Goal: Transaction & Acquisition: Purchase product/service

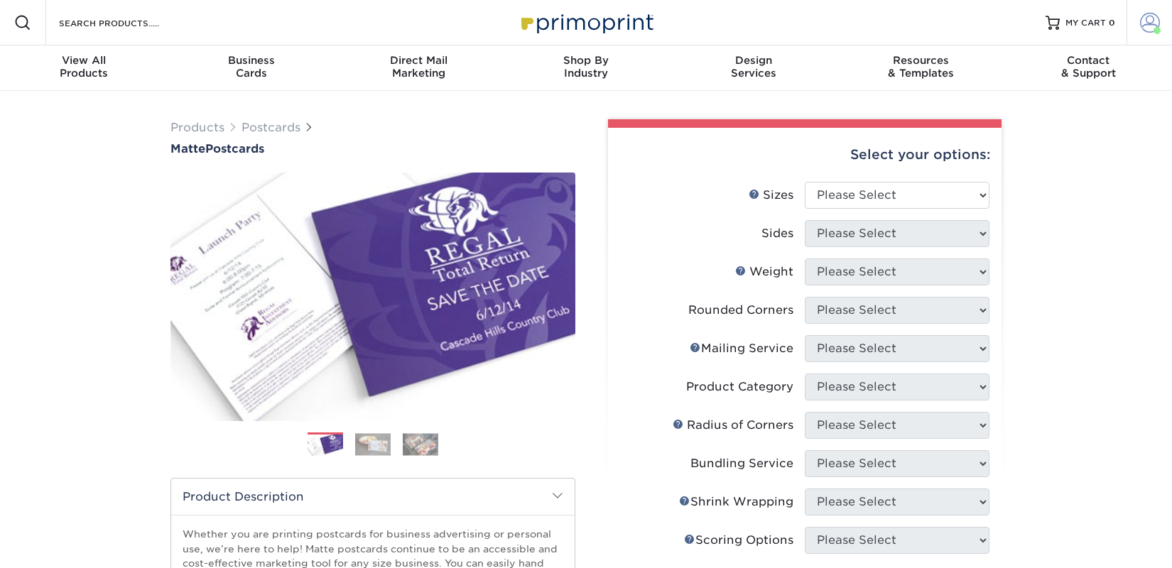
click at [1141, 31] on span at bounding box center [1150, 23] width 20 height 20
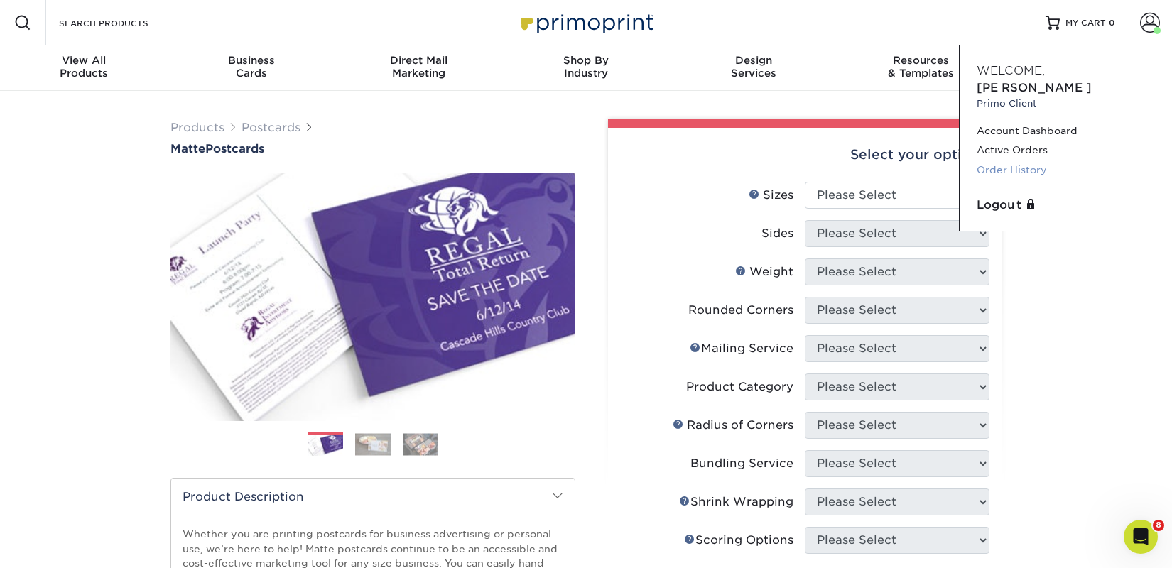
click at [1026, 161] on link "Order History" at bounding box center [1066, 170] width 178 height 19
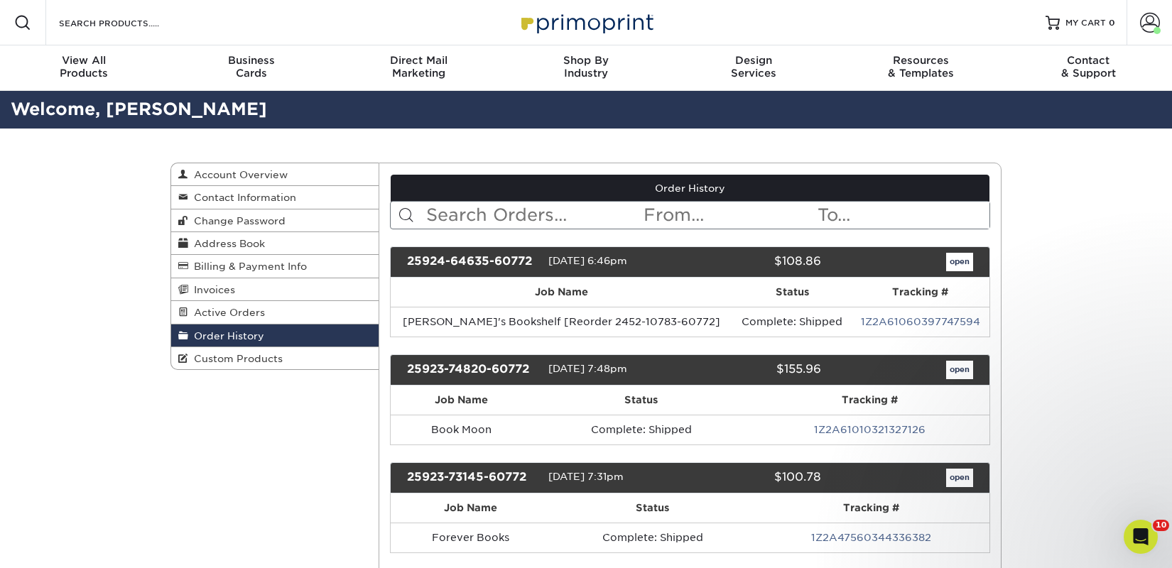
click at [455, 212] on input "text" at bounding box center [534, 215] width 218 height 27
type input "eagle eye"
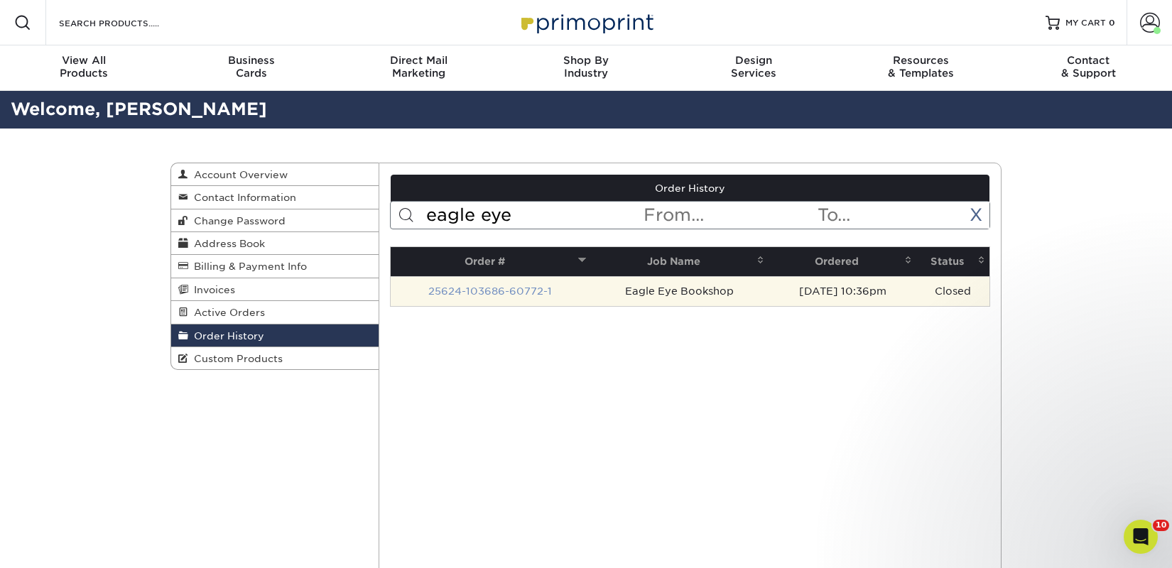
click at [530, 286] on link "25624-103686-60772-1" at bounding box center [490, 291] width 124 height 11
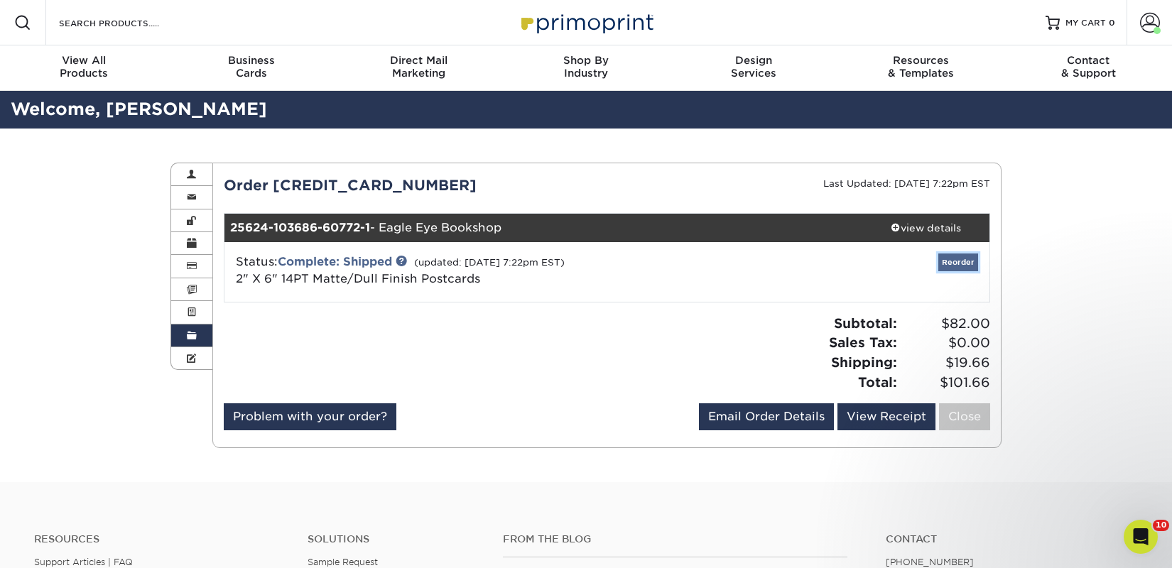
click at [975, 263] on link "Reorder" at bounding box center [958, 263] width 40 height 18
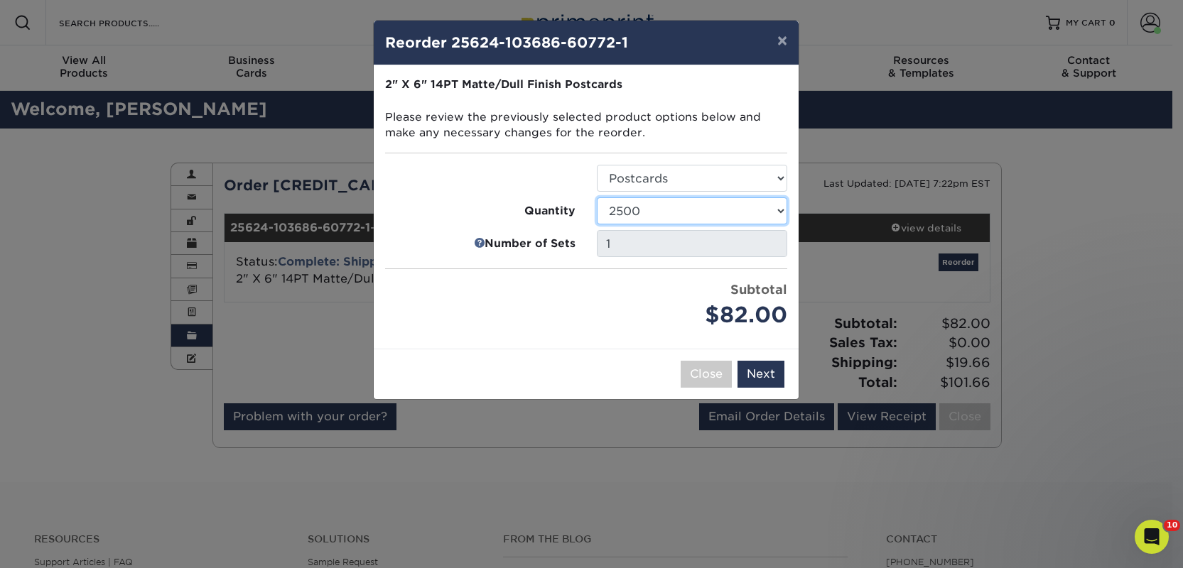
click at [705, 205] on select "1000 2500 5000 10000 15000 20000 25000" at bounding box center [692, 210] width 190 height 27
select select "e824bf9f-d22d-4070-926d-42c6dd5ef515"
click at [597, 197] on select "1000 2500 5000 10000 15000 20000 25000" at bounding box center [692, 210] width 190 height 27
click at [766, 361] on button "Next" at bounding box center [760, 374] width 47 height 27
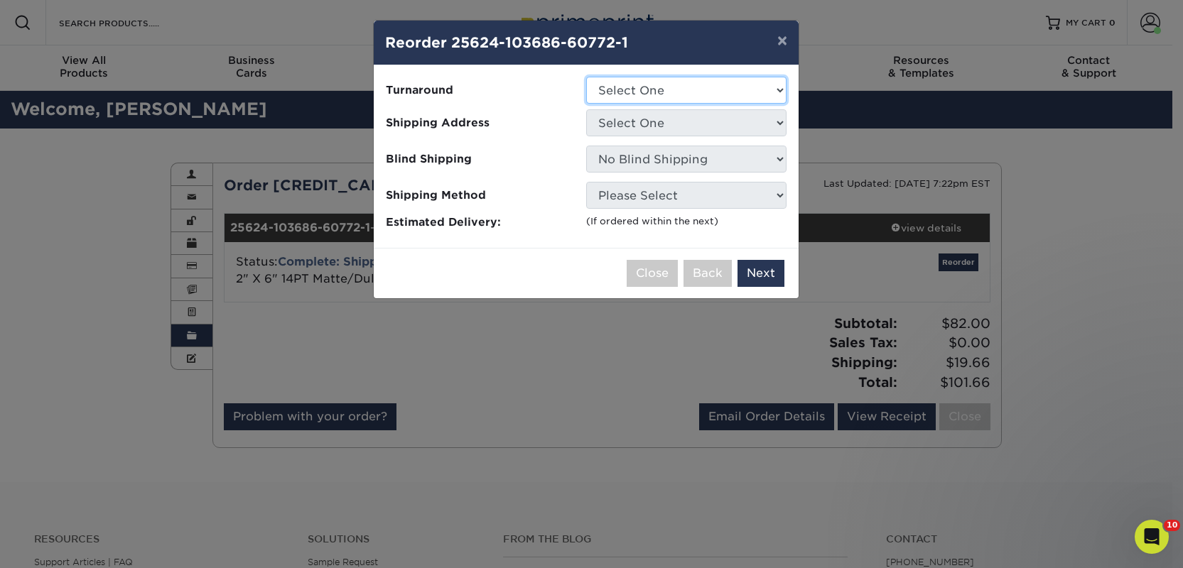
click at [661, 94] on select "Select One 2-4 Business Days 2 Day Next Business Day" at bounding box center [686, 90] width 200 height 27
select select "a9cd5a85-4071-4433-97be-2a724b9524af"
click at [586, 77] on select "Select One 2-4 Business Days 2 Day Next Business Day" at bounding box center [686, 90] width 200 height 27
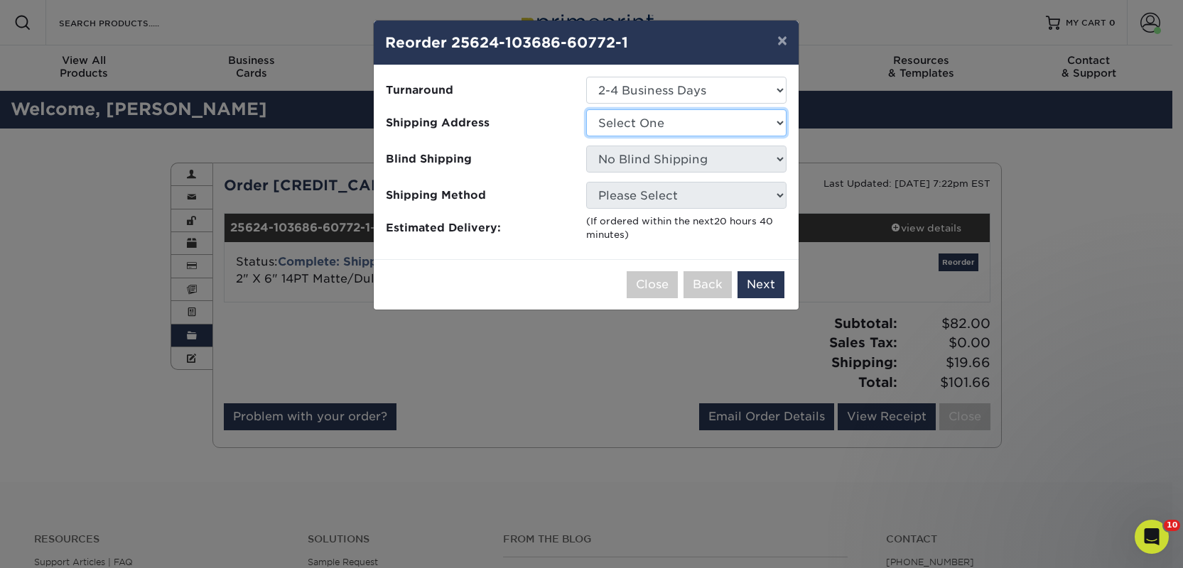
click at [662, 119] on select "Select One 2nd Floor Convention Center A Good Book Bookbug" at bounding box center [686, 122] width 200 height 27
select select "283180"
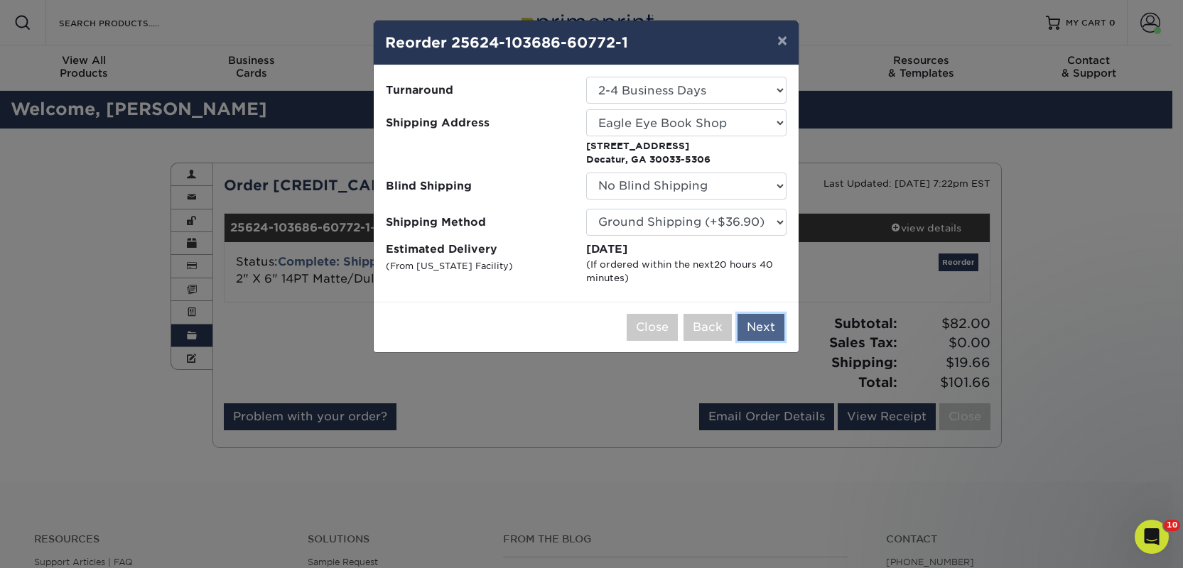
click at [764, 329] on button "Next" at bounding box center [760, 327] width 47 height 27
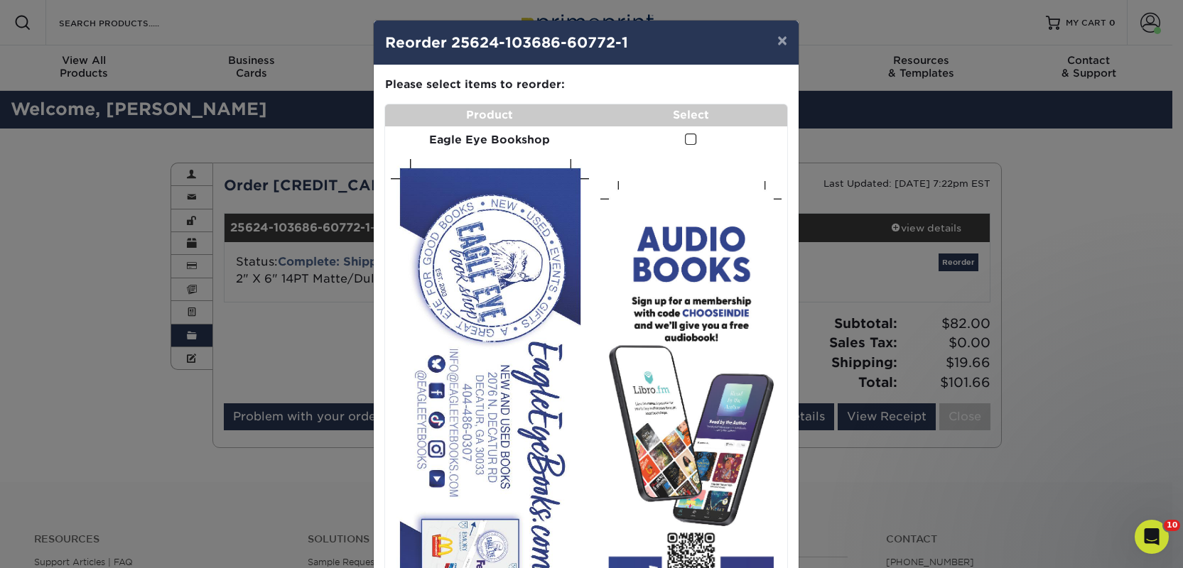
click at [685, 135] on span at bounding box center [691, 139] width 12 height 13
click at [0, 0] on input "checkbox" at bounding box center [0, 0] width 0 height 0
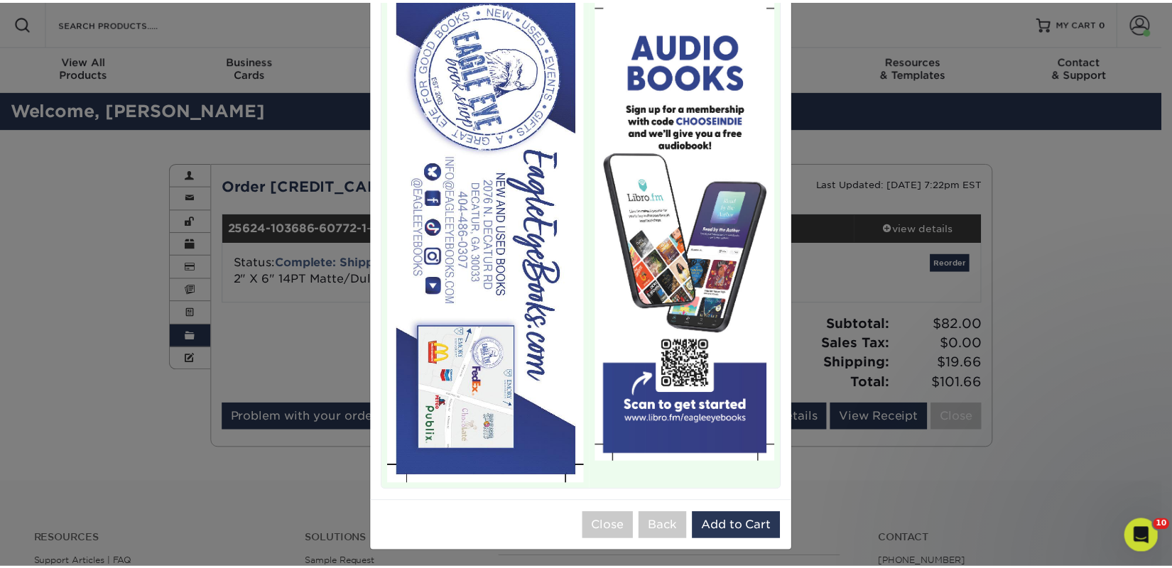
scroll to position [197, 0]
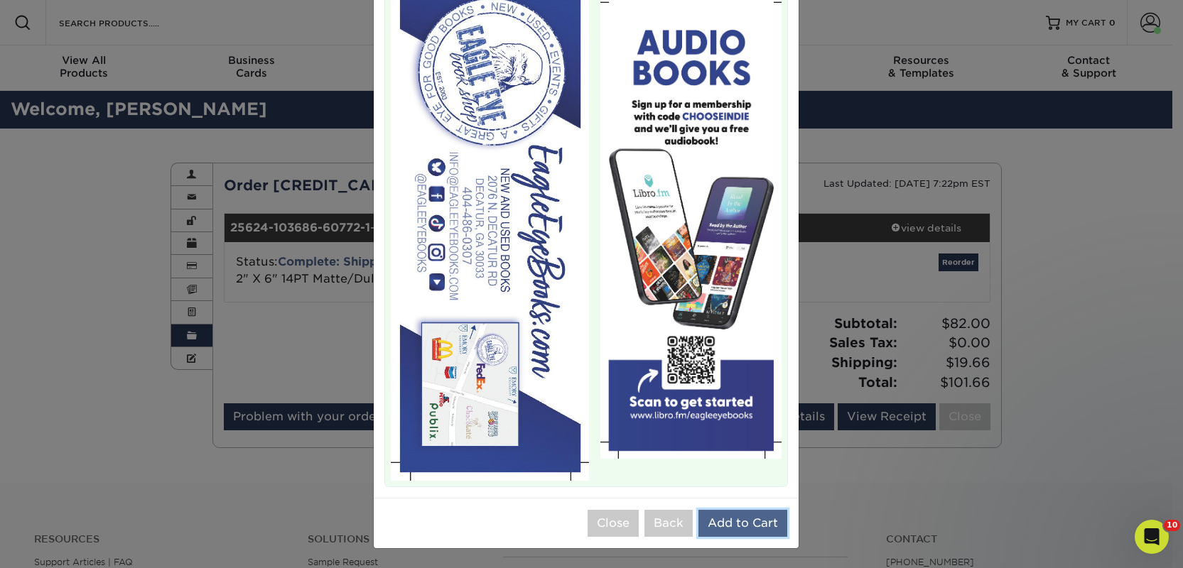
click at [723, 516] on button "Add to Cart" at bounding box center [742, 523] width 89 height 27
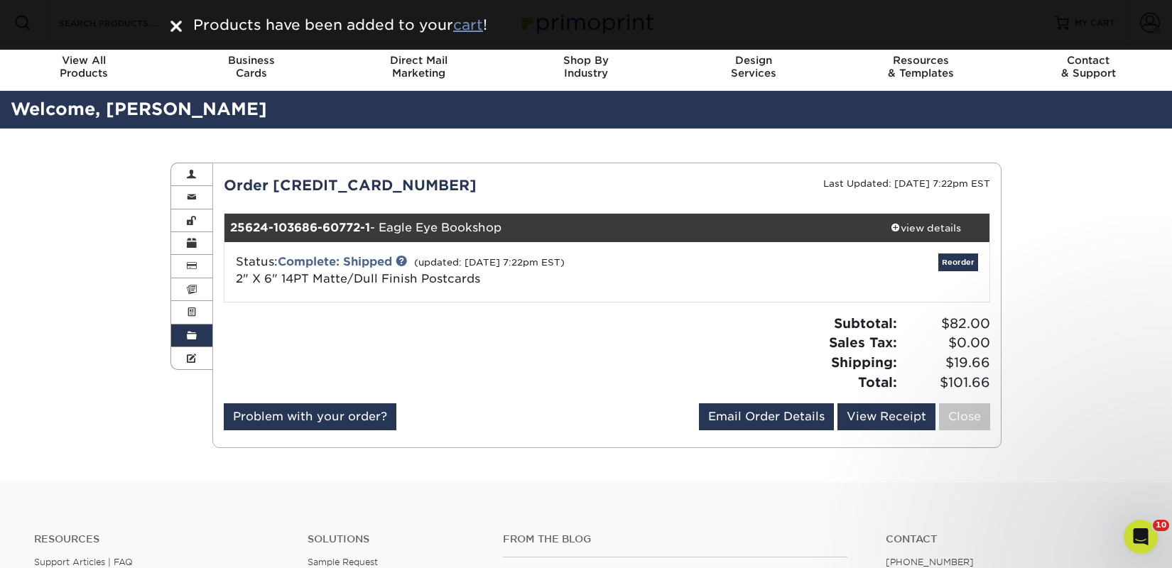
click at [475, 26] on u "cart" at bounding box center [468, 24] width 30 height 17
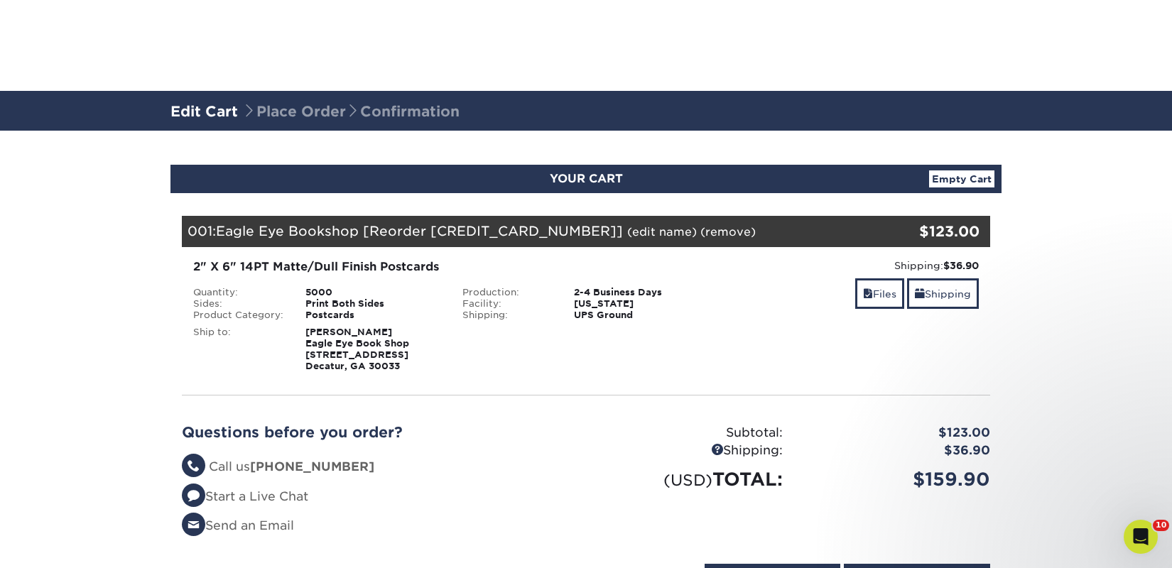
scroll to position [474, 0]
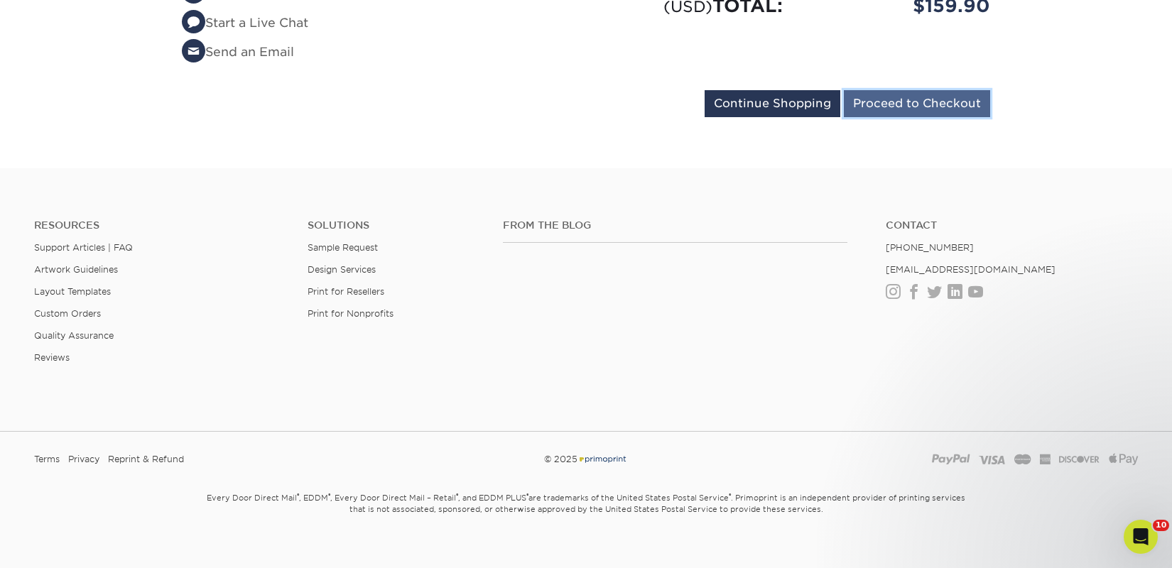
click at [877, 109] on input "Proceed to Checkout" at bounding box center [917, 103] width 146 height 27
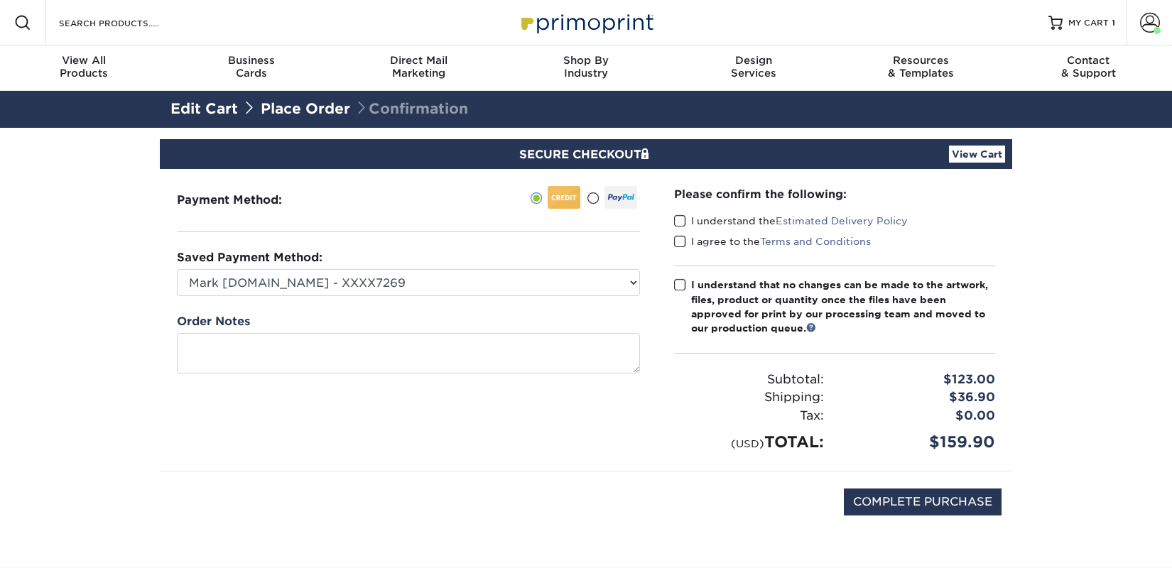
click at [688, 218] on label "I understand the Estimated Delivery Policy" at bounding box center [791, 221] width 234 height 14
click at [0, 0] on input "I understand the Estimated Delivery Policy" at bounding box center [0, 0] width 0 height 0
click at [690, 237] on label "I agree to the Terms and Conditions" at bounding box center [772, 241] width 197 height 14
click at [0, 0] on input "I agree to the Terms and Conditions" at bounding box center [0, 0] width 0 height 0
click at [707, 275] on div "Please confirm the following: I understand the Estimated Delivery Policy I agre…" at bounding box center [834, 320] width 321 height 268
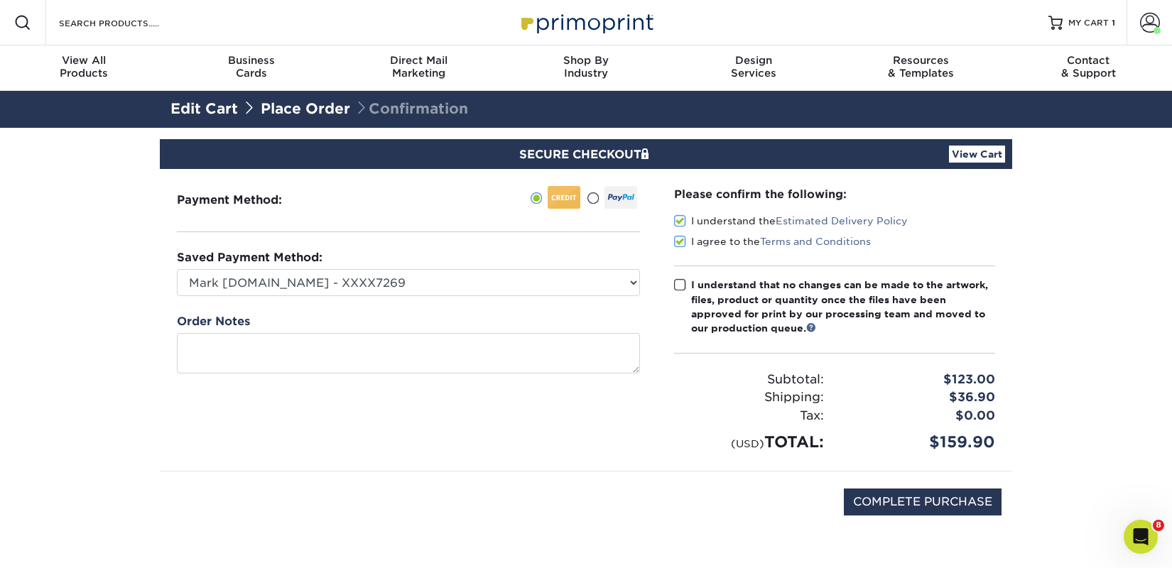
click at [778, 310] on div "I understand that no changes can be made to the artwork, files, product or quan…" at bounding box center [843, 307] width 304 height 58
click at [0, 0] on input "I understand that no changes can be made to the artwork, files, product or quan…" at bounding box center [0, 0] width 0 height 0
click at [903, 508] on input "COMPLETE PURCHASE" at bounding box center [923, 502] width 158 height 27
type input "PROCESSING, PLEASE WAIT..."
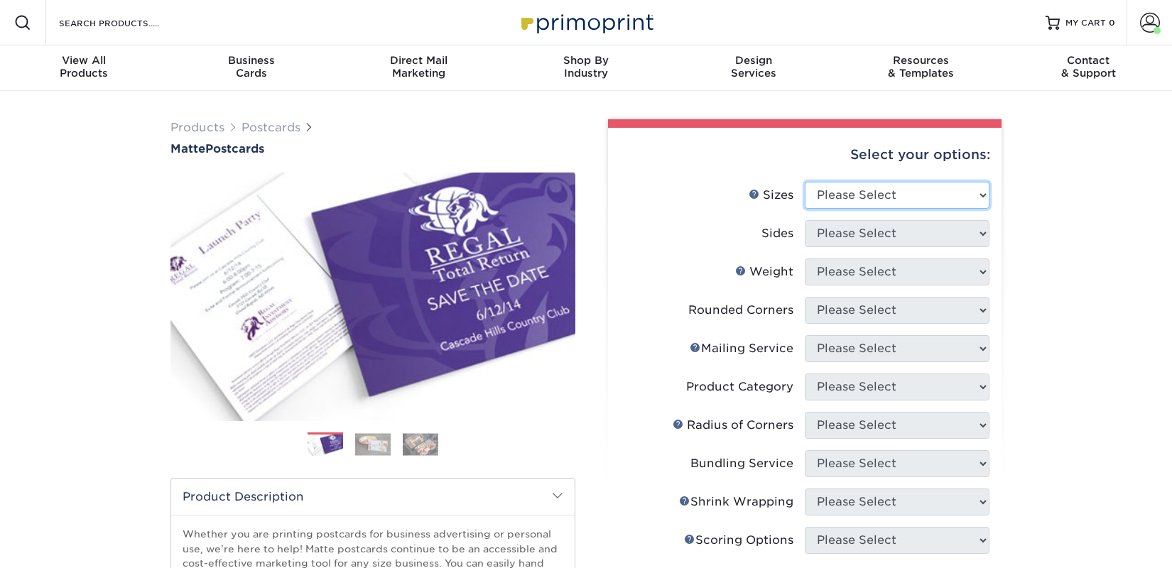
click at [865, 192] on select "Please Select 1.5" x 7" 2" x 4" 2" x 6" 2" x 7" 2" x 8" 2.12" x 5.5" 2.125" x 5…" at bounding box center [897, 195] width 185 height 27
select select "2.00x6.00"
click at [805, 182] on select "Please Select 1.5" x 7" 2" x 4" 2" x 6" 2" x 7" 2" x 8" 2.12" x 5.5" 2.125" x 5…" at bounding box center [897, 195] width 185 height 27
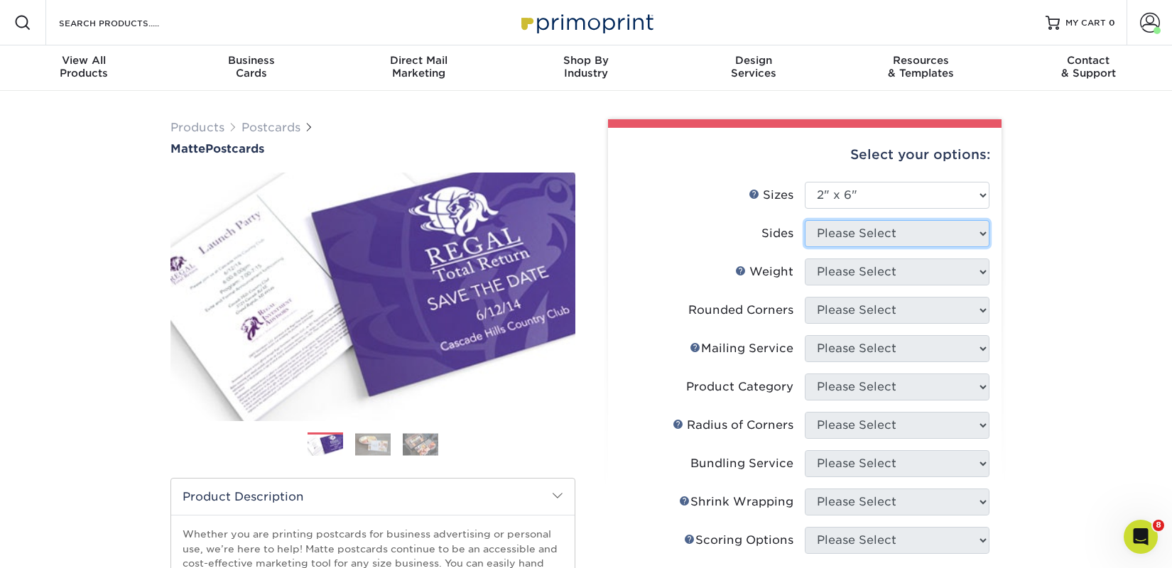
click at [847, 237] on select "Please Select" at bounding box center [897, 233] width 185 height 27
select select "13abbda7-1d64-4f25-8bb2-c179b224825d"
click at [805, 220] on select "Please Select Print Both Sides Print Front Only" at bounding box center [897, 233] width 185 height 27
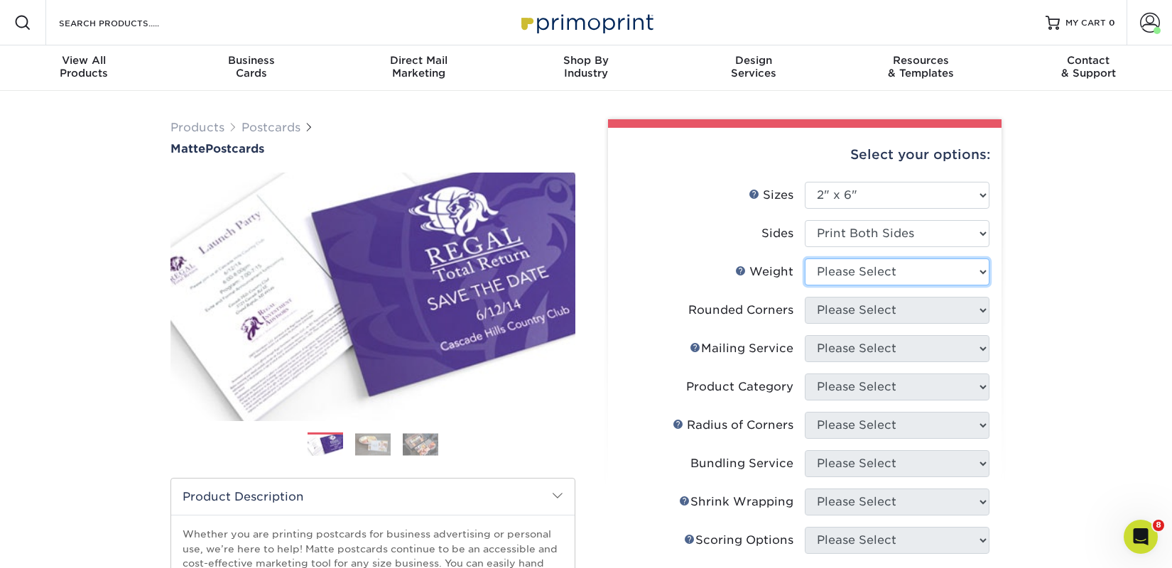
click at [854, 271] on select "Please Select 14PT 16PT" at bounding box center [897, 272] width 185 height 27
select select "14PT"
click at [805, 259] on select "Please Select 14PT 16PT" at bounding box center [897, 272] width 185 height 27
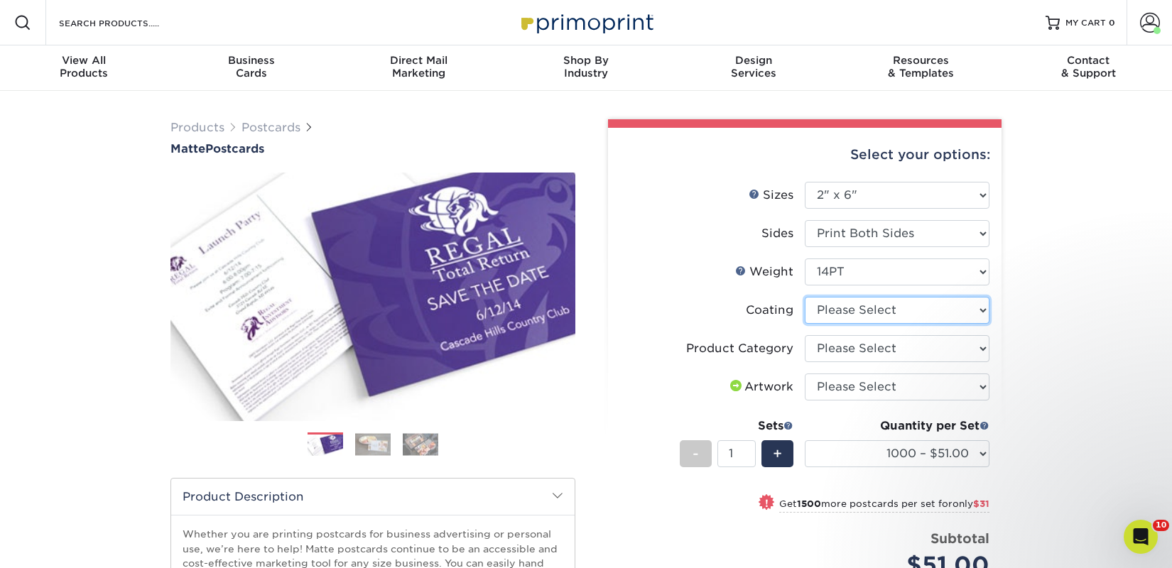
click at [860, 312] on select at bounding box center [897, 310] width 185 height 27
select select "121bb7b5-3b4d-429f-bd8d-bbf80e953313"
click at [805, 297] on select at bounding box center [897, 310] width 185 height 27
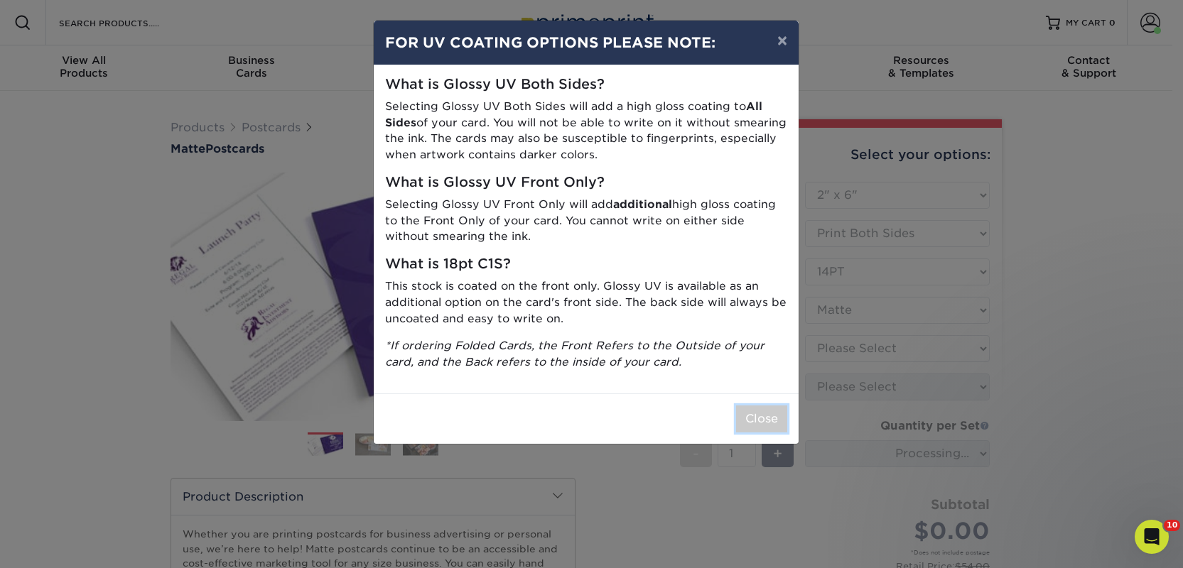
click at [765, 415] on button "Close" at bounding box center [761, 419] width 51 height 27
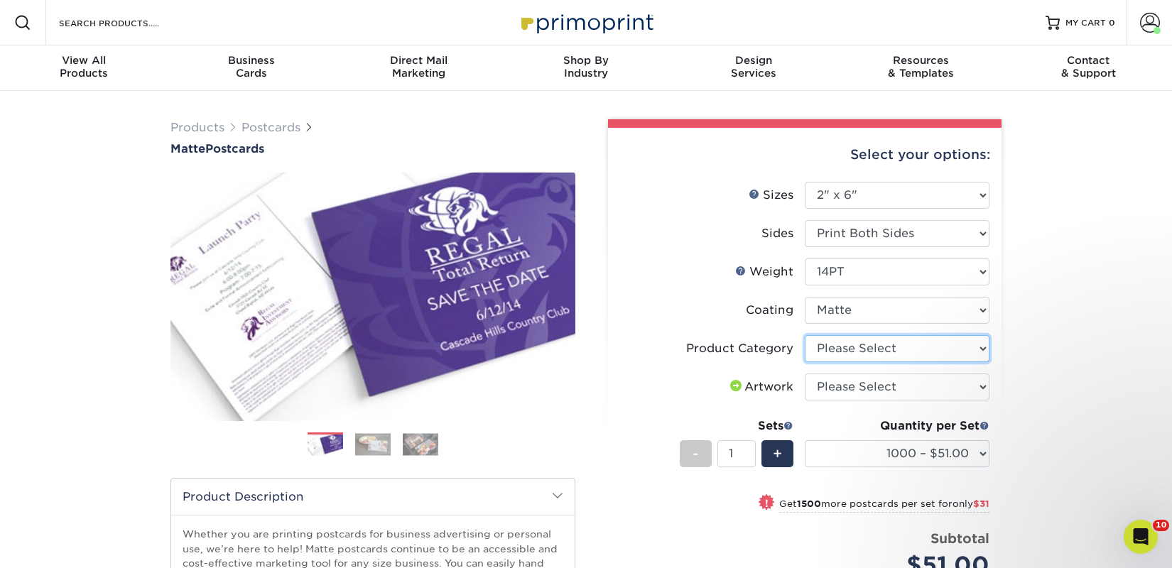
click at [884, 350] on select "Please Select Postcards" at bounding box center [897, 348] width 185 height 27
select select "9b7272e0-d6c8-4c3c-8e97-d3a1bcdab858"
click at [805, 335] on select "Please Select Postcards" at bounding box center [897, 348] width 185 height 27
click at [876, 386] on select "Please Select I will upload files I need a design - $150" at bounding box center [897, 387] width 185 height 27
select select "upload"
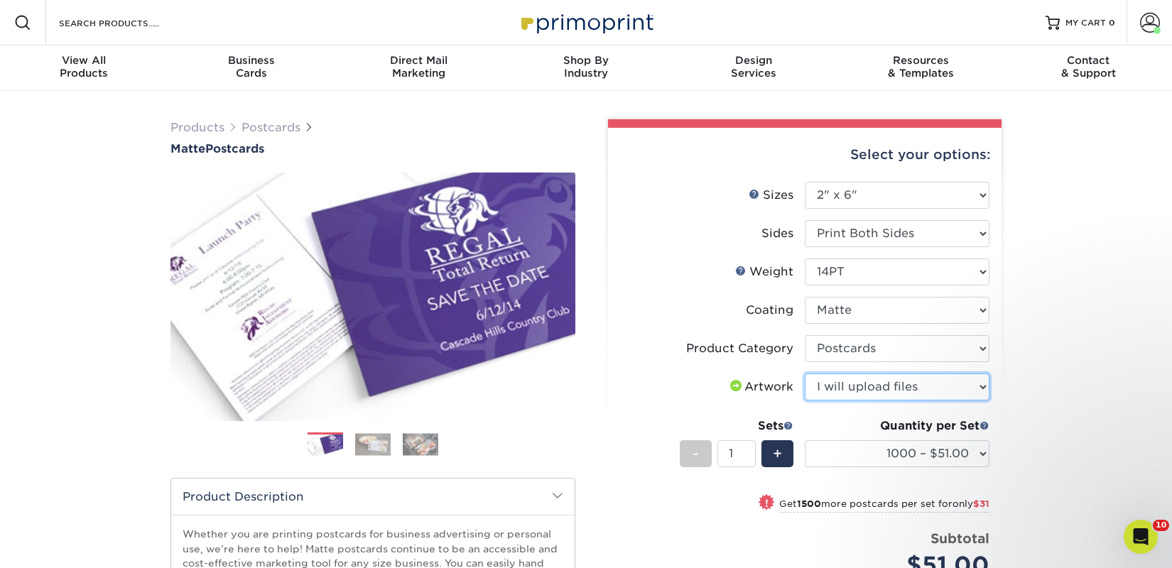
click at [805, 374] on select "Please Select I will upload files I need a design - $150" at bounding box center [897, 387] width 185 height 27
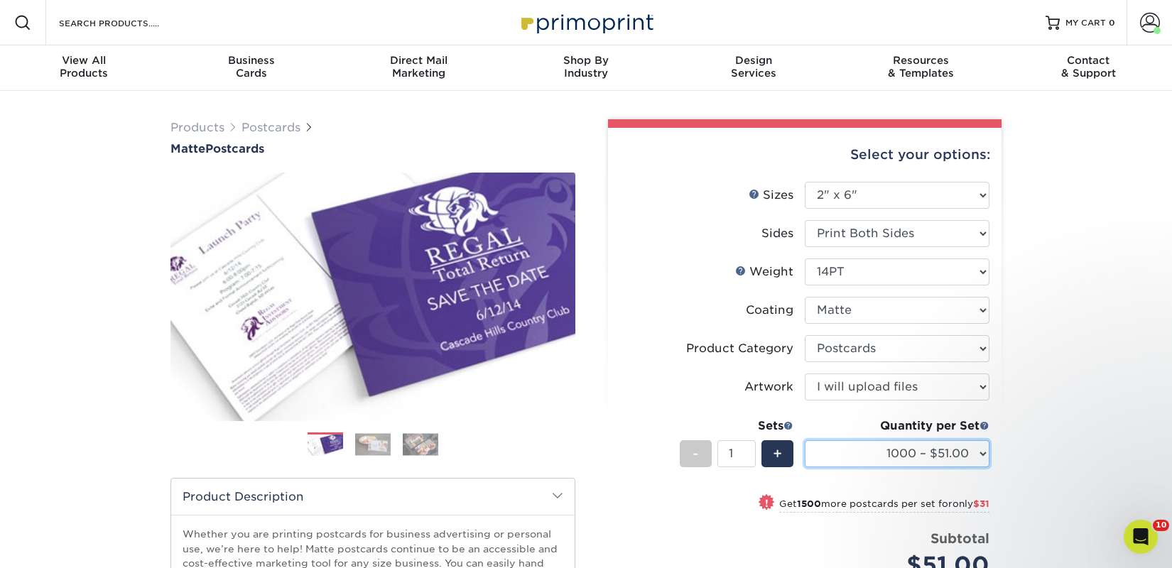
click at [918, 452] on select "1000 – $51.00 2500 – $82.00 5000 – $123.00 10000 – $234.00 15000 – $344.00 2000…" at bounding box center [897, 453] width 185 height 27
select select "5000 – $123.00"
click at [805, 440] on select "1000 – $51.00 2500 – $82.00 5000 – $123.00 10000 – $234.00 15000 – $344.00 2000…" at bounding box center [897, 453] width 185 height 27
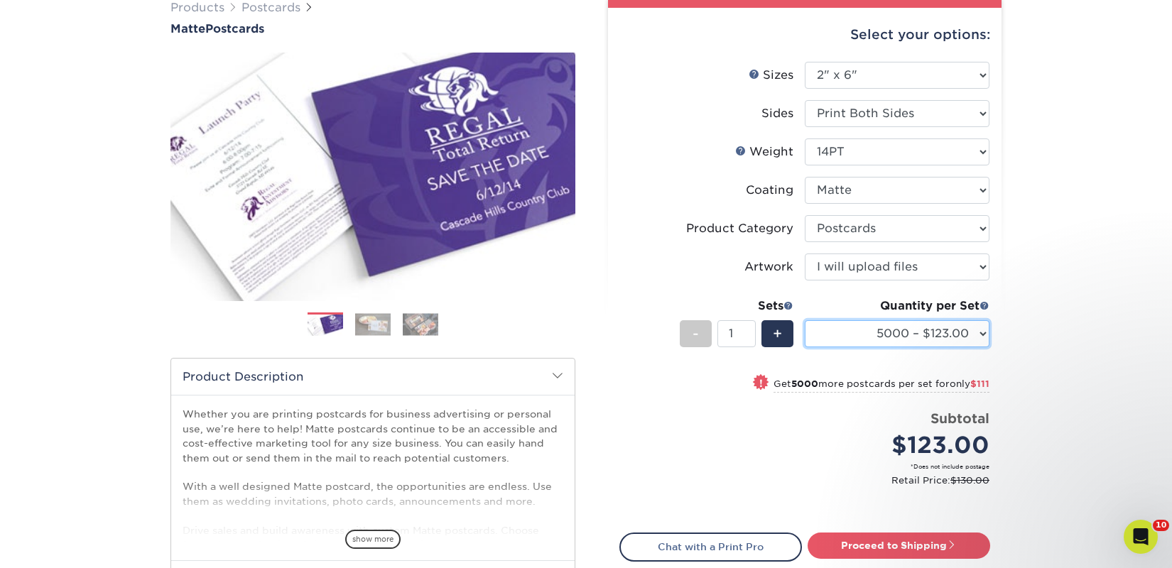
scroll to position [123, 0]
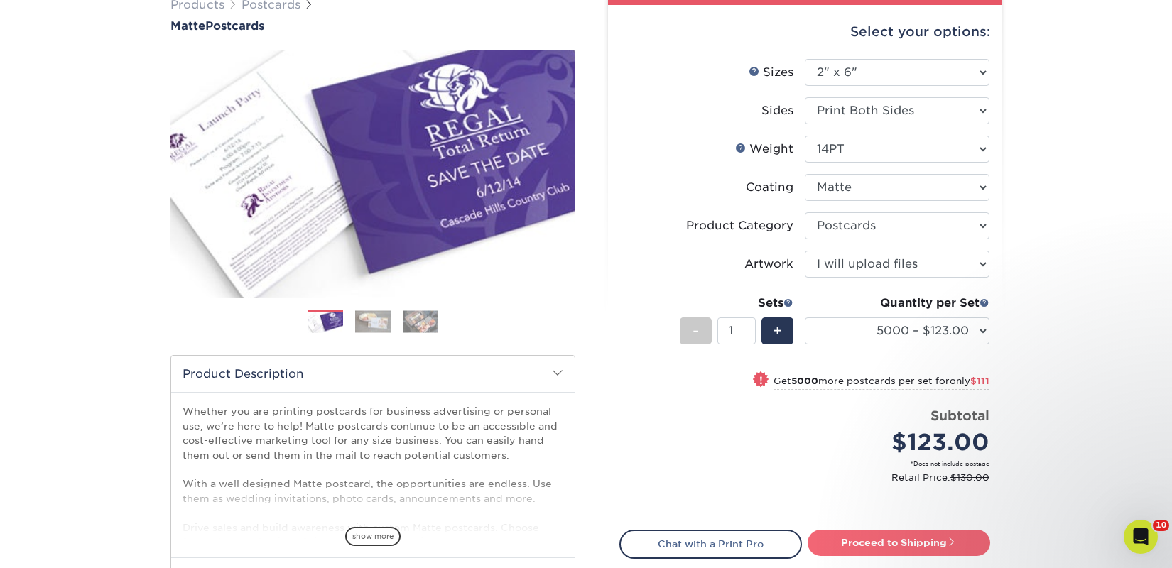
click at [940, 538] on link "Proceed to Shipping" at bounding box center [899, 543] width 183 height 26
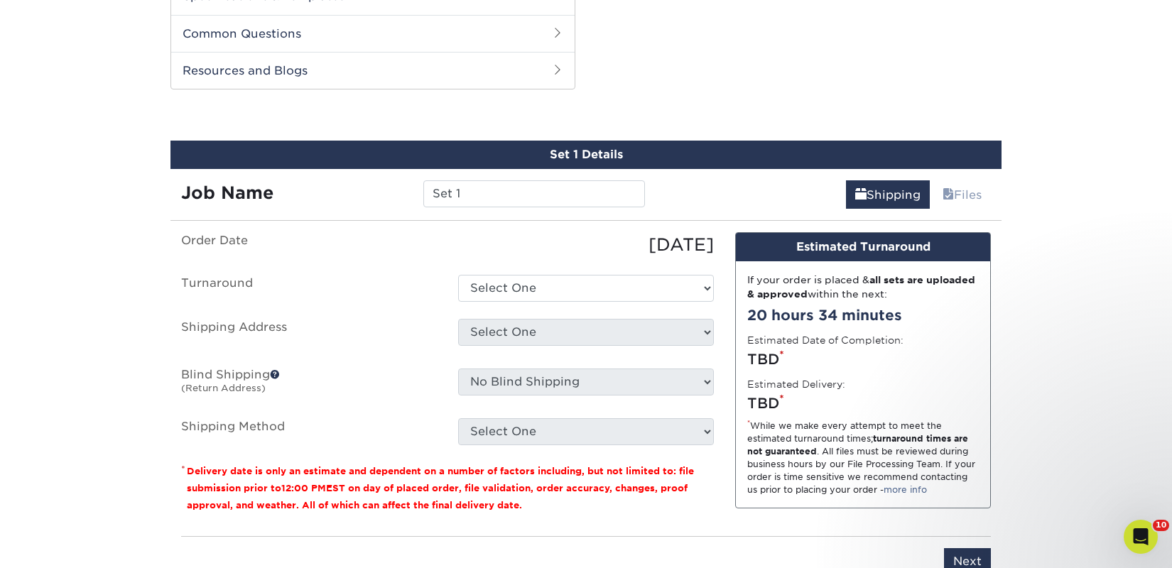
scroll to position [723, 0]
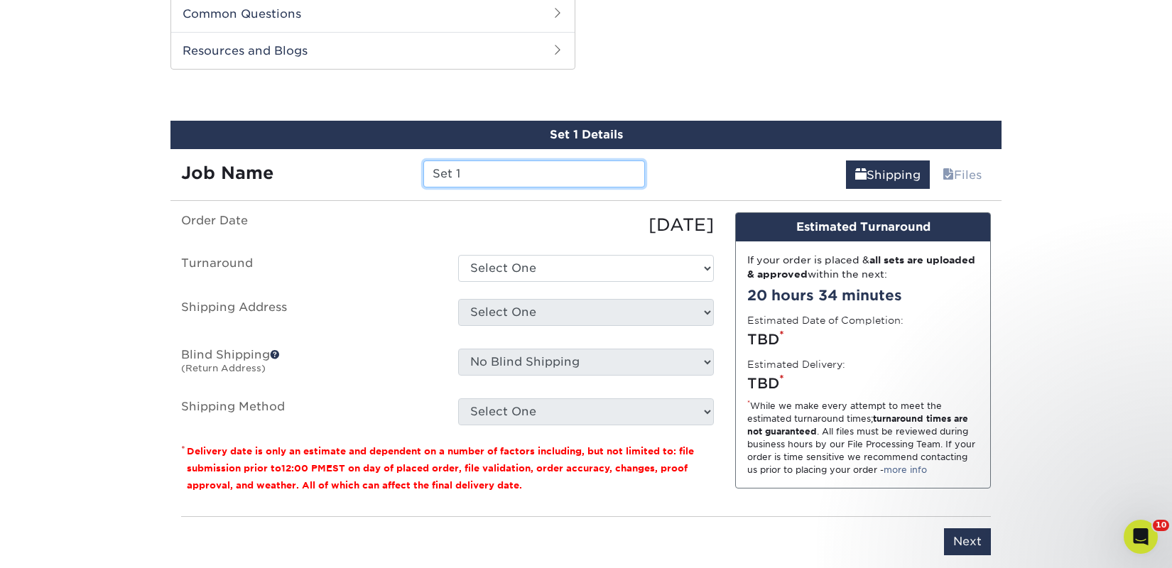
click at [550, 168] on input "Set 1" at bounding box center [533, 174] width 221 height 27
paste input "Little Village Toy & Book Shop"
type input "Little Village Toy & Book Shop"
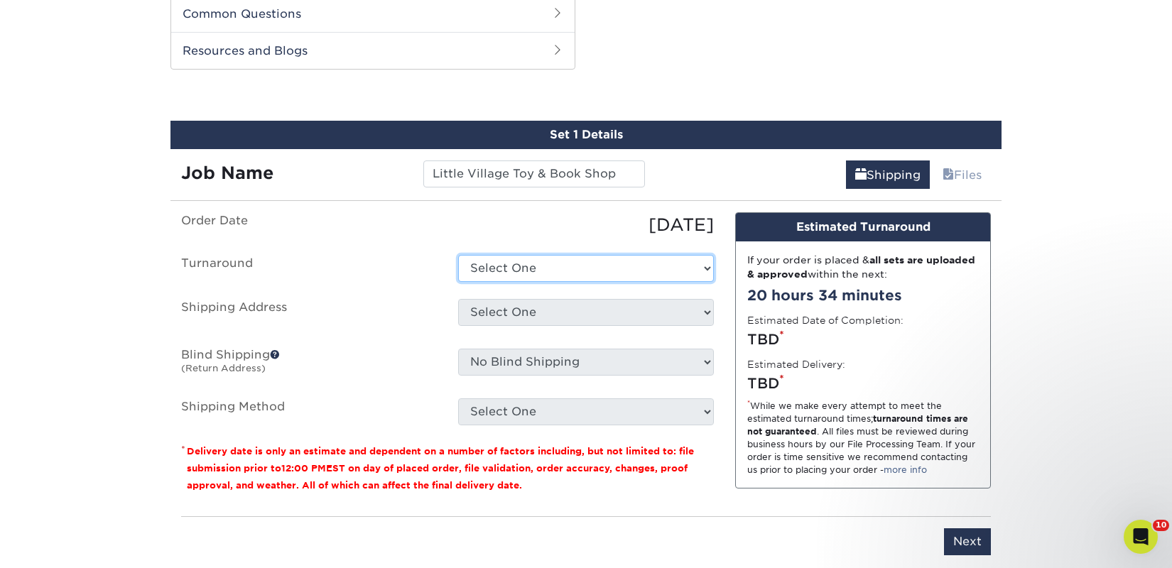
click at [548, 263] on select "Select One 2-4 Business Days 2 Day Next Business Day" at bounding box center [586, 268] width 256 height 27
select select "a9cd5a85-4071-4433-97be-2a724b9524af"
click at [458, 255] on select "Select One 2-4 Business Days 2 Day Next Business Day" at bounding box center [586, 268] width 256 height 27
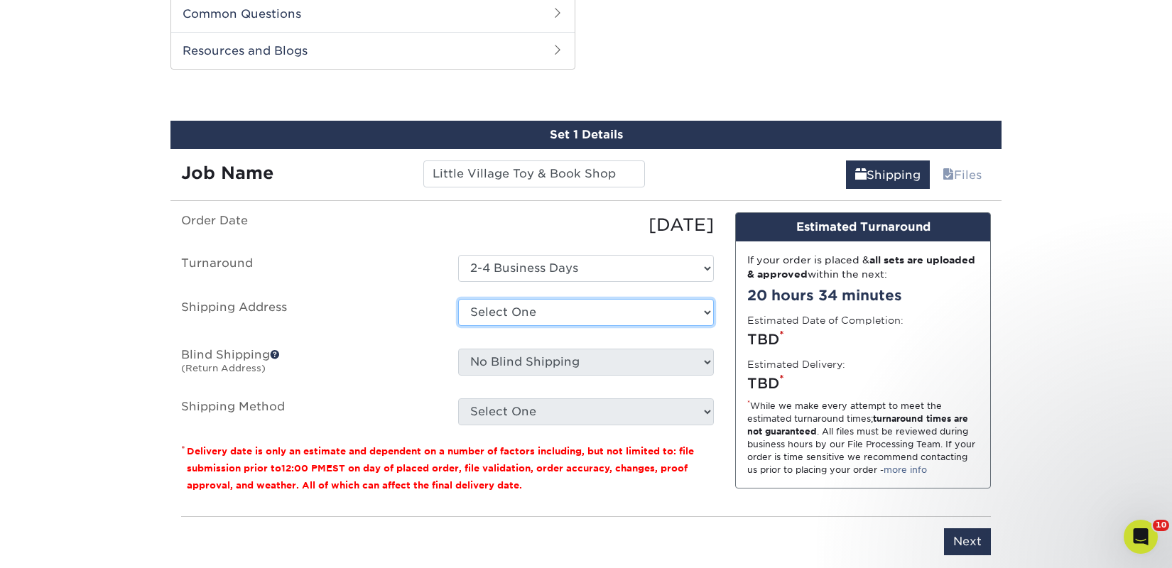
click at [556, 310] on select "Select One 2nd Floor Convention Center A Better [DATE] Books & Boutique A Good …" at bounding box center [586, 312] width 256 height 27
select select "263980"
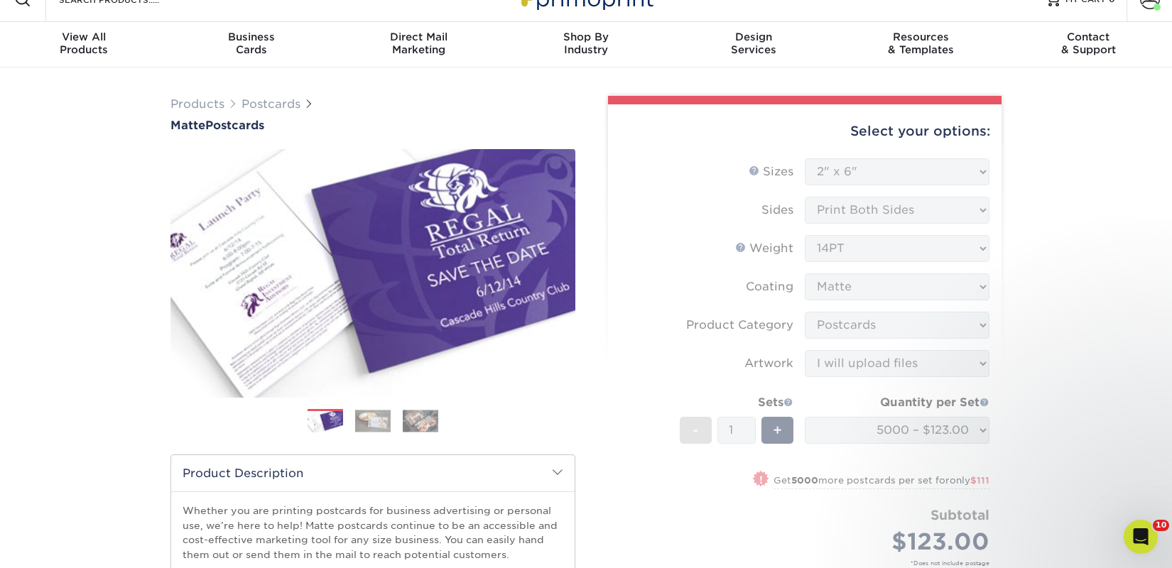
scroll to position [0, 0]
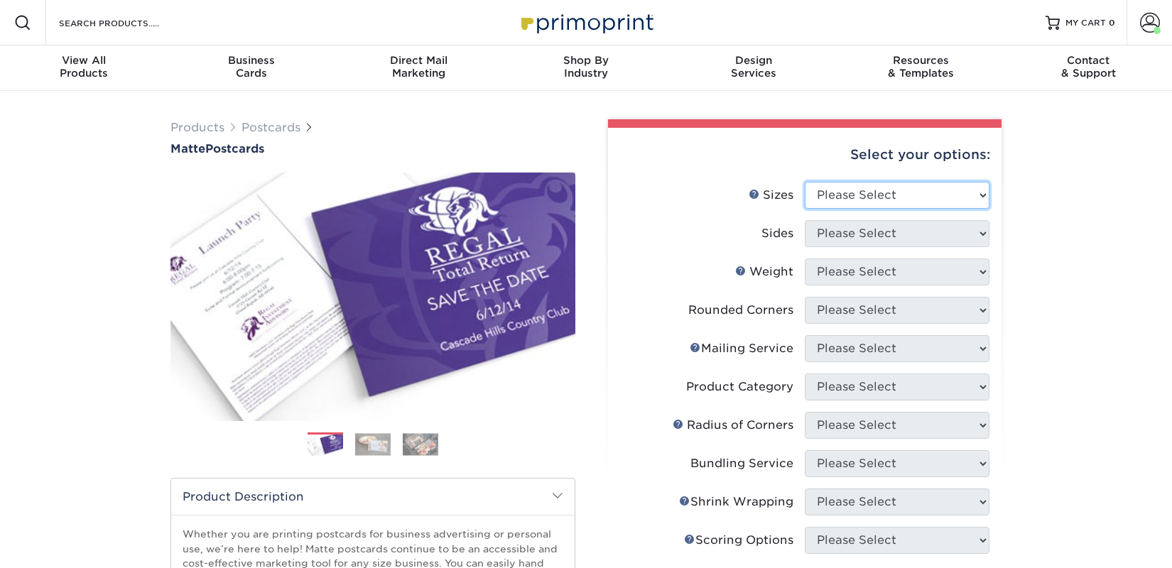
click at [859, 196] on select "Please Select 1.5" x 7" 2" x 4" 2" x 6" 2" x 7" 2" x 8" 2.12" x 5.5" 2.125" x 5…" at bounding box center [897, 195] width 185 height 27
select select "2.00x6.00"
click at [805, 182] on select "Please Select 1.5" x 7" 2" x 4" 2" x 6" 2" x 7" 2" x 8" 2.12" x 5.5" 2.125" x 5…" at bounding box center [897, 195] width 185 height 27
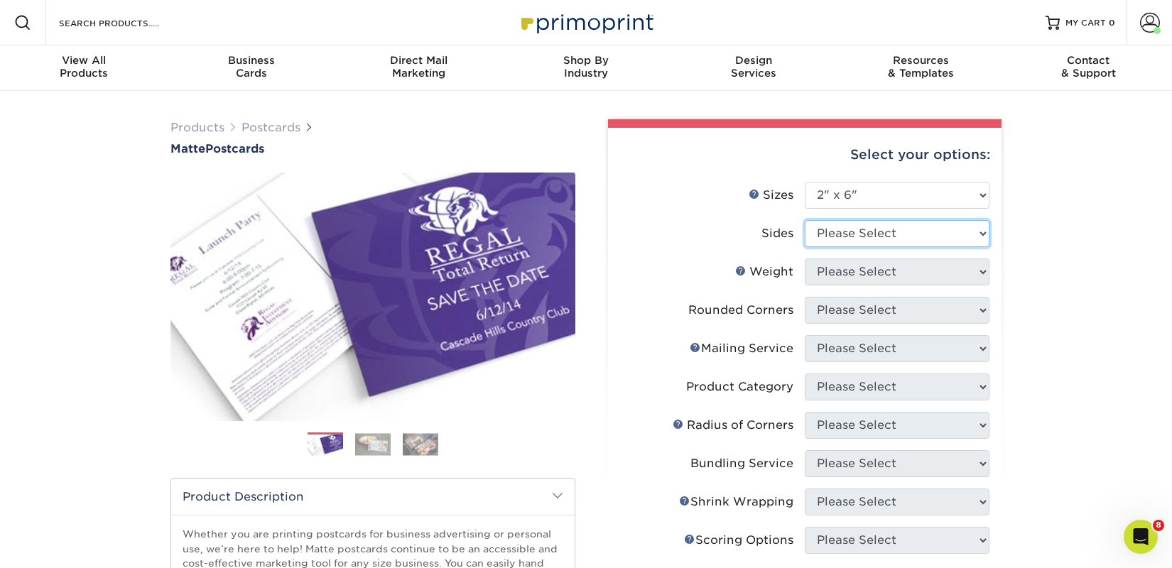
click at [844, 231] on select "Please Select Print Both Sides Print Front Only" at bounding box center [897, 233] width 185 height 27
select select "13abbda7-1d64-4f25-8bb2-c179b224825d"
click at [805, 220] on select "Please Select Print Both Sides Print Front Only" at bounding box center [897, 233] width 185 height 27
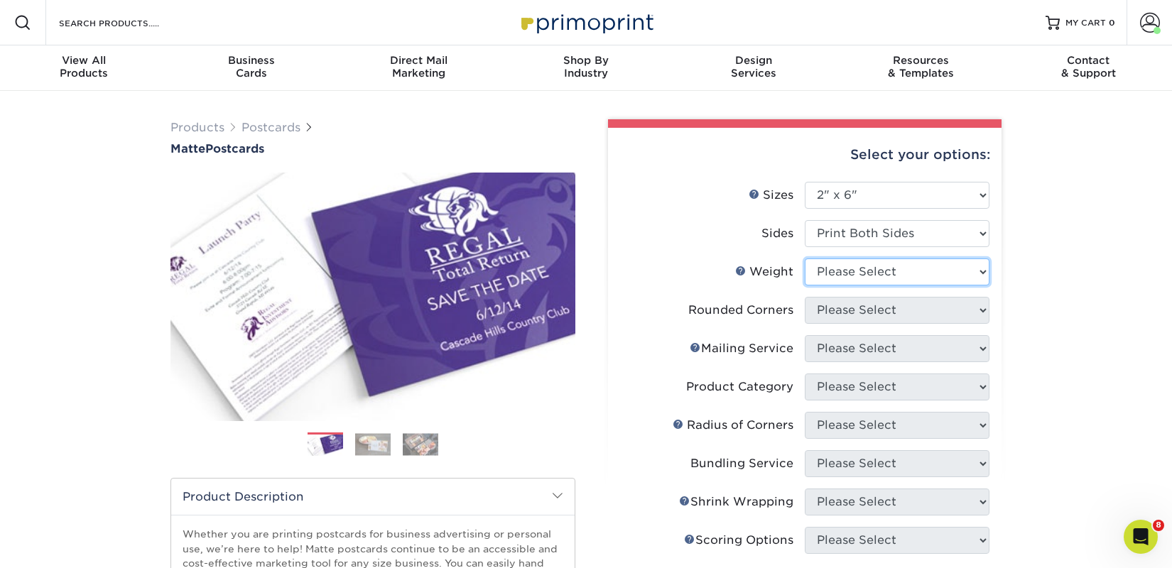
click at [843, 274] on select "Please Select 14PT 16PT" at bounding box center [897, 272] width 185 height 27
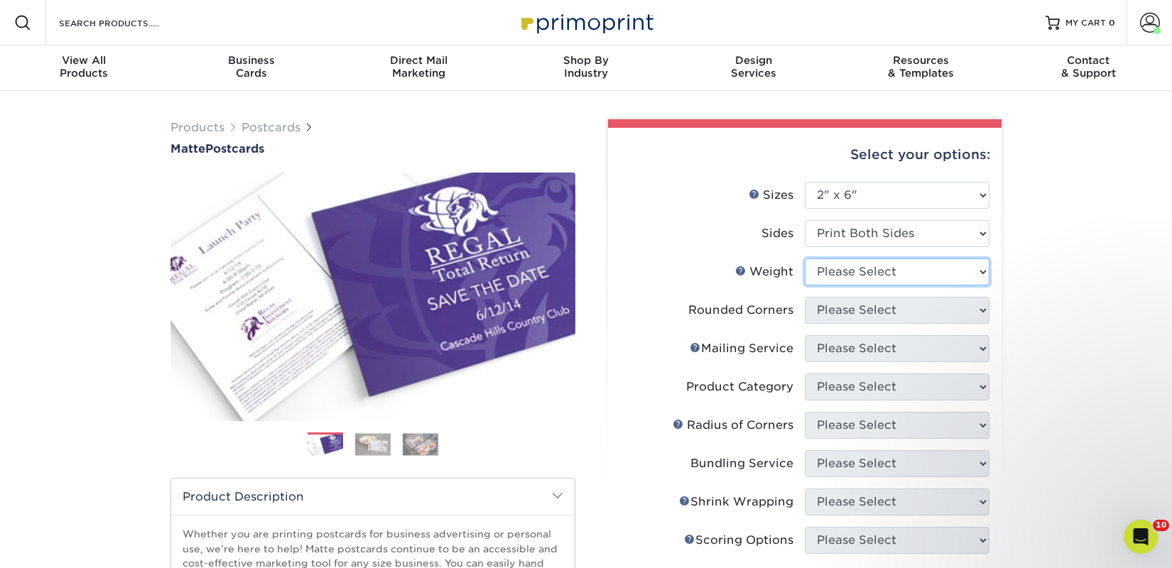
select select "14PT"
click at [805, 259] on select "Please Select 14PT 16PT" at bounding box center [897, 272] width 185 height 27
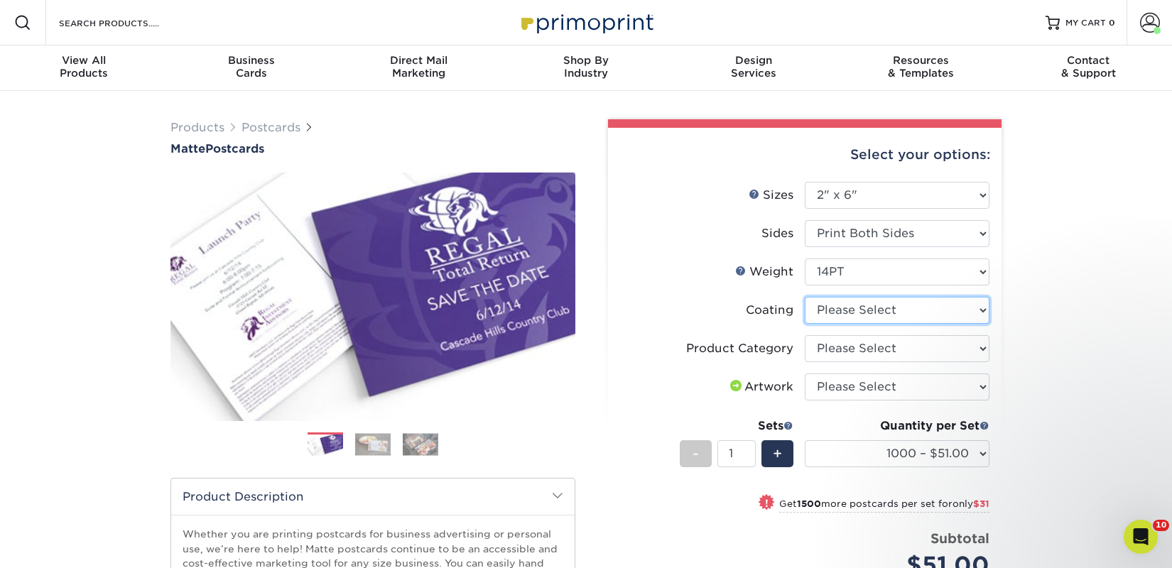
click at [830, 315] on select at bounding box center [897, 310] width 185 height 27
select select "121bb7b5-3b4d-429f-bd8d-bbf80e953313"
click at [805, 297] on select at bounding box center [897, 310] width 185 height 27
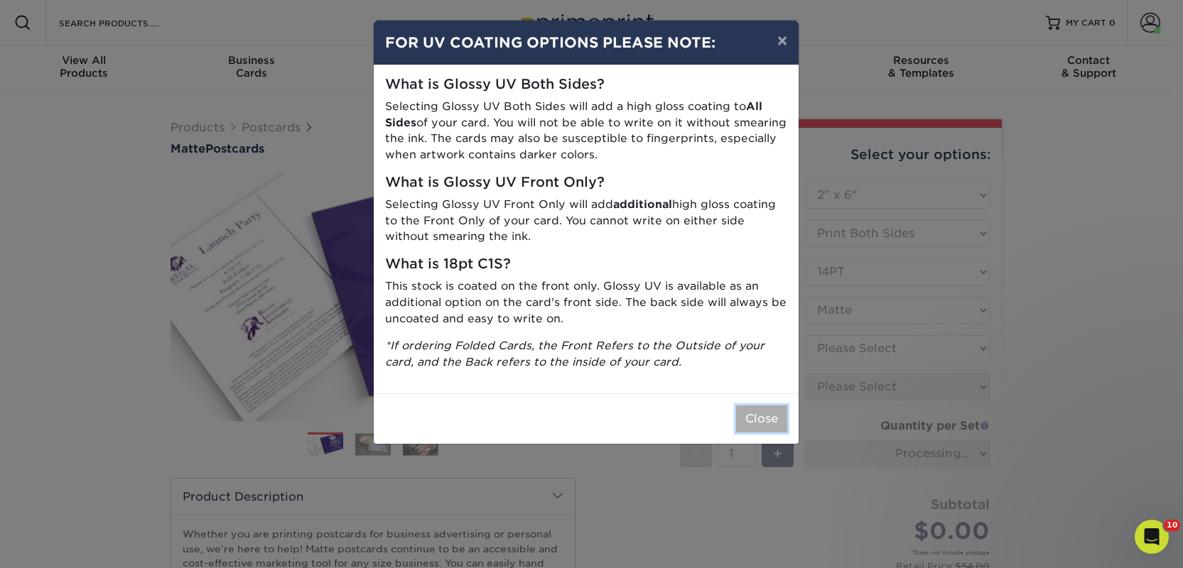
click at [746, 409] on button "Close" at bounding box center [761, 419] width 51 height 27
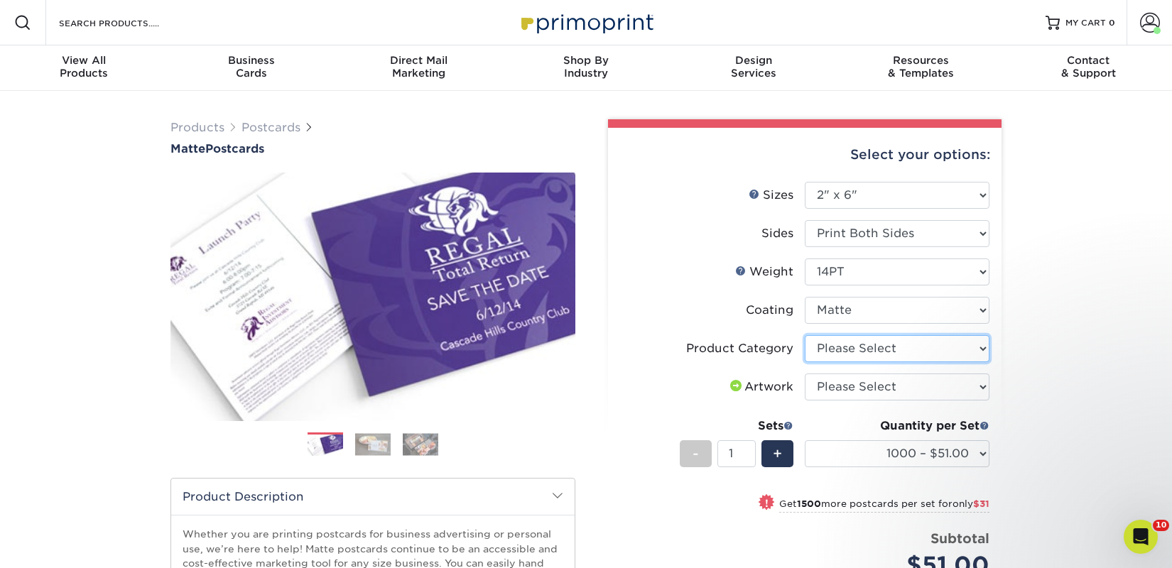
click at [879, 355] on select "Please Select Postcards" at bounding box center [897, 348] width 185 height 27
select select "9b7272e0-d6c8-4c3c-8e97-d3a1bcdab858"
click at [805, 335] on select "Please Select Postcards" at bounding box center [897, 348] width 185 height 27
click at [879, 384] on select "Please Select I will upload files I need a design - $150" at bounding box center [897, 387] width 185 height 27
select select "upload"
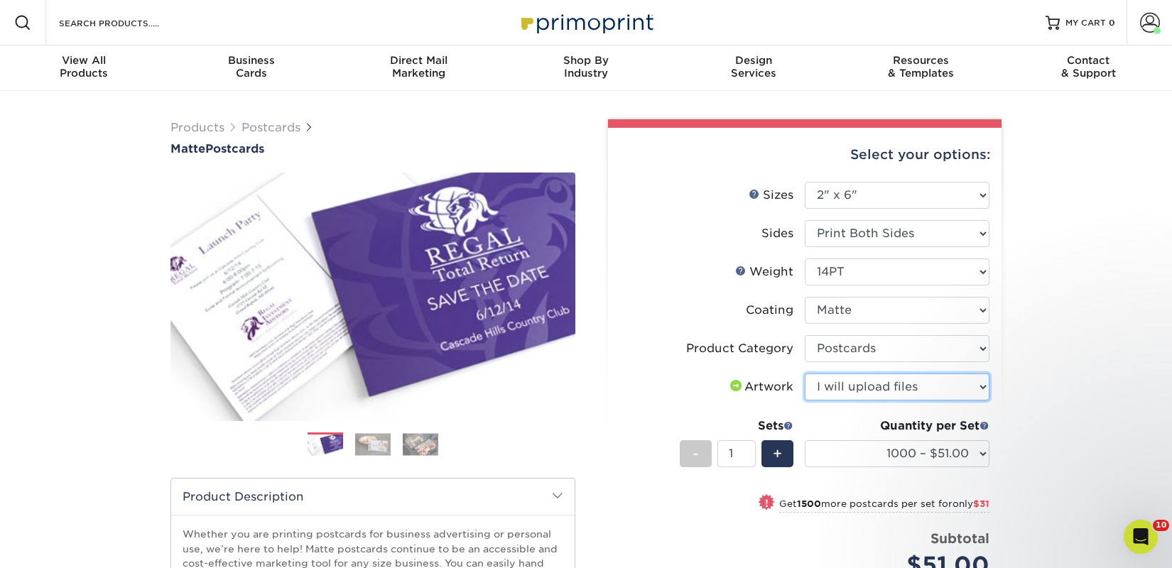
click at [805, 374] on select "Please Select I will upload files I need a design - $150" at bounding box center [897, 387] width 185 height 27
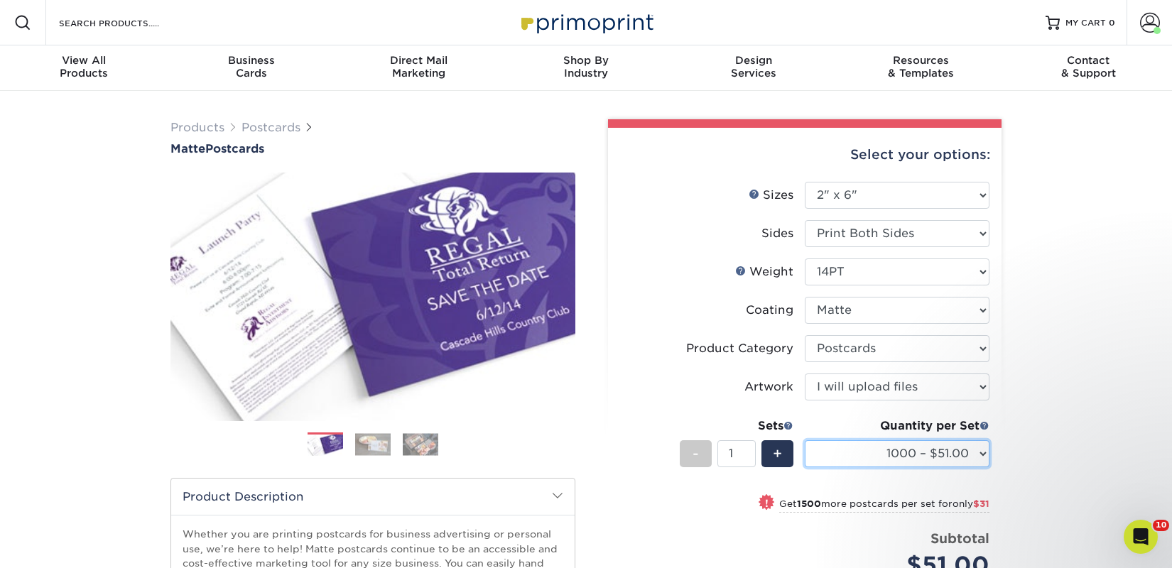
click at [846, 454] on select "1000 – $51.00 2500 – $82.00 5000 – $123.00 10000 – $234.00 15000 – $344.00 2000…" at bounding box center [897, 453] width 185 height 27
select select "5000 – $123.00"
click at [805, 440] on select "1000 – $51.00 2500 – $82.00 5000 – $123.00 10000 – $234.00 15000 – $344.00 2000…" at bounding box center [897, 453] width 185 height 27
click at [778, 454] on span "+" at bounding box center [777, 453] width 9 height 21
type input "2"
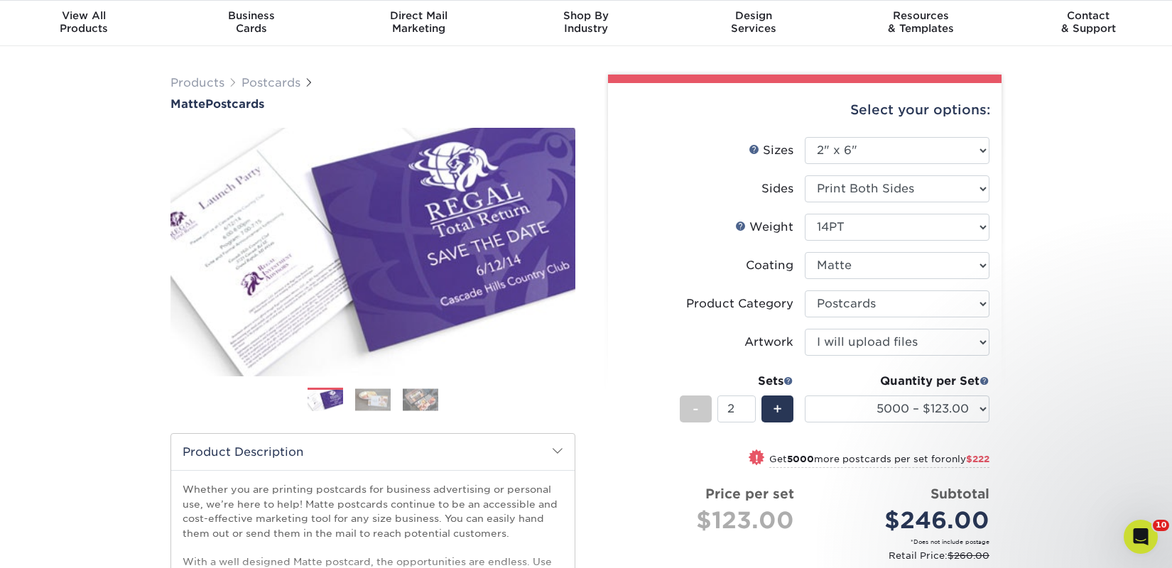
scroll to position [139, 0]
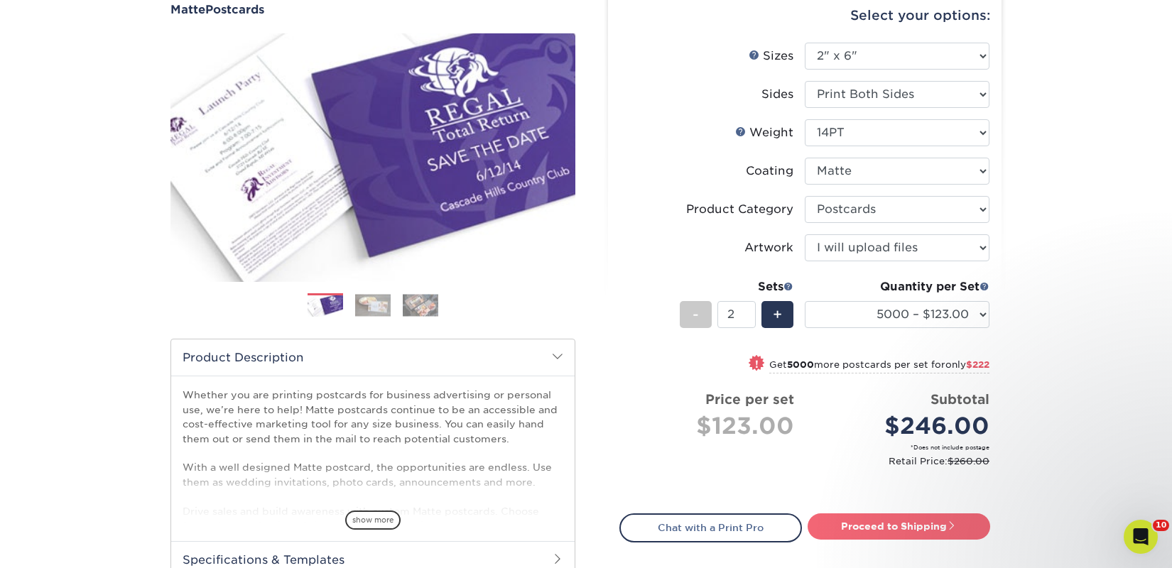
click at [859, 529] on link "Proceed to Shipping" at bounding box center [899, 526] width 183 height 26
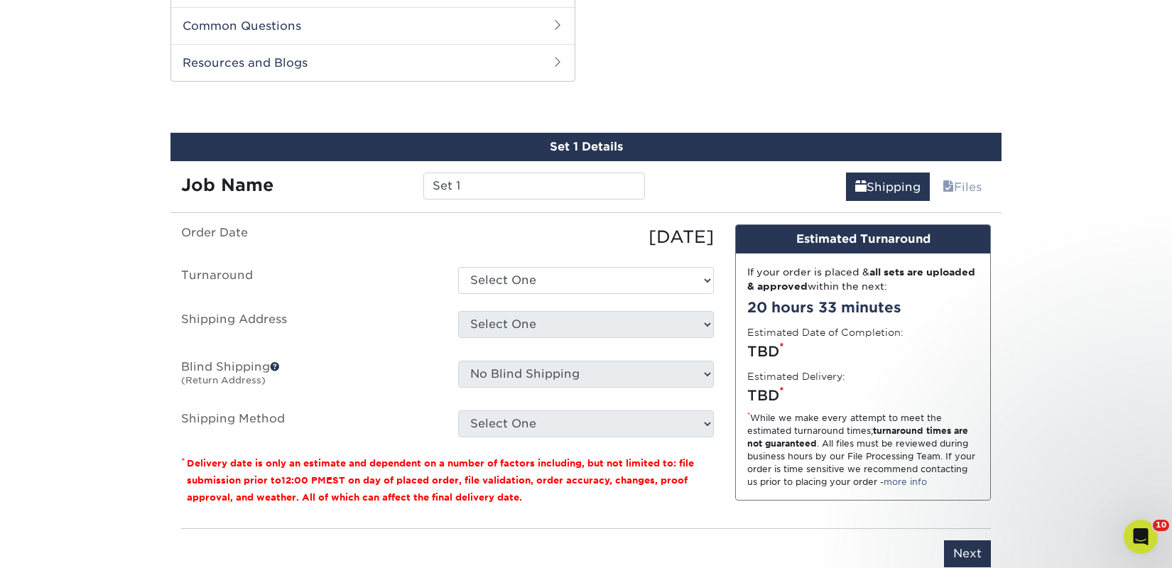
scroll to position [723, 0]
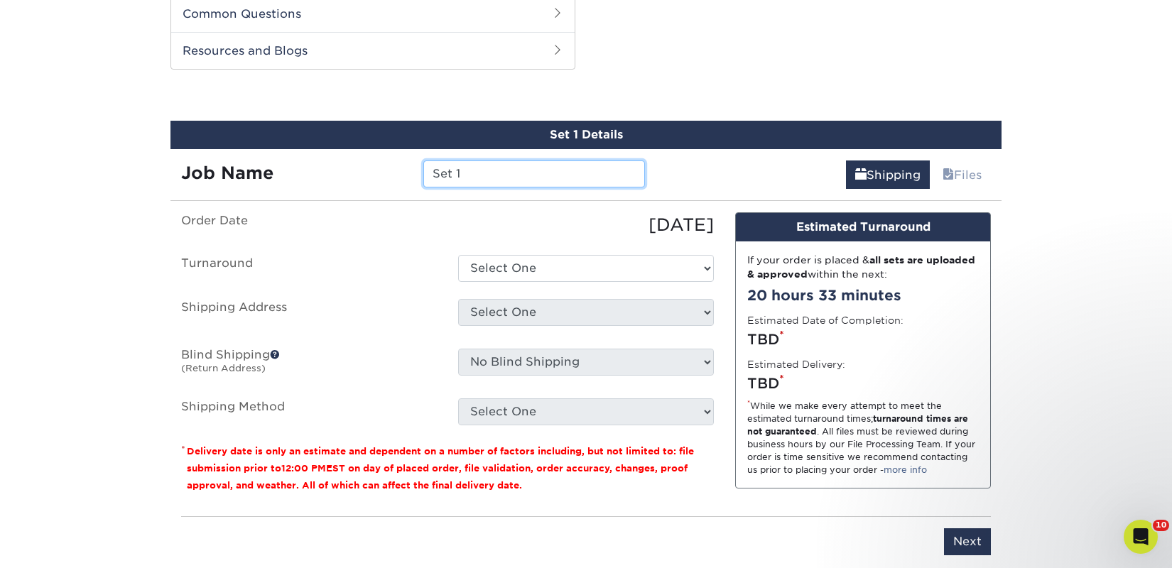
click at [457, 180] on input "Set 1" at bounding box center [533, 174] width 221 height 27
click at [496, 177] on input "Set 1" at bounding box center [533, 174] width 221 height 27
paste input "Little Village Toy & Book Shop"
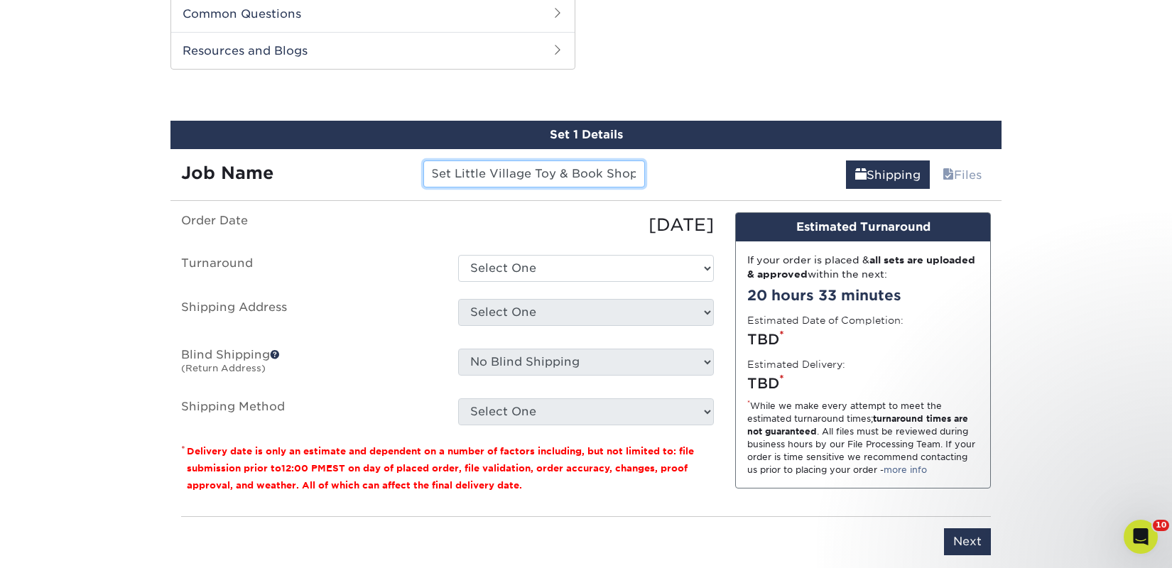
click at [469, 167] on input "Set Little Village Toy & Book Shop" at bounding box center [533, 174] width 221 height 27
paste input "text"
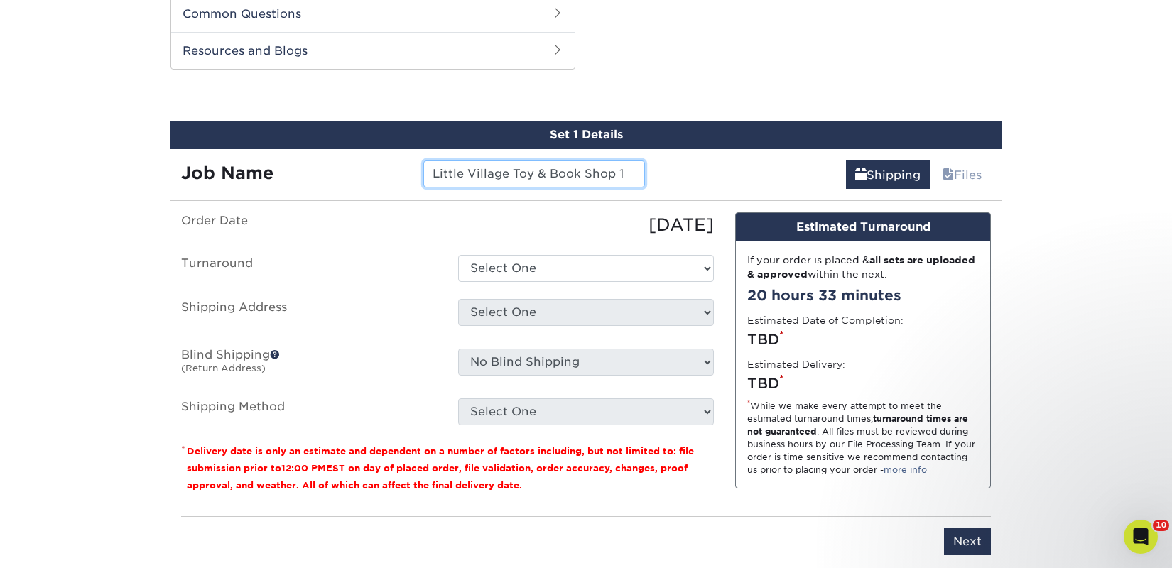
type input "Little Village Toy & Book Shop 1"
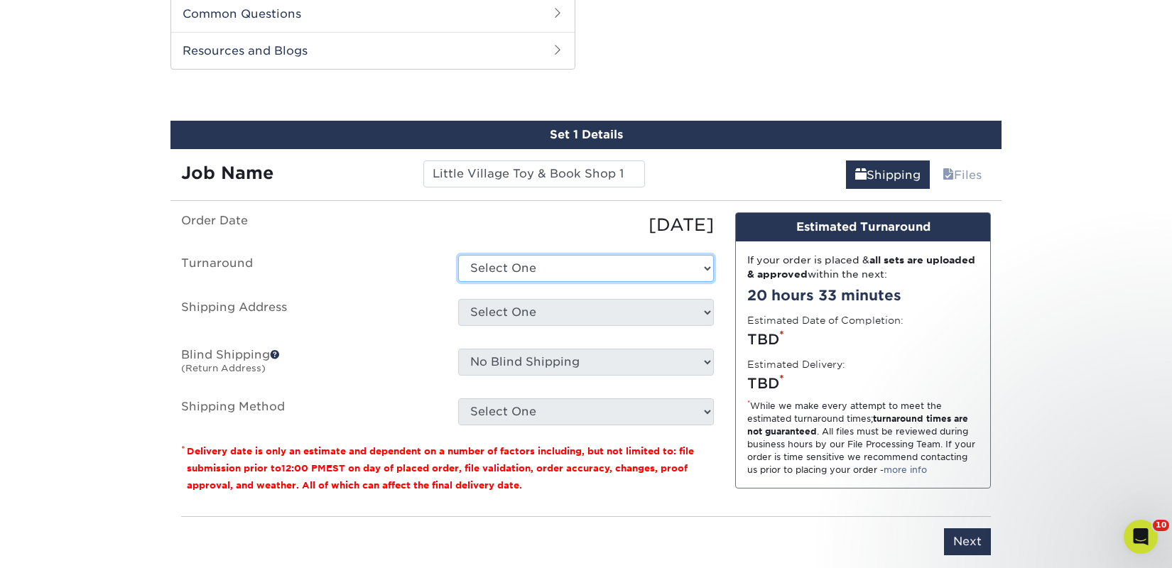
click at [550, 263] on select "Select One 2-4 Business Days 2 Day Next Business Day" at bounding box center [586, 268] width 256 height 27
click at [458, 255] on select "Select One 2-4 Business Days 2 Day Next Business Day" at bounding box center [586, 268] width 256 height 27
click at [550, 274] on select "Select One 2-4 Business Days 2 Day Next Business Day" at bounding box center [586, 268] width 256 height 27
select select "a9cd5a85-4071-4433-97be-2a724b9524af"
click at [458, 255] on select "Select One 2-4 Business Days 2 Day Next Business Day" at bounding box center [586, 268] width 256 height 27
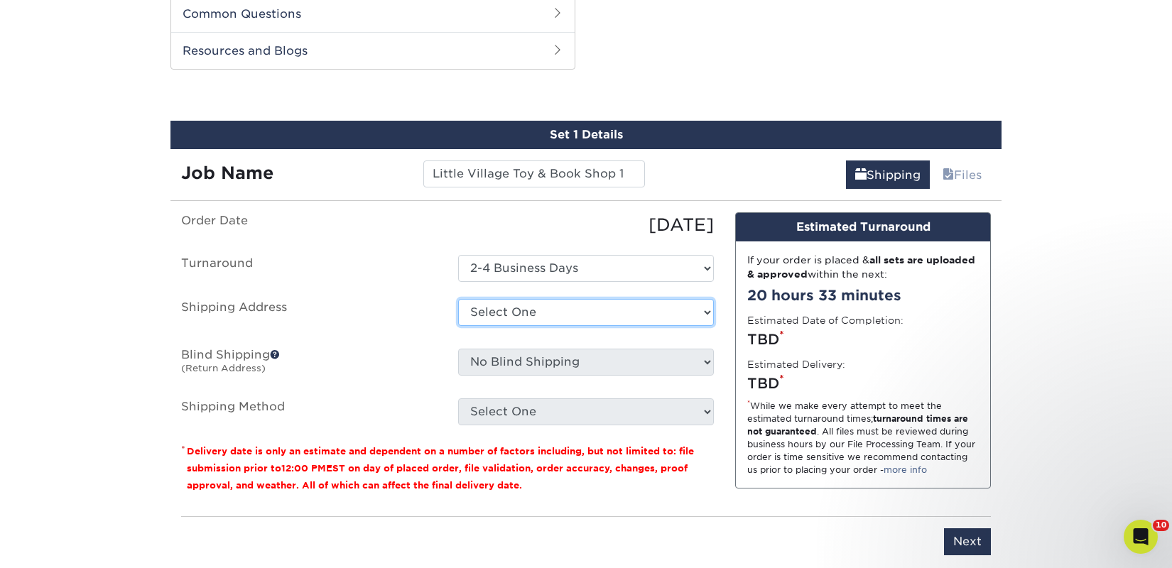
click at [552, 311] on select "Select One 2nd Floor Convention Center A Better [DATE] Books & Boutique A Good …" at bounding box center [586, 312] width 256 height 27
select select "263980"
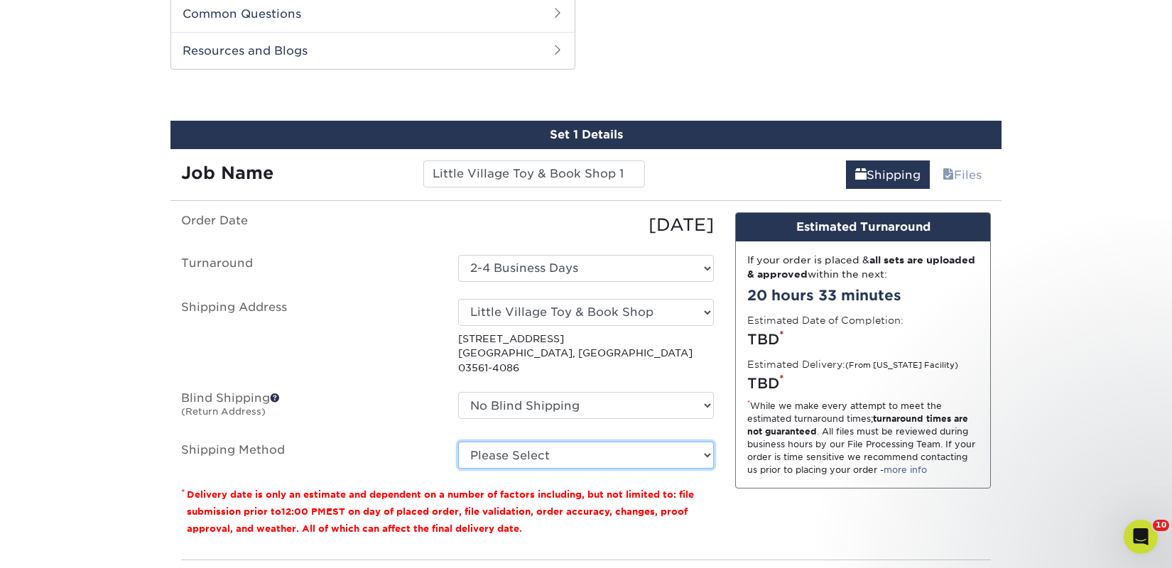
click at [535, 442] on select "Please Select Ground Shipping (+$53.95) 3 Day Shipping Service (+$72.28) 2 Day …" at bounding box center [586, 455] width 256 height 27
select select "03"
click at [458, 442] on select "Please Select Ground Shipping (+$53.95) 3 Day Shipping Service (+$72.28) 2 Day …" at bounding box center [586, 455] width 256 height 27
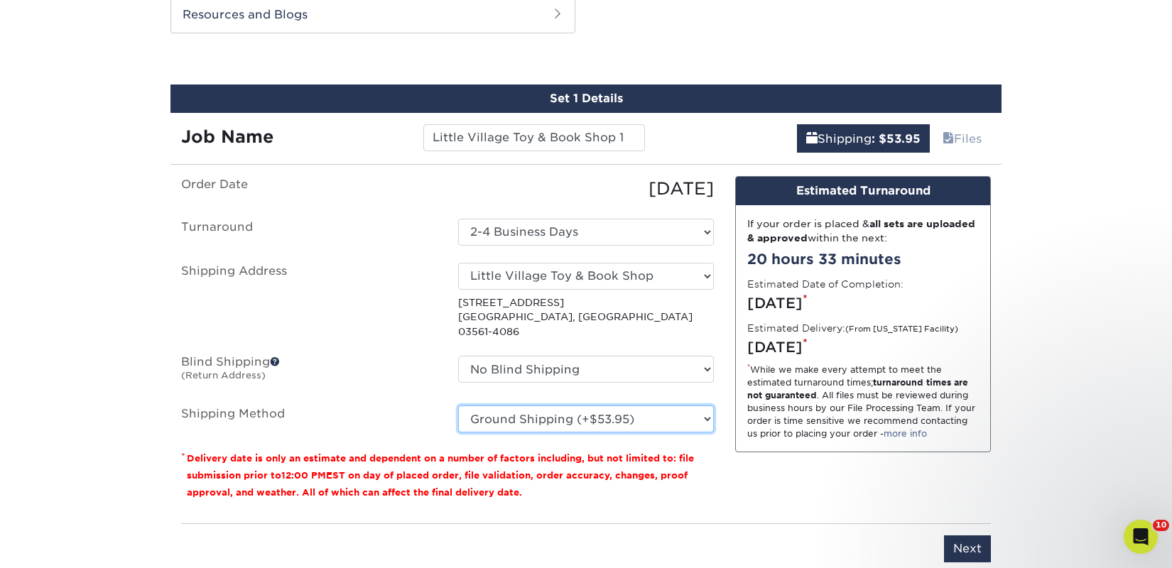
scroll to position [940, 0]
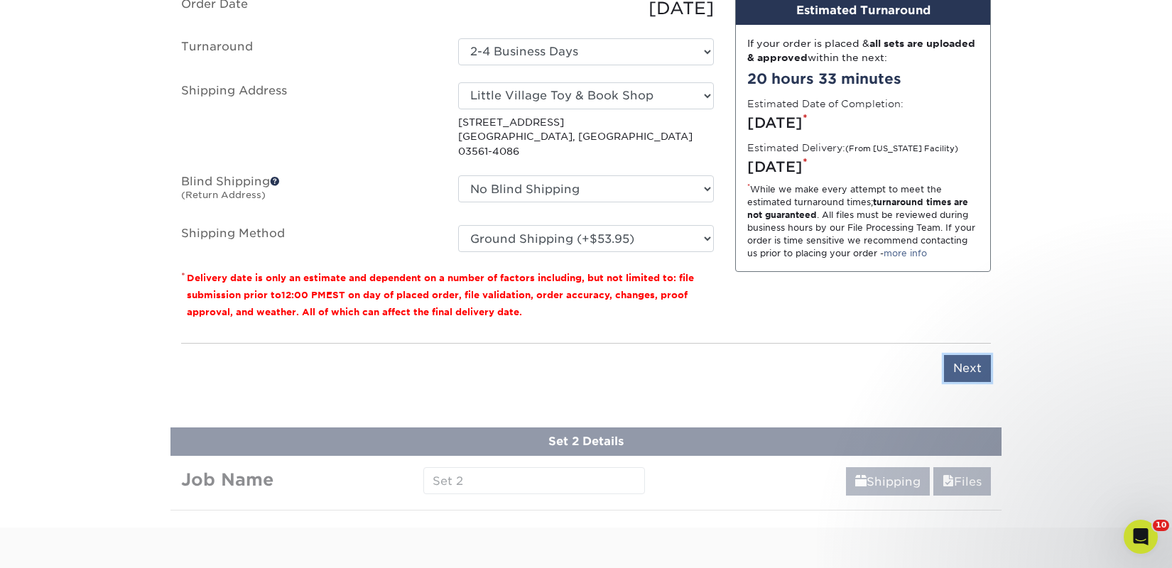
click at [970, 355] on input "Next" at bounding box center [967, 368] width 47 height 27
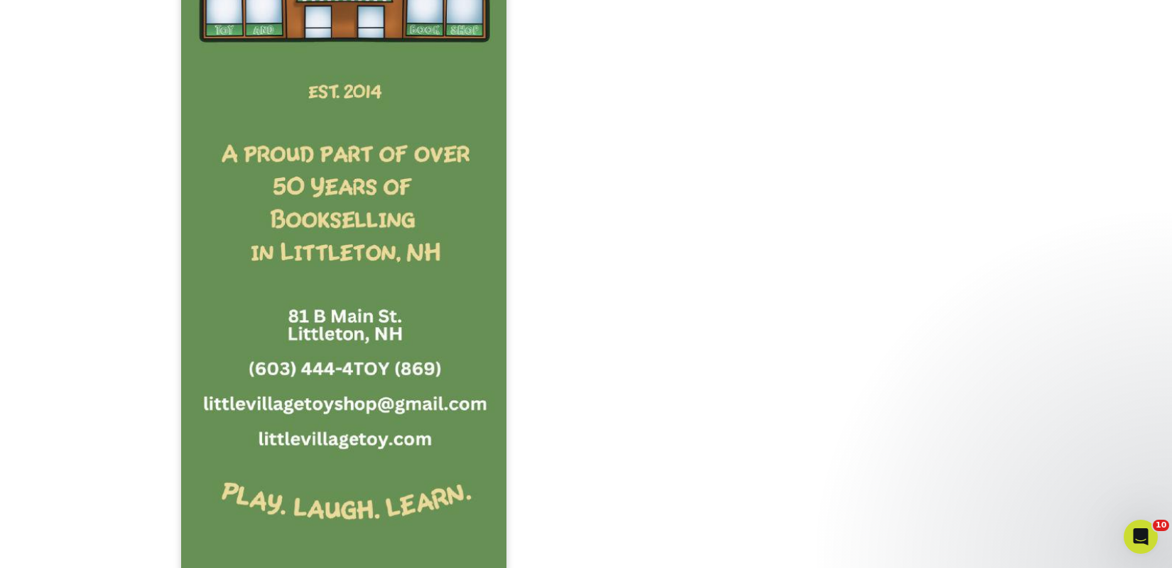
scroll to position [1445, 0]
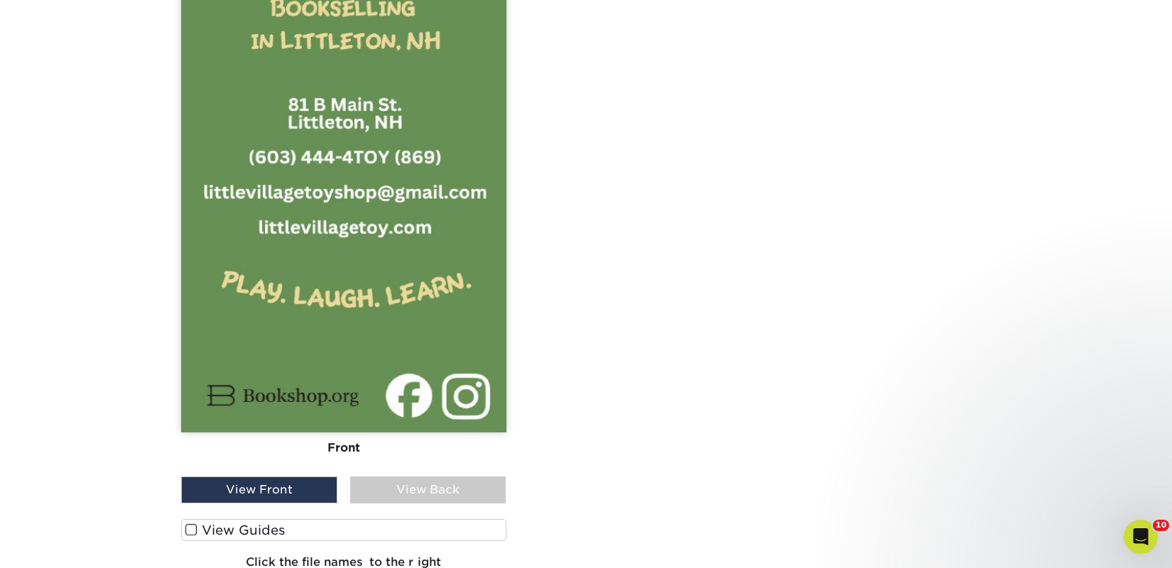
click at [310, 525] on label "View Guides" at bounding box center [343, 530] width 325 height 22
click at [0, 0] on input "View Guides" at bounding box center [0, 0] width 0 height 0
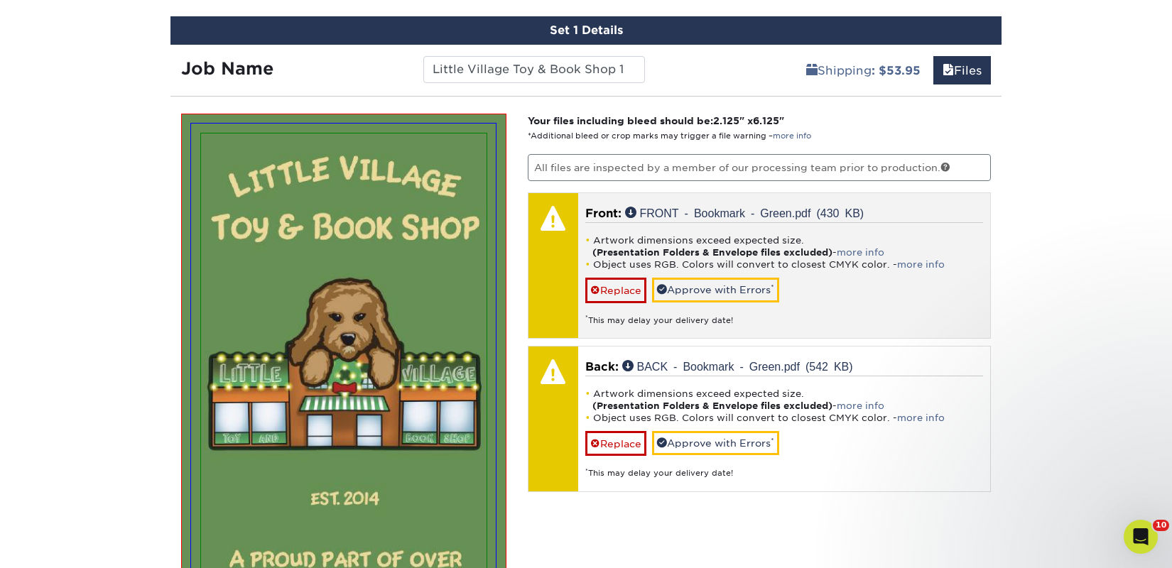
scroll to position [826, 0]
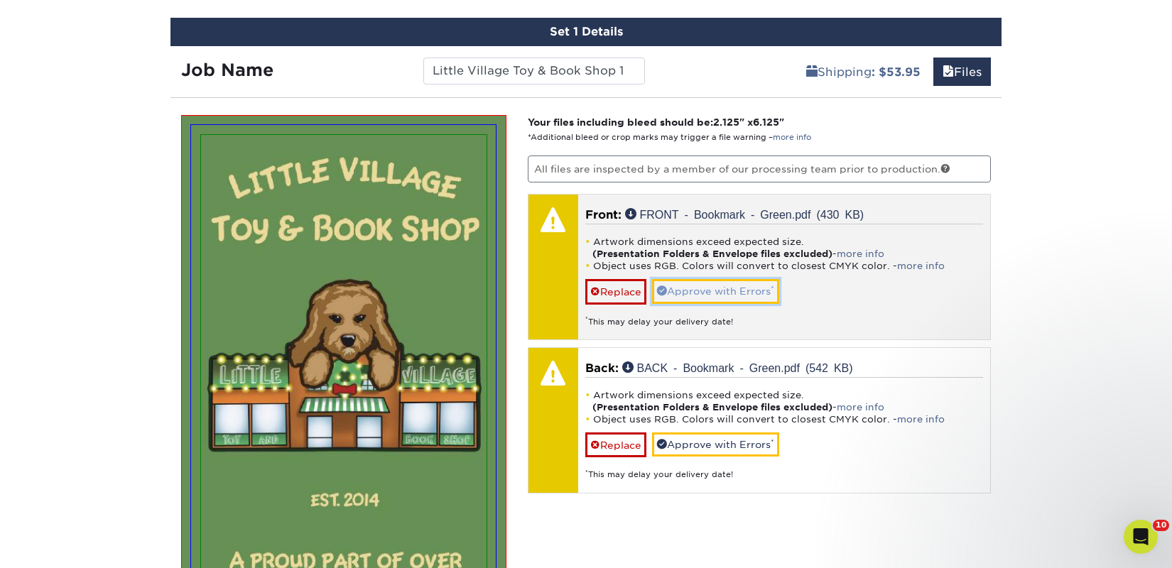
click at [672, 300] on link "Approve with Errors *" at bounding box center [715, 291] width 127 height 24
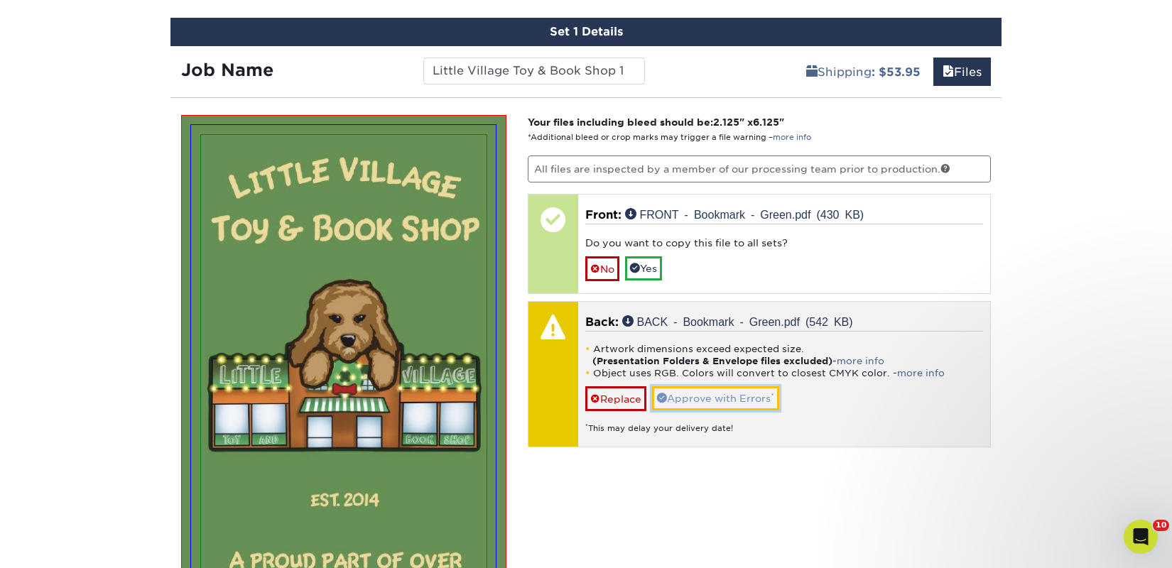
click at [685, 398] on link "Approve with Errors *" at bounding box center [715, 398] width 127 height 24
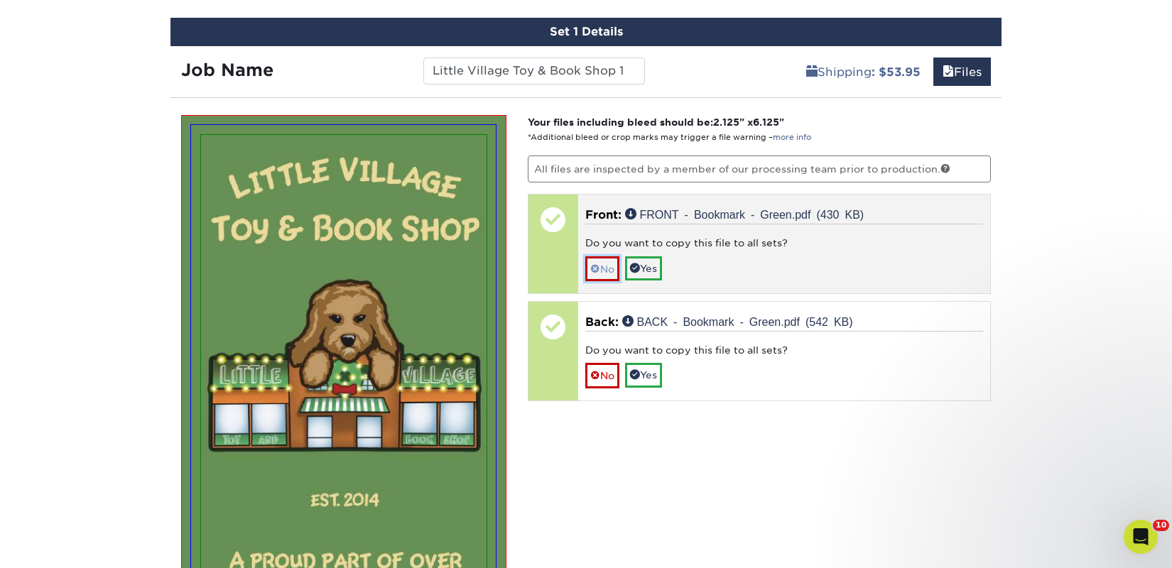
click at [597, 273] on span at bounding box center [595, 268] width 10 height 11
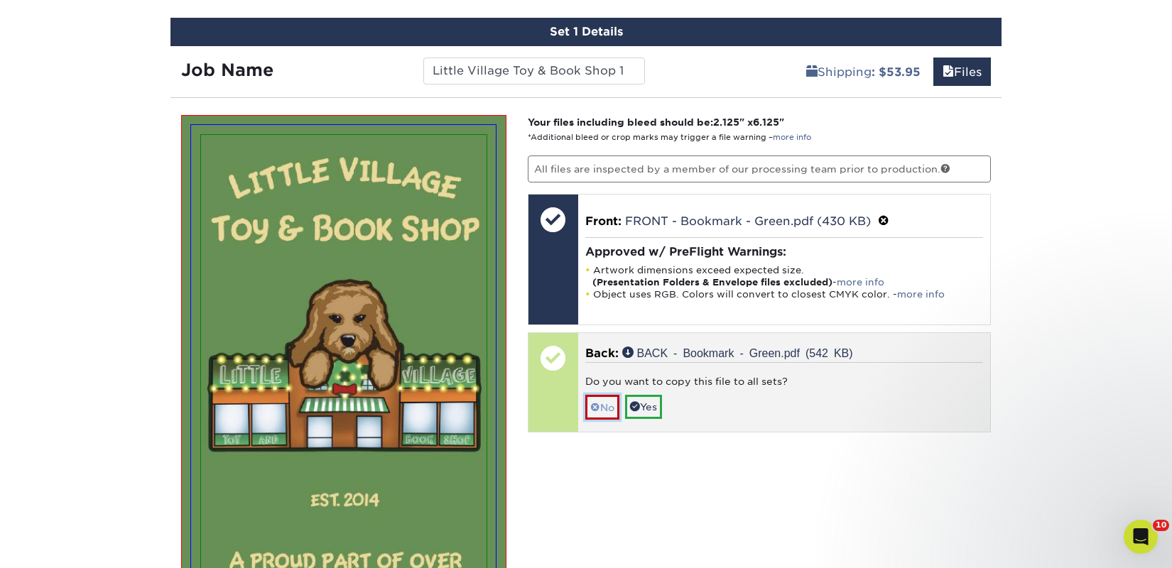
click at [601, 414] on link "No" at bounding box center [602, 407] width 34 height 25
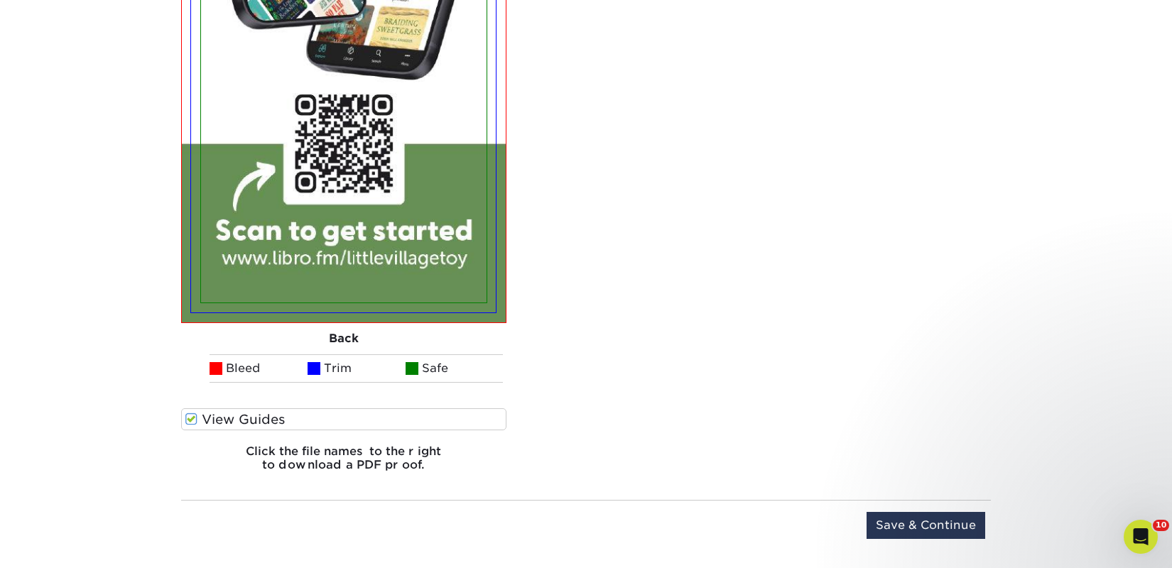
scroll to position [2722, 0]
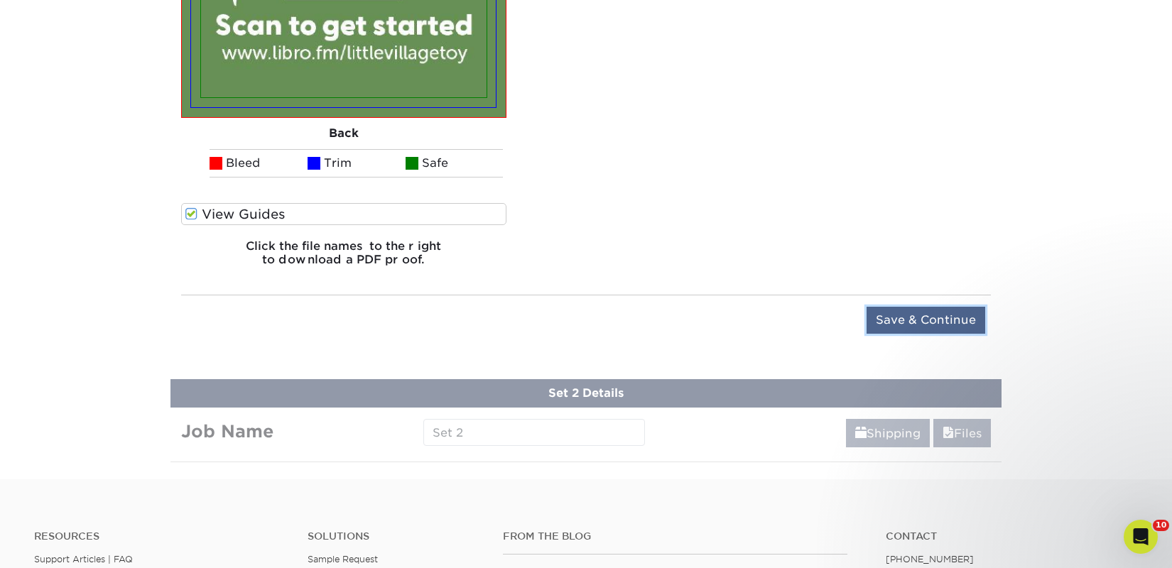
click at [895, 315] on input "Save & Continue" at bounding box center [925, 320] width 119 height 27
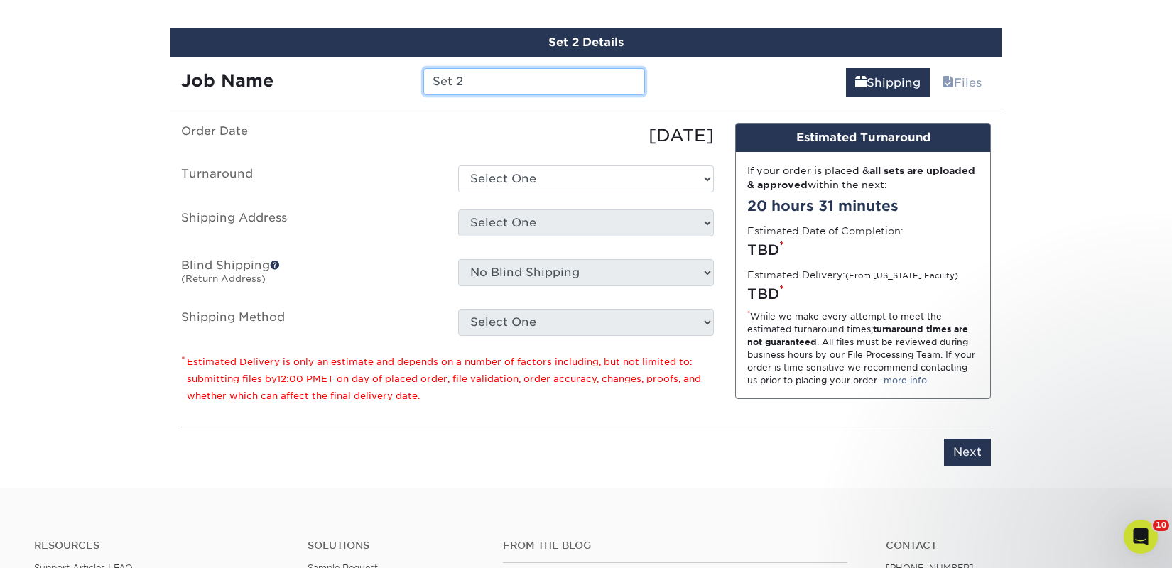
scroll to position [920, 0]
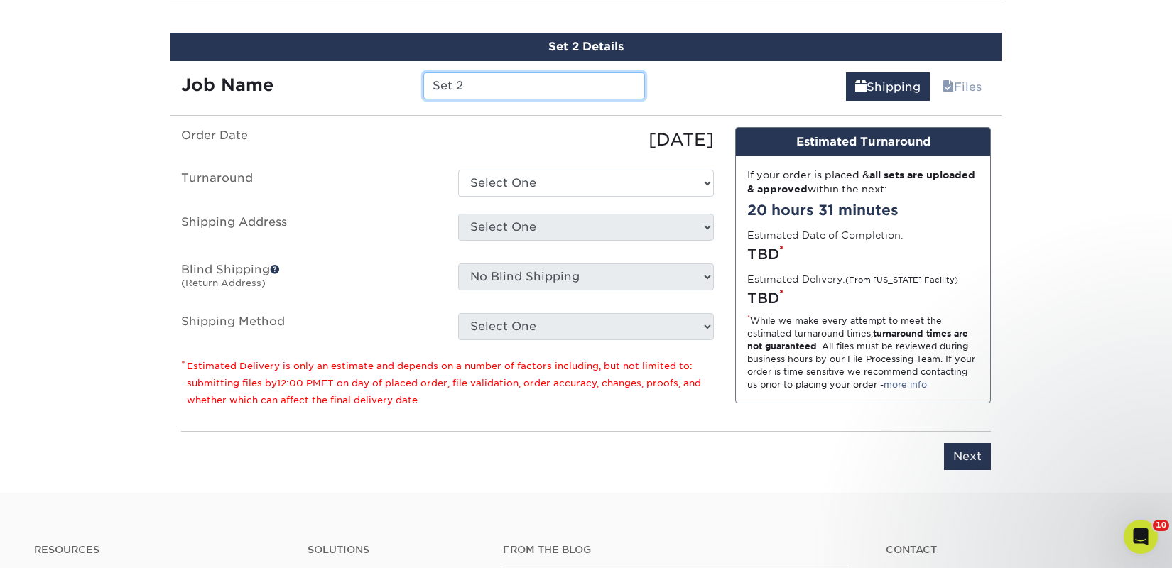
click at [464, 91] on input "Set 2" at bounding box center [533, 85] width 221 height 27
paste input "Little Village Toy & Book Shop"
type input "Little Village Toy & Book Shop 2"
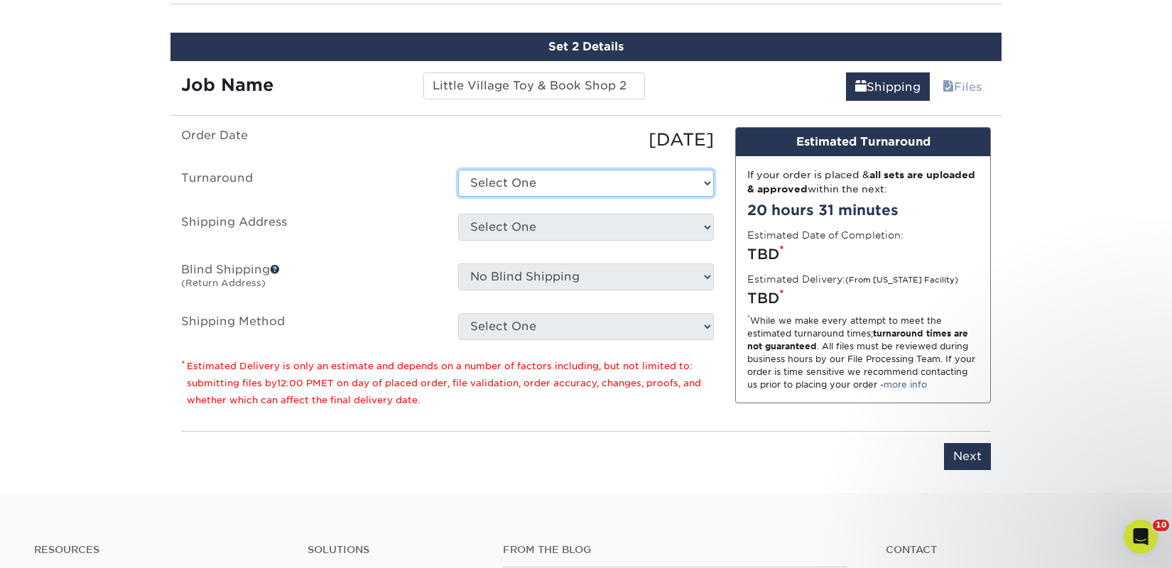
click at [638, 187] on select "Select One 2-4 Business Days 2 Day Next Business Day" at bounding box center [586, 183] width 256 height 27
select select "a9cd5a85-4071-4433-97be-2a724b9524af"
click at [458, 170] on select "Select One 2-4 Business Days 2 Day Next Business Day" at bounding box center [586, 183] width 256 height 27
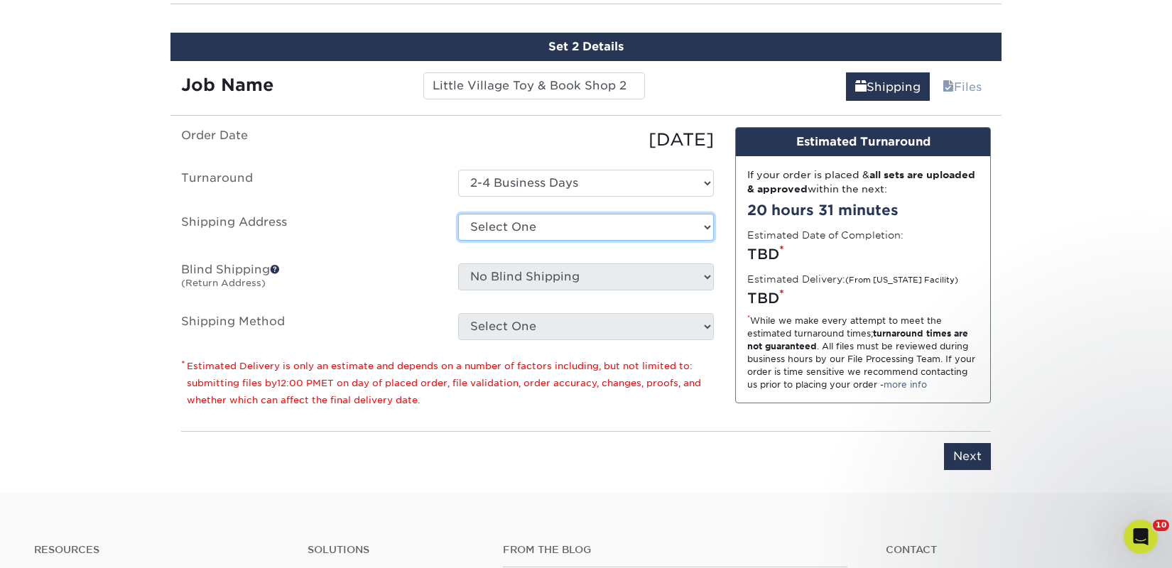
click at [616, 220] on select "Select One 2nd Floor Convention Center A Better Today Books & Boutique A Good B…" at bounding box center [586, 227] width 256 height 27
select select "263980"
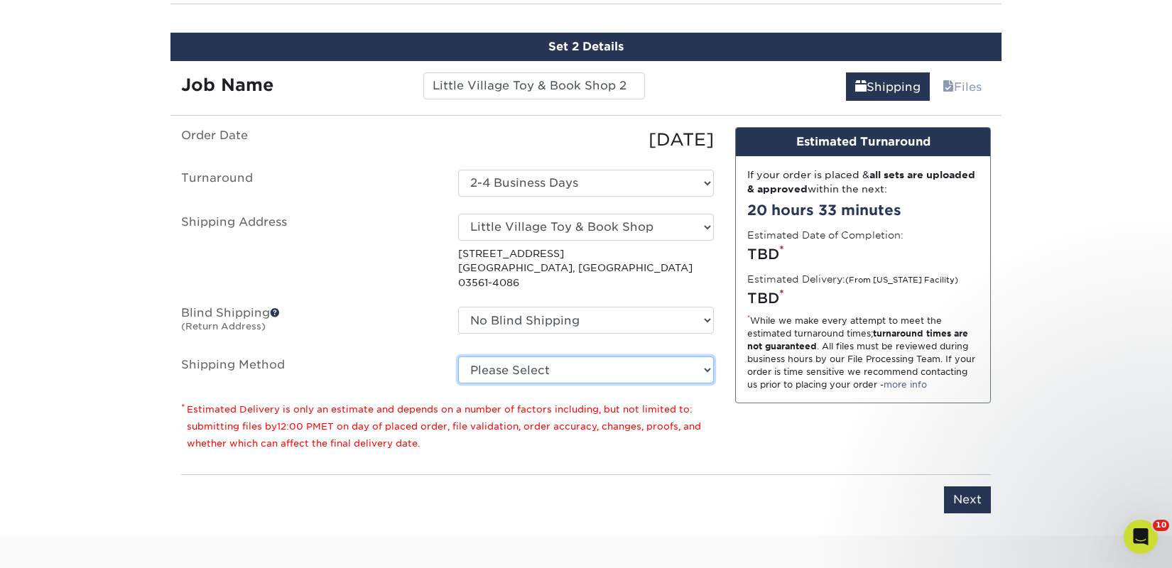
click at [543, 357] on select "Please Select Ground Shipping (+$53.95) 3 Day Shipping Service (+$72.28) 2 Day …" at bounding box center [586, 370] width 256 height 27
select select "03"
click at [458, 357] on select "Please Select Ground Shipping (+$53.95) 3 Day Shipping Service (+$72.28) 2 Day …" at bounding box center [586, 370] width 256 height 27
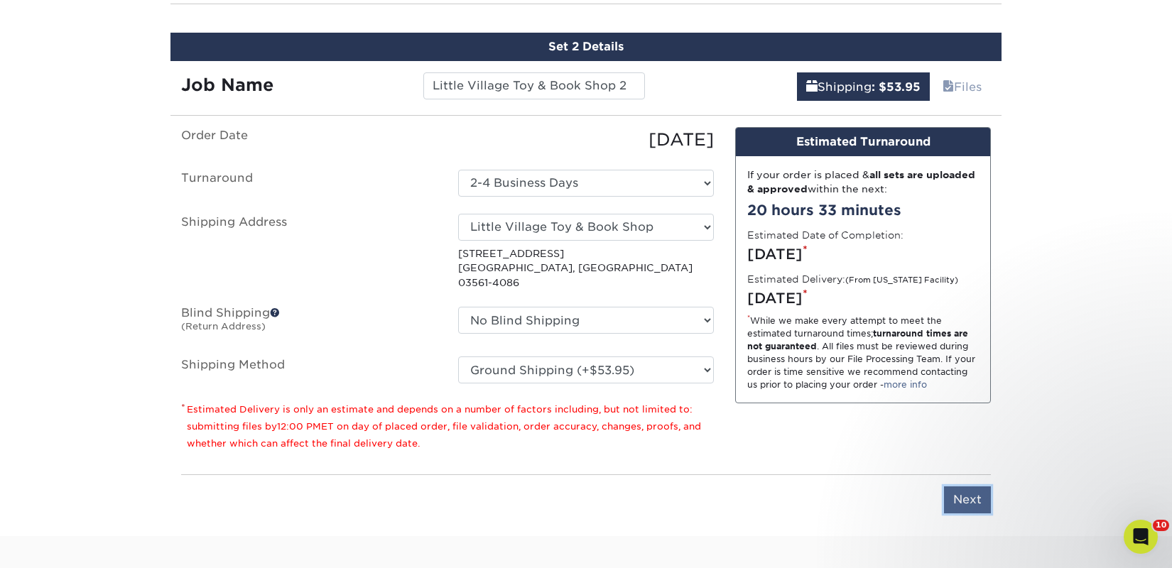
click at [967, 493] on input "Next" at bounding box center [967, 499] width 47 height 27
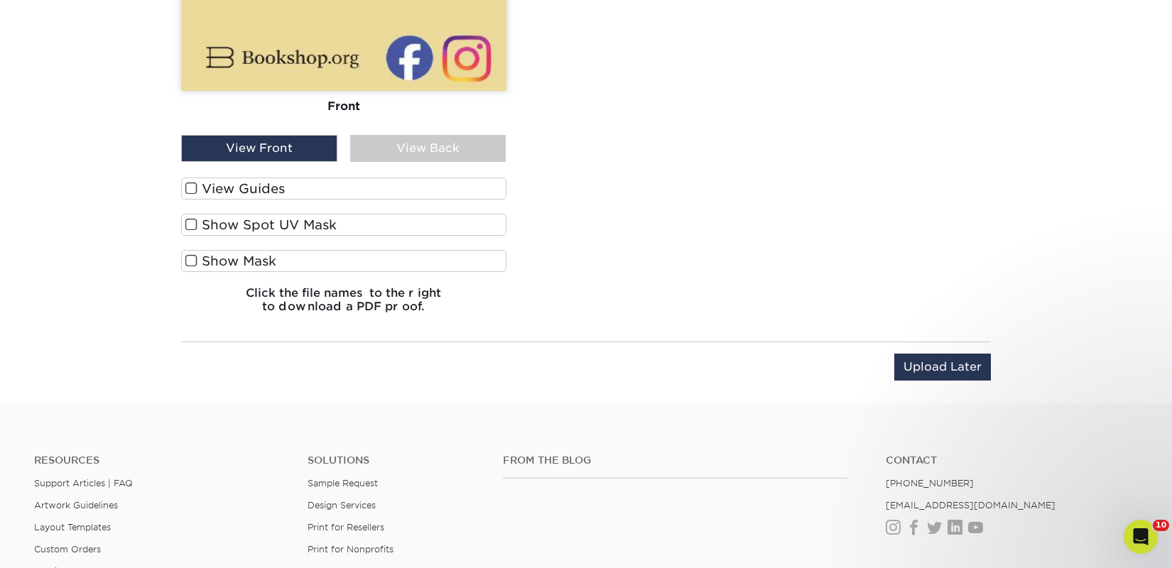
scroll to position [1900, 0]
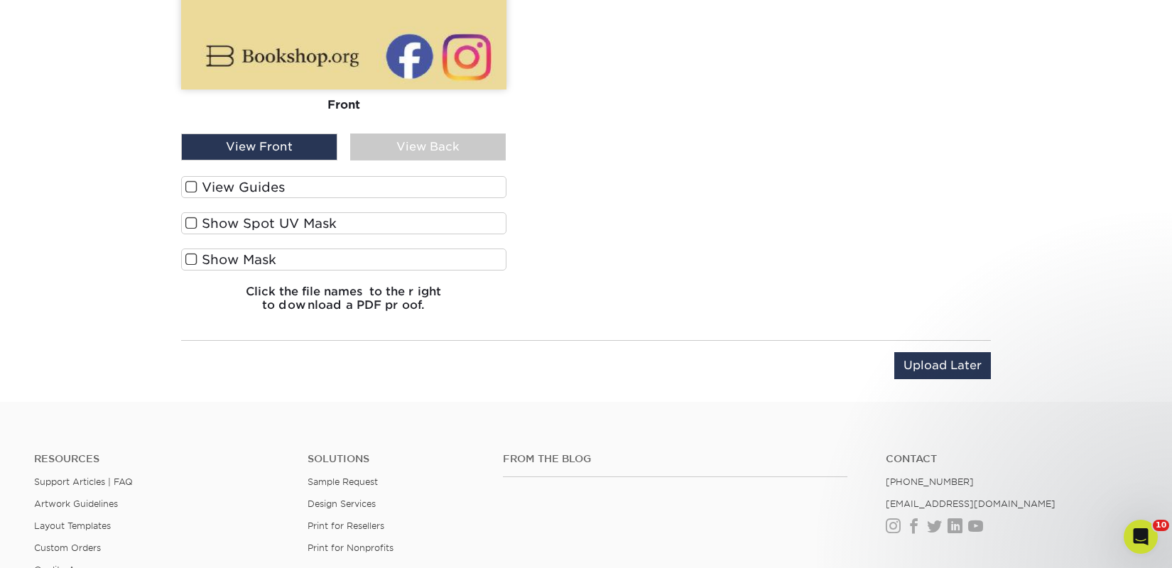
click at [224, 190] on label "View Guides" at bounding box center [343, 187] width 325 height 22
click at [0, 0] on input "View Guides" at bounding box center [0, 0] width 0 height 0
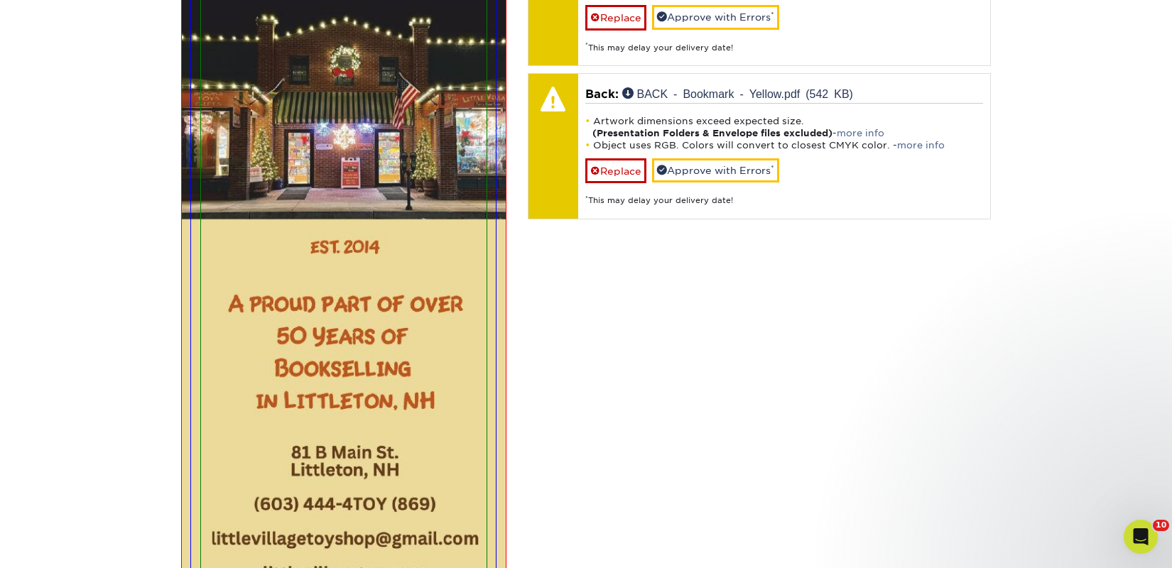
scroll to position [1181, 0]
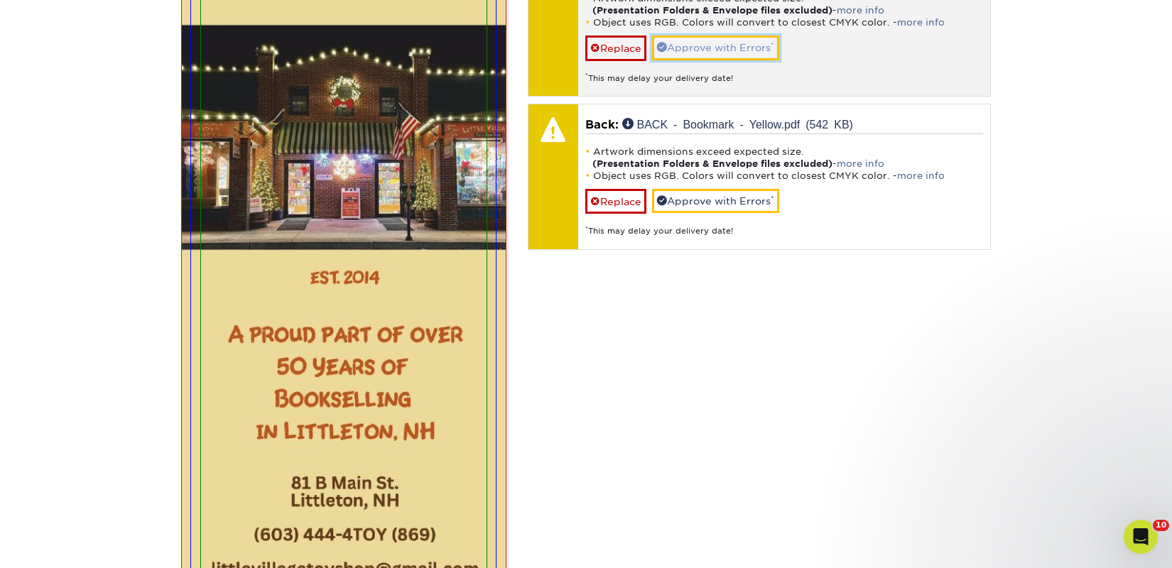
click at [719, 45] on link "Approve with Errors *" at bounding box center [715, 48] width 127 height 24
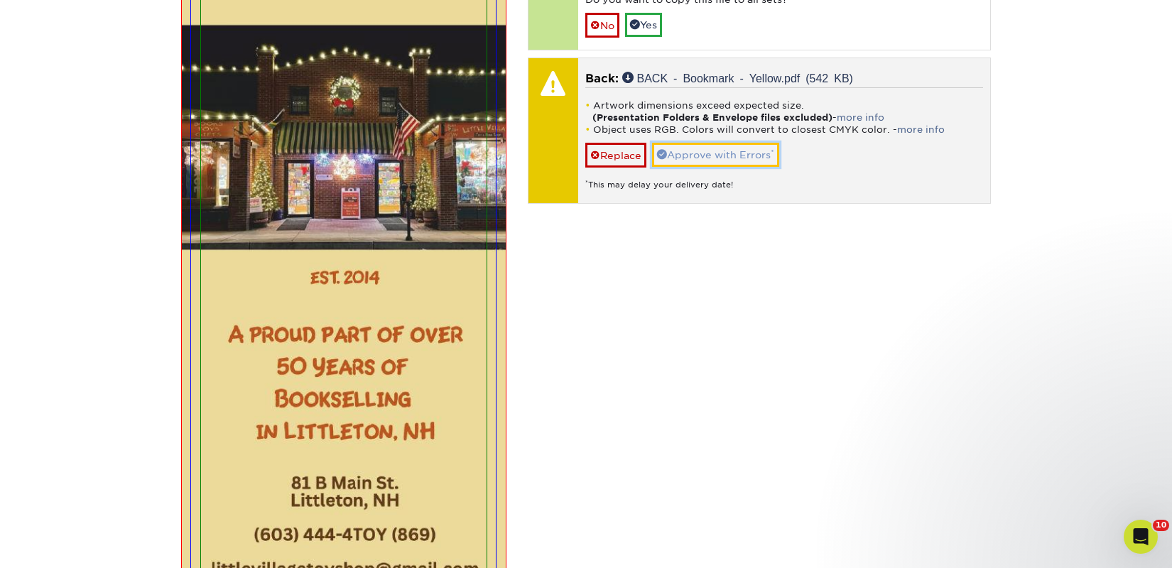
click at [722, 155] on link "Approve with Errors *" at bounding box center [715, 155] width 127 height 24
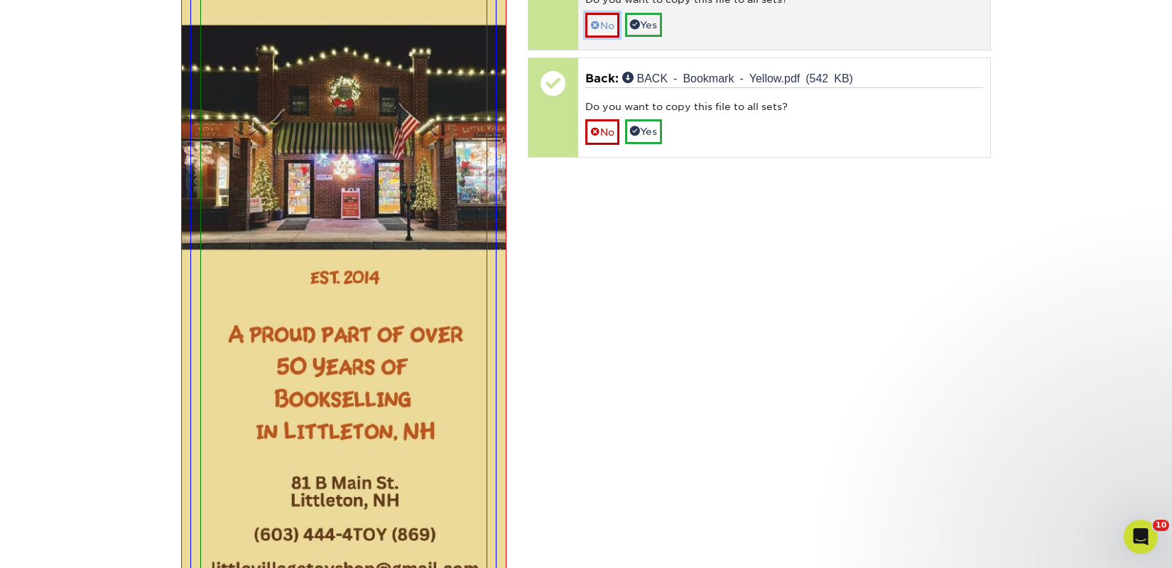
click at [599, 32] on link "No" at bounding box center [602, 25] width 34 height 25
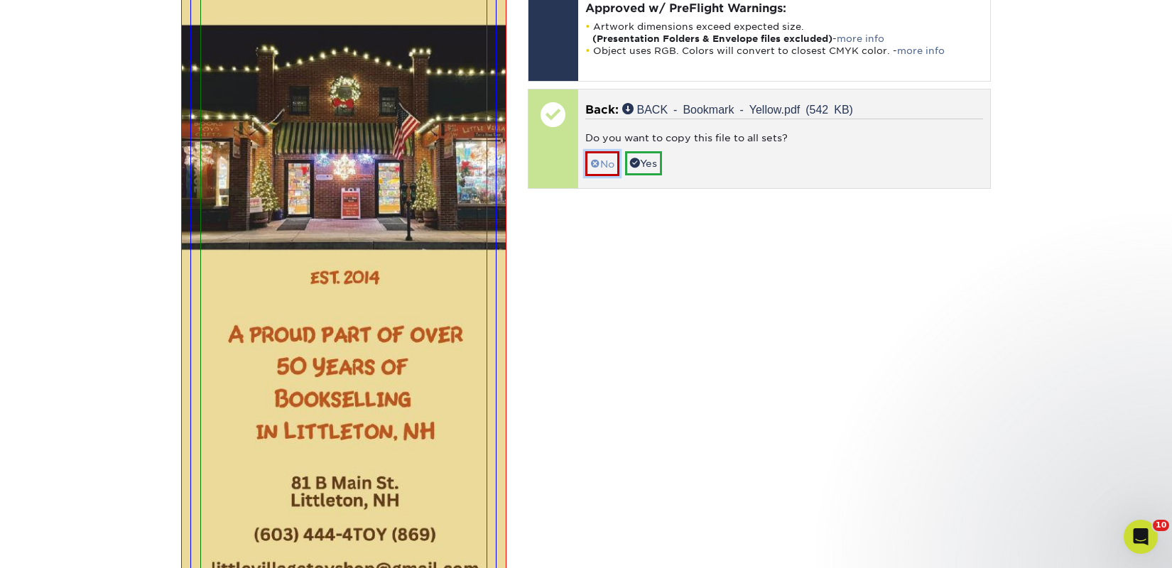
click at [603, 165] on link "No" at bounding box center [602, 163] width 34 height 25
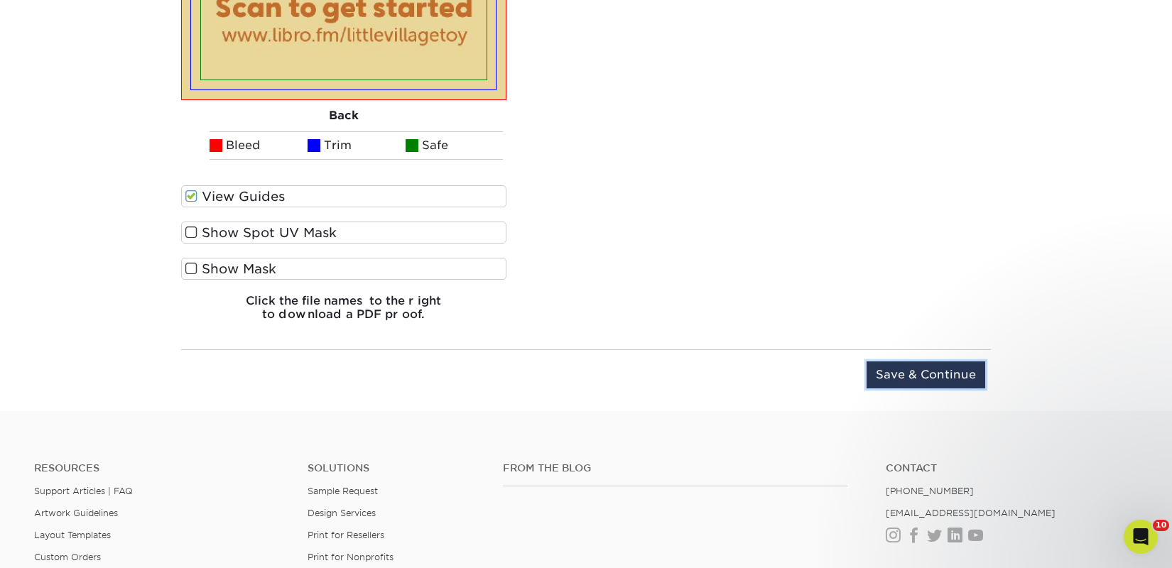
click at [900, 376] on input "Save & Continue" at bounding box center [925, 375] width 119 height 27
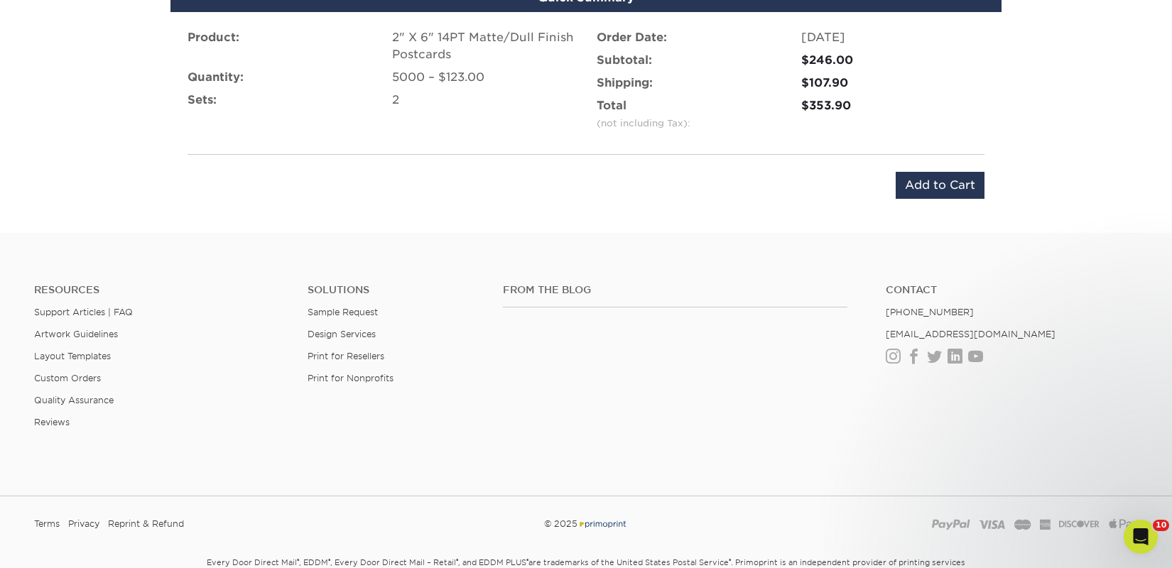
scroll to position [881, 0]
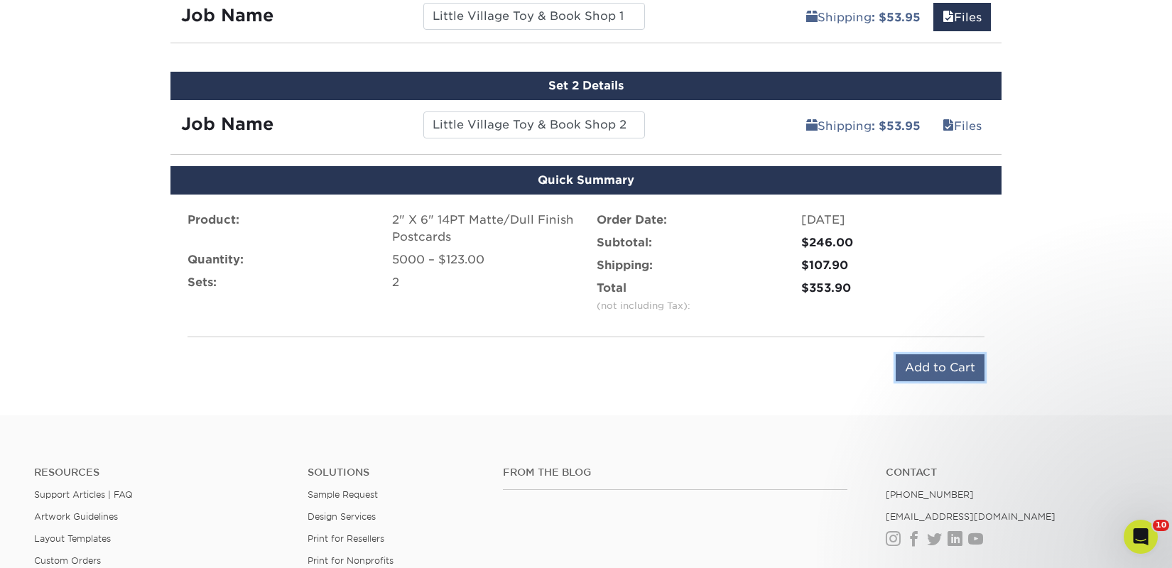
click at [920, 366] on input "Add to Cart" at bounding box center [940, 367] width 89 height 27
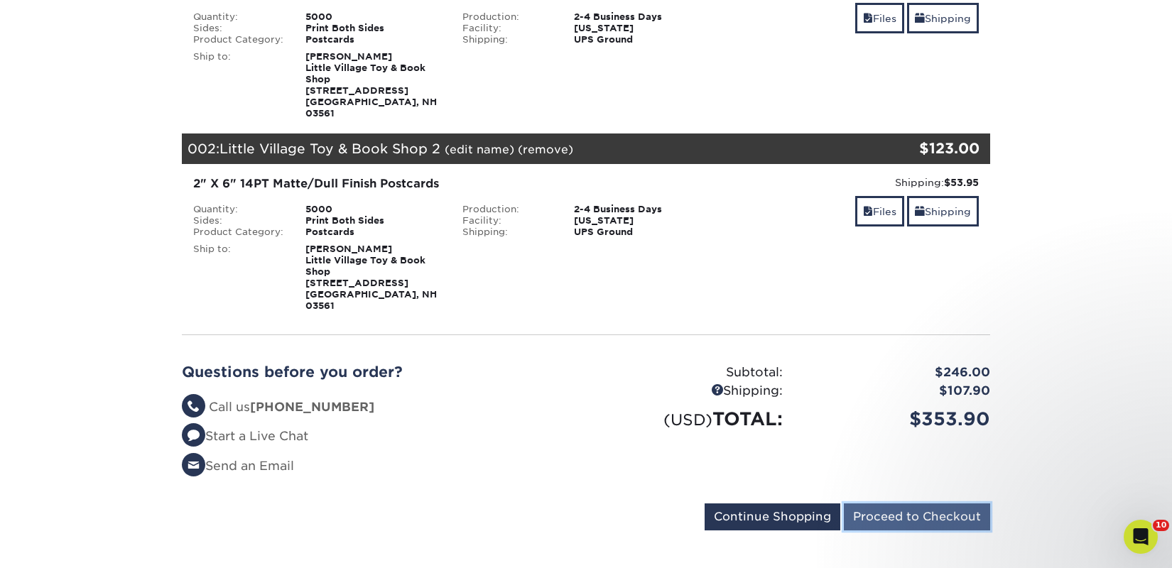
click at [925, 504] on input "Proceed to Checkout" at bounding box center [917, 517] width 146 height 27
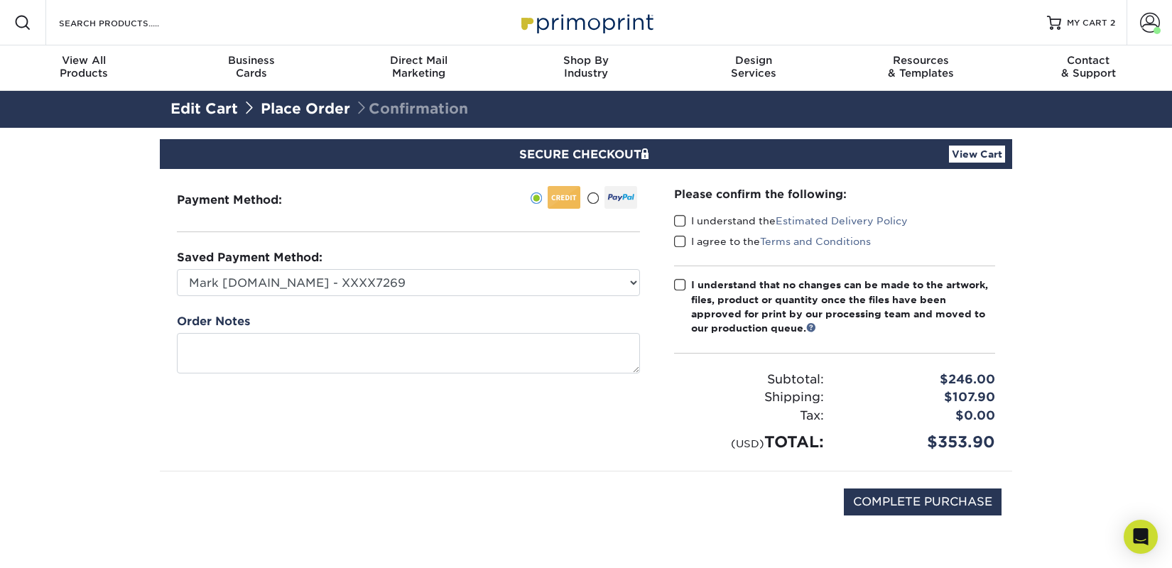
click at [683, 220] on span at bounding box center [680, 220] width 12 height 13
click at [0, 0] on input "I understand the Estimated Delivery Policy" at bounding box center [0, 0] width 0 height 0
click at [686, 239] on label "I agree to the Terms and Conditions" at bounding box center [772, 241] width 197 height 14
click at [0, 0] on input "I agree to the Terms and Conditions" at bounding box center [0, 0] width 0 height 0
click at [702, 316] on div "I understand that no changes can be made to the artwork, files, product or quan…" at bounding box center [843, 307] width 304 height 58
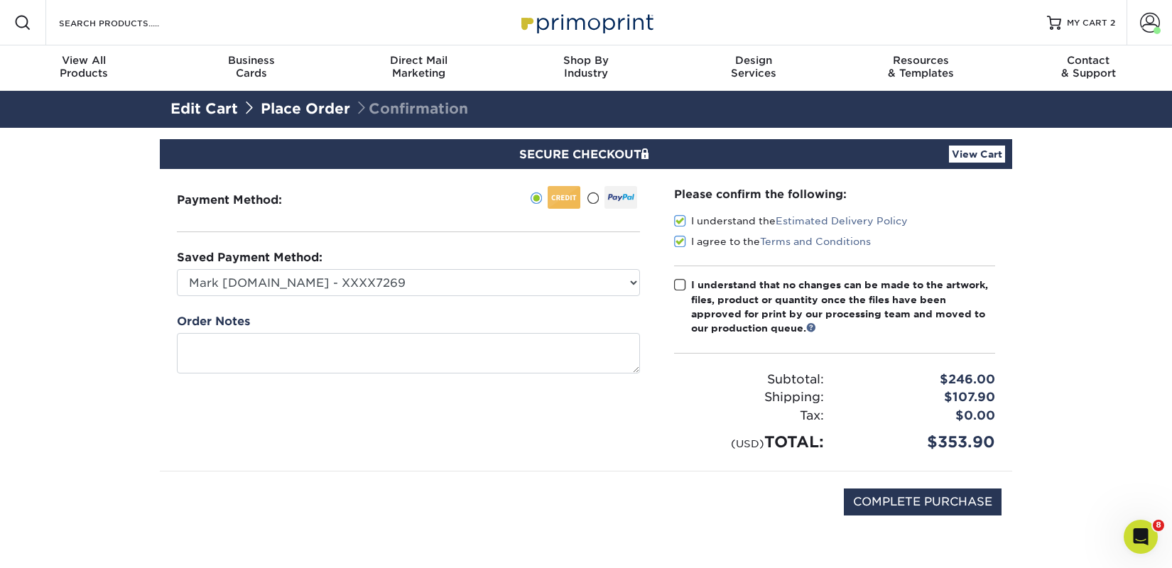
click at [0, 0] on input "I understand that no changes can be made to the artwork, files, product or quan…" at bounding box center [0, 0] width 0 height 0
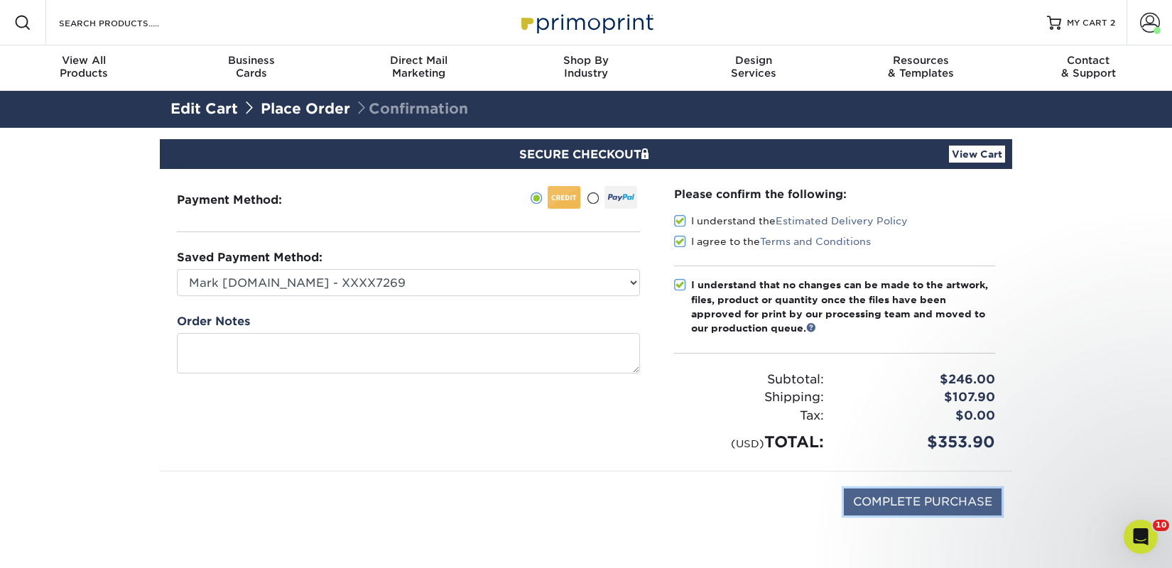
click at [871, 496] on input "COMPLETE PURCHASE" at bounding box center [923, 502] width 158 height 27
type input "PROCESSING, PLEASE WAIT..."
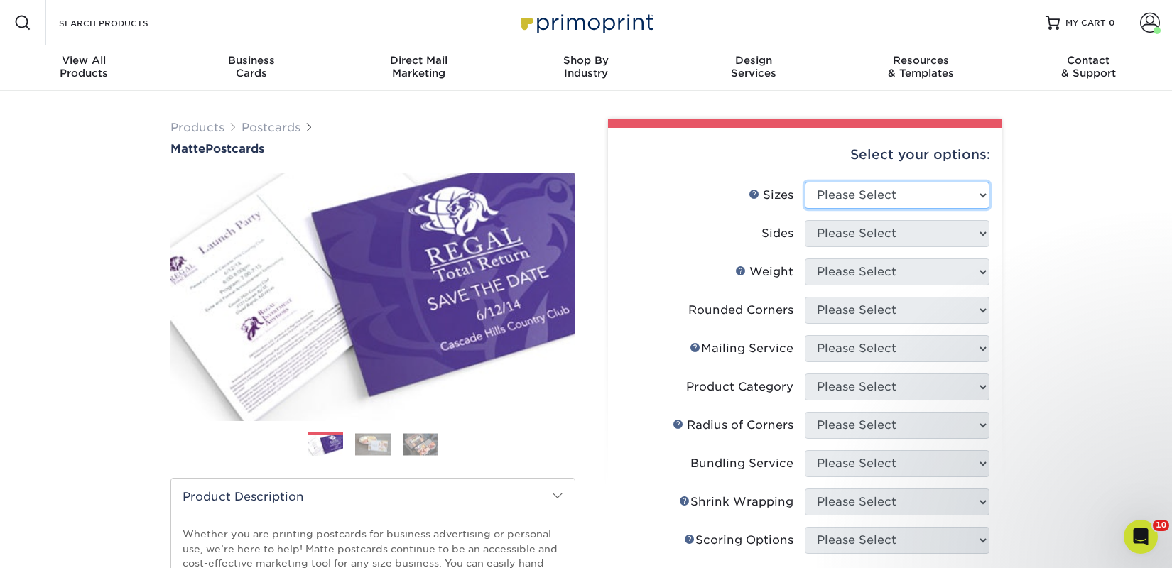
click at [951, 200] on select "Please Select 1.5" x 7" 2" x 4" 2" x 6" 2" x 7" 2" x 8" 2.12" x 5.5" 2.125" x 5…" at bounding box center [897, 195] width 185 height 27
select select "2.00x6.00"
click at [805, 182] on select "Please Select 1.5" x 7" 2" x 4" 2" x 6" 2" x 7" 2" x 8" 2.12" x 5.5" 2.125" x 5…" at bounding box center [897, 195] width 185 height 27
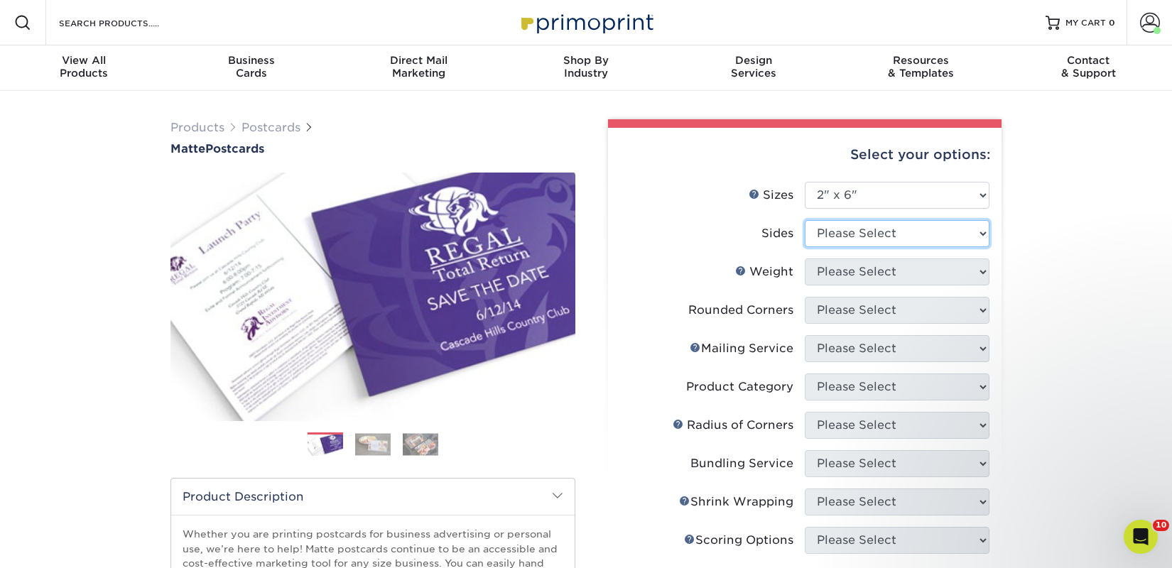
click at [893, 239] on select "Please Select Print Both Sides Print Front Only" at bounding box center [897, 233] width 185 height 27
select select "13abbda7-1d64-4f25-8bb2-c179b224825d"
click at [805, 220] on select "Please Select Print Both Sides Print Front Only" at bounding box center [897, 233] width 185 height 27
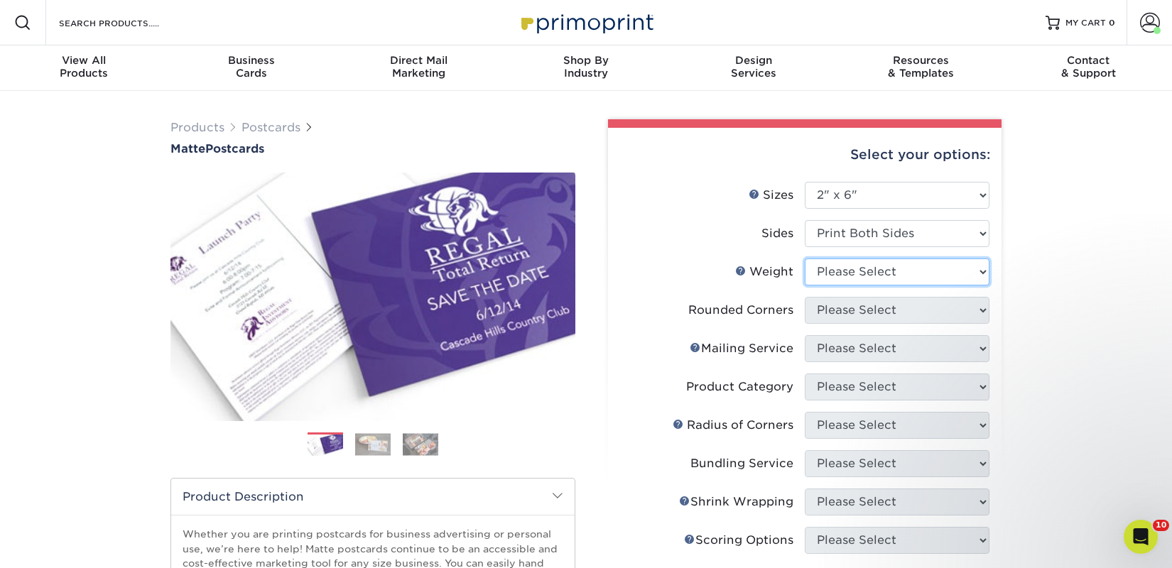
click at [903, 268] on select "Please Select 14PT 16PT" at bounding box center [897, 272] width 185 height 27
select select "14PT"
click at [805, 259] on select "Please Select 14PT 16PT" at bounding box center [897, 272] width 185 height 27
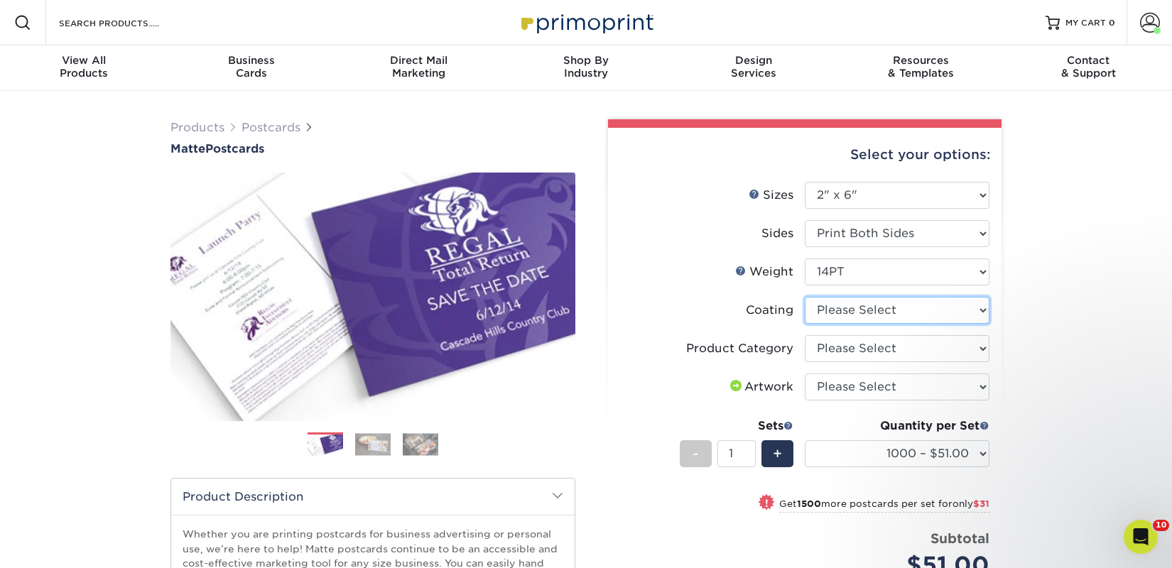
click at [909, 308] on select at bounding box center [897, 310] width 185 height 27
select select "121bb7b5-3b4d-429f-bd8d-bbf80e953313"
click at [805, 297] on select at bounding box center [897, 310] width 185 height 27
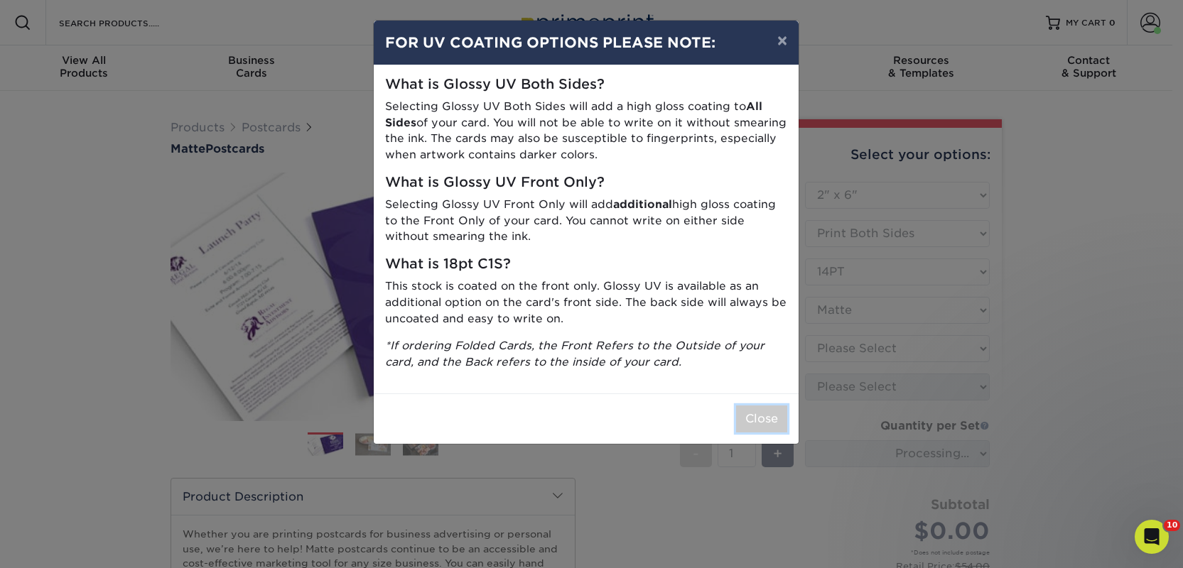
drag, startPoint x: 786, startPoint y: 408, endPoint x: 769, endPoint y: 408, distance: 17.0
click at [783, 408] on button "Close" at bounding box center [761, 419] width 51 height 27
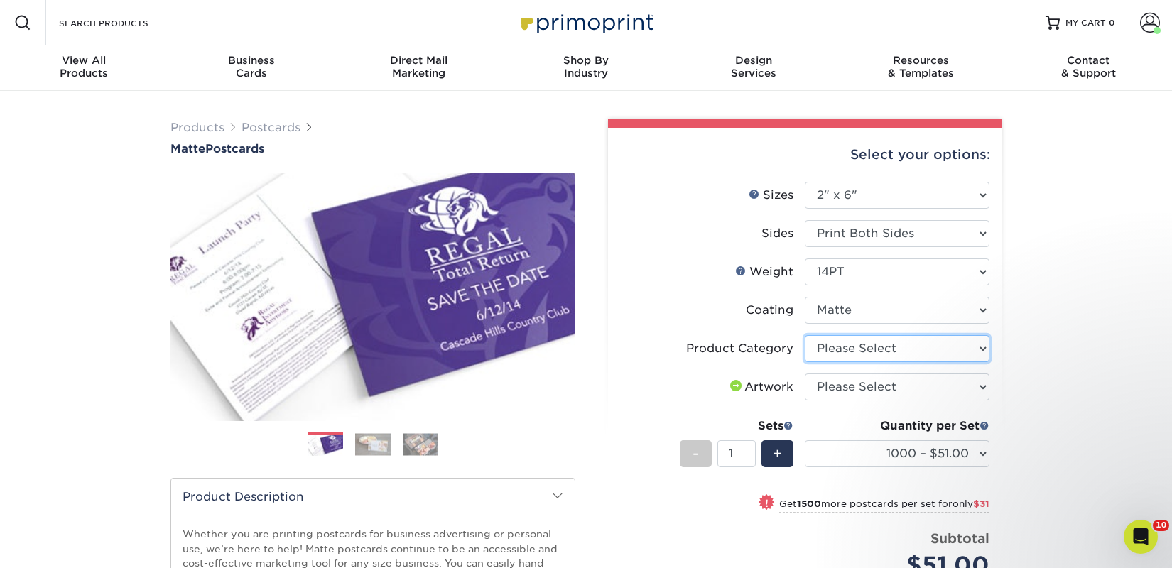
click at [883, 349] on select "Please Select Postcards" at bounding box center [897, 348] width 185 height 27
select select "9b7272e0-d6c8-4c3c-8e97-d3a1bcdab858"
click at [805, 335] on select "Please Select Postcards" at bounding box center [897, 348] width 185 height 27
click at [875, 379] on select "Please Select I will upload files I need a design - $150" at bounding box center [897, 387] width 185 height 27
select select "upload"
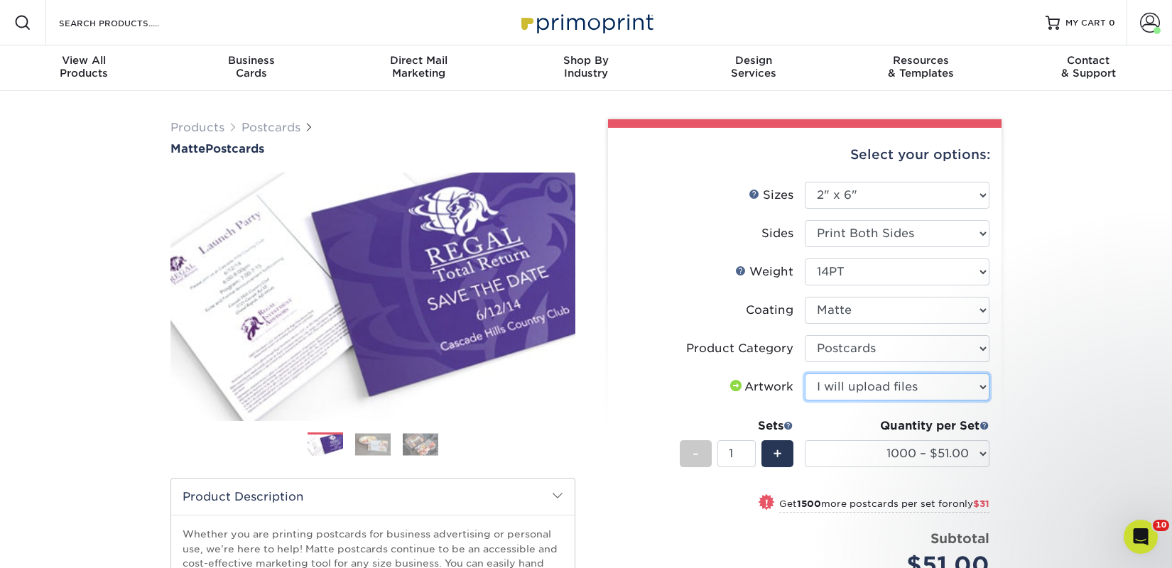
click at [805, 374] on select "Please Select I will upload files I need a design - $150" at bounding box center [897, 387] width 185 height 27
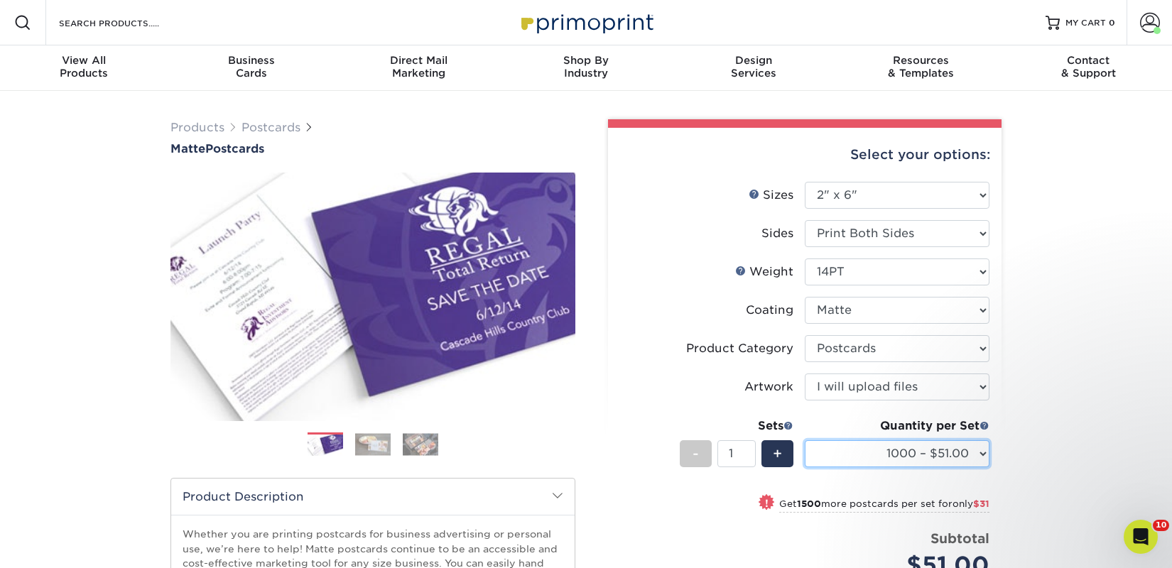
click at [871, 460] on select "1000 – $51.00 2500 – $82.00 5000 – $123.00 10000 – $234.00 15000 – $344.00 2000…" at bounding box center [897, 453] width 185 height 27
click at [962, 460] on select "1000 – $51.00 2500 – $82.00 5000 – $123.00 10000 – $234.00 15000 – $344.00 2000…" at bounding box center [897, 453] width 185 height 27
select select "2500 – $82.00"
click at [805, 440] on select "1000 – $51.00 2500 – $82.00 5000 – $123.00 10000 – $234.00 15000 – $344.00 2000…" at bounding box center [897, 453] width 185 height 27
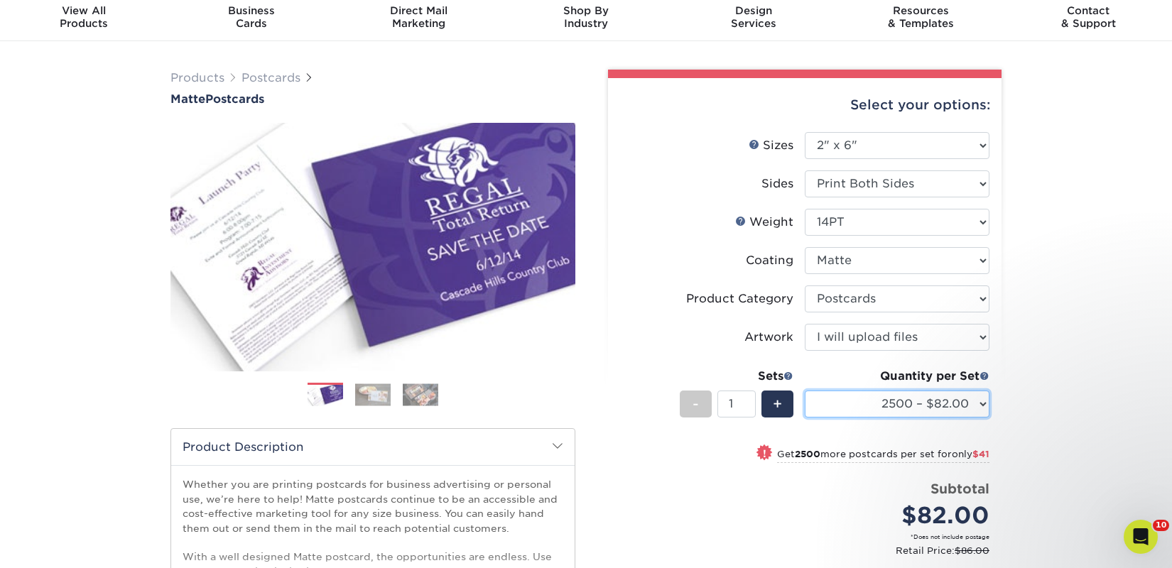
scroll to position [410, 0]
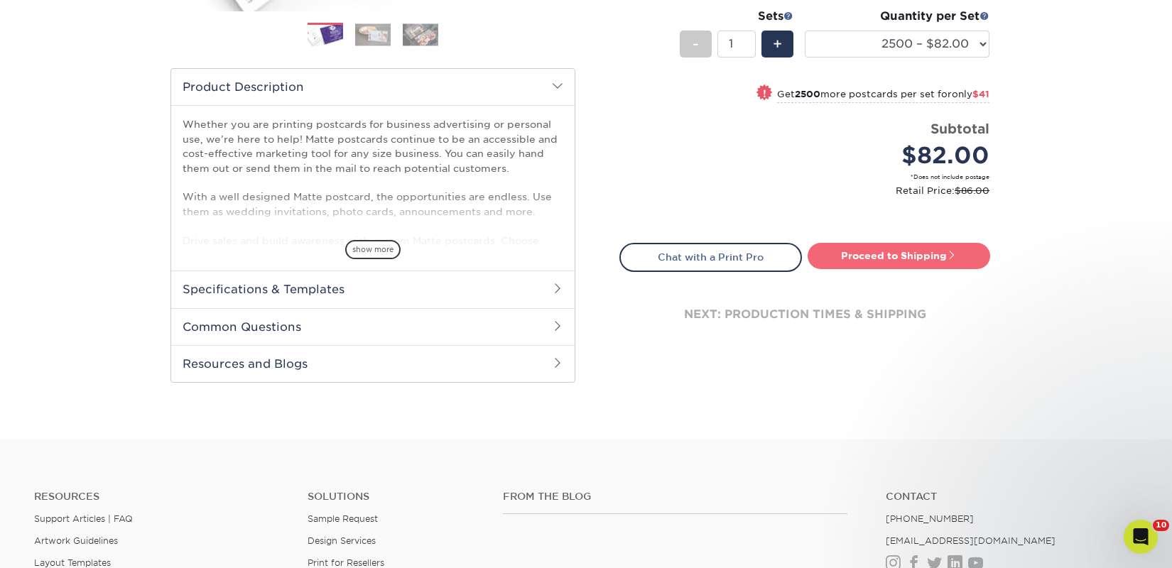
click at [879, 268] on link "Proceed to Shipping" at bounding box center [899, 256] width 183 height 26
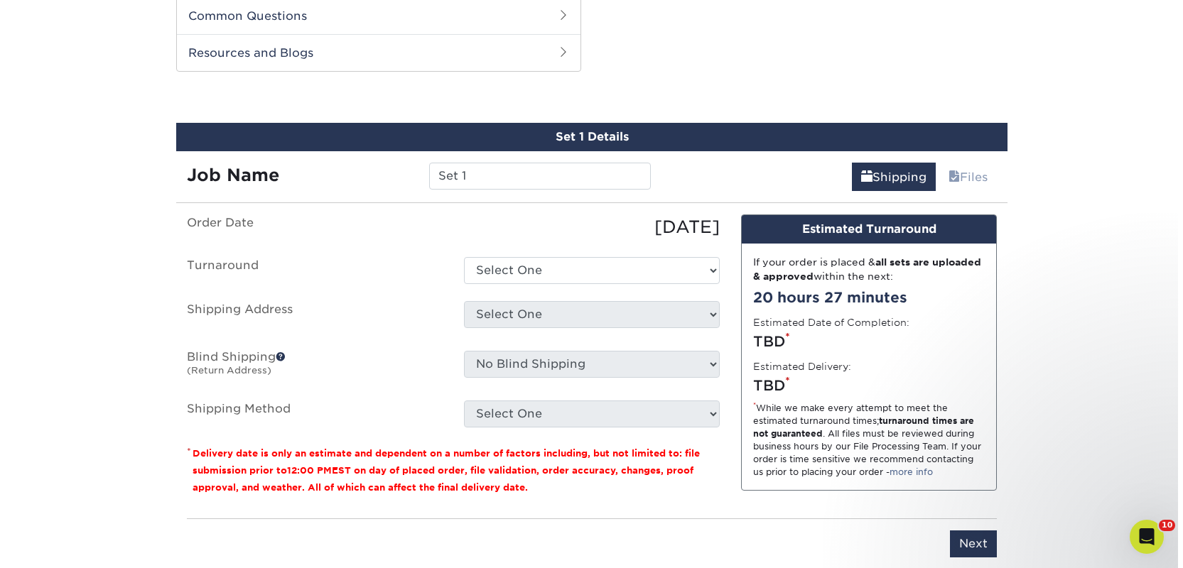
scroll to position [723, 0]
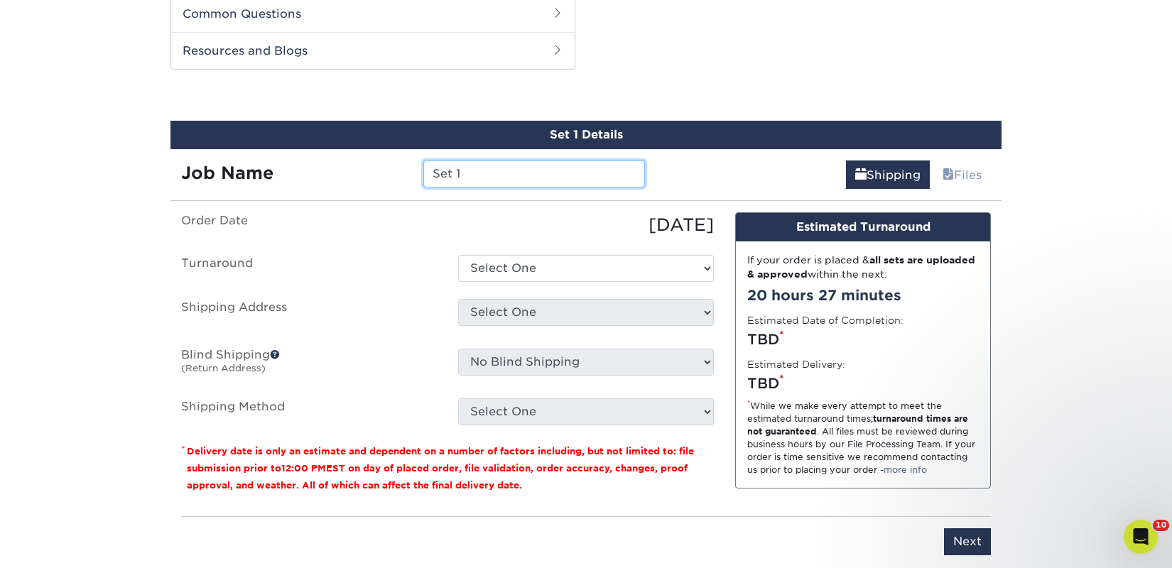
click at [468, 167] on input "Set 1" at bounding box center [533, 174] width 221 height 27
paste input "Reedmor Books & Brews"
type input "Reedmor Books & Brews"
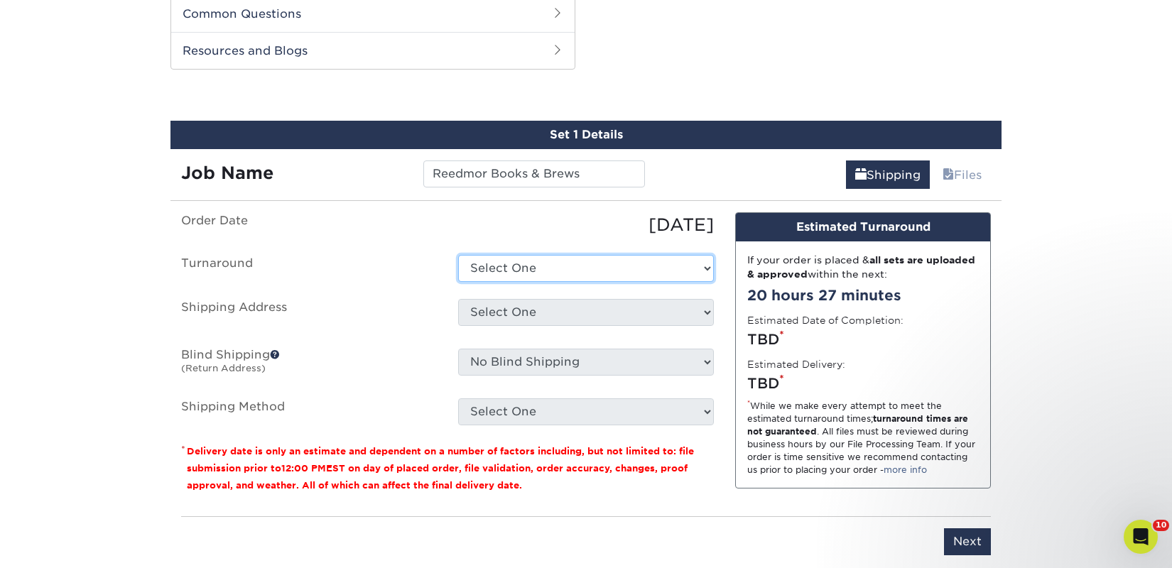
click at [502, 267] on select "Select One 2-4 Business Days 2 Day Next Business Day" at bounding box center [586, 268] width 256 height 27
select select "23bed37c-fa74-46a4-afc9-d3c3160655ce"
click at [458, 255] on select "Select One 2-4 Business Days 2 Day Next Business Day" at bounding box center [586, 268] width 256 height 27
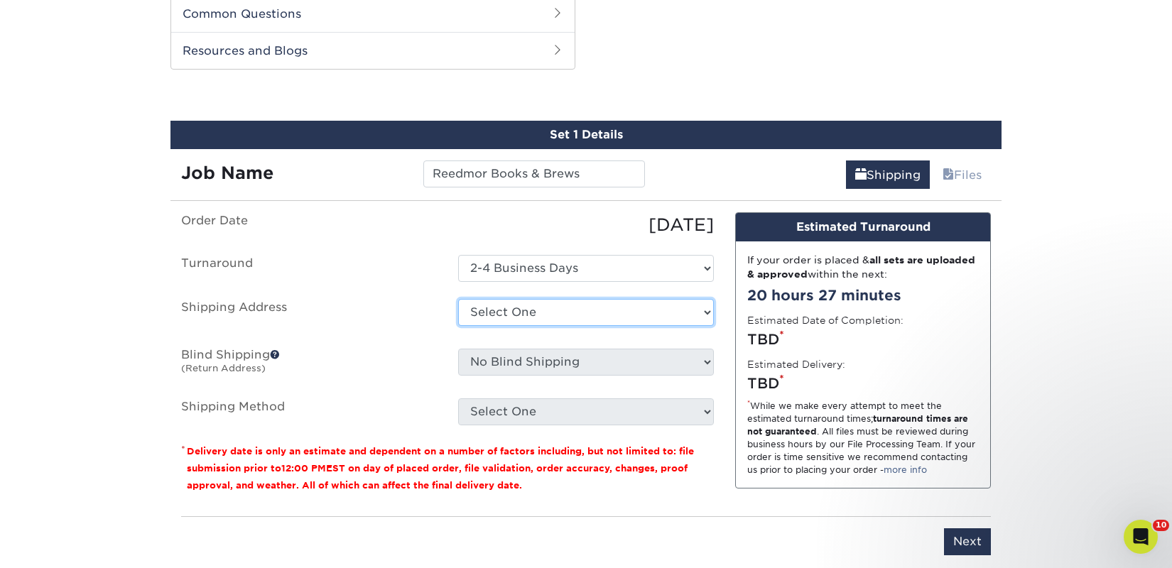
click at [508, 309] on select "Select One 2nd Floor Convention Center A Better Today Books & Boutique A Good B…" at bounding box center [586, 312] width 256 height 27
select select "newaddress"
click at [458, 299] on select "Select One 2nd Floor Convention Center A Better Today Books & Boutique A Good B…" at bounding box center [586, 312] width 256 height 27
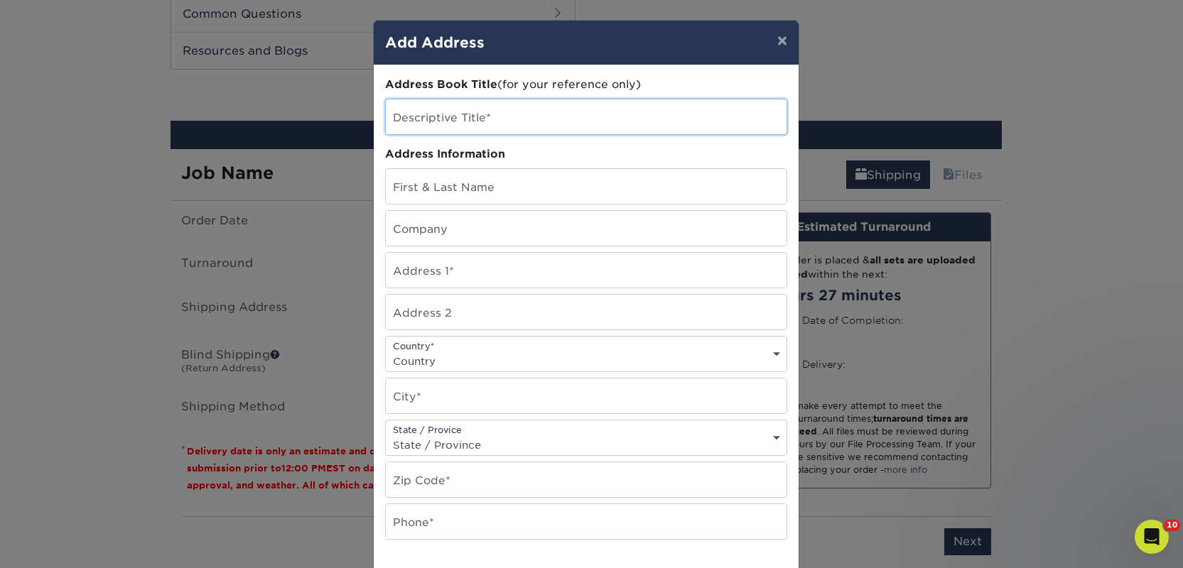
click at [489, 120] on input "text" at bounding box center [586, 116] width 401 height 35
paste input "Reedmor Books & Brews"
type input "Reedmor Books & Brews"
click at [436, 231] on input "text" at bounding box center [586, 228] width 401 height 35
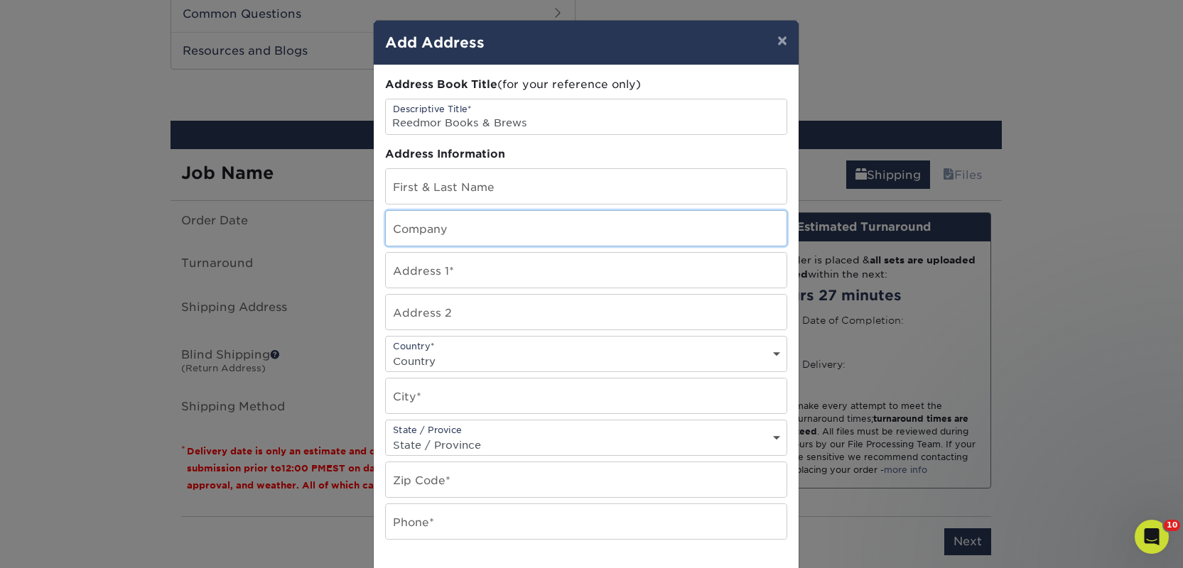
paste input "Reedmor Books & Brews"
type input "Reedmor Books & Brews"
click at [425, 188] on input "text" at bounding box center [586, 186] width 401 height 35
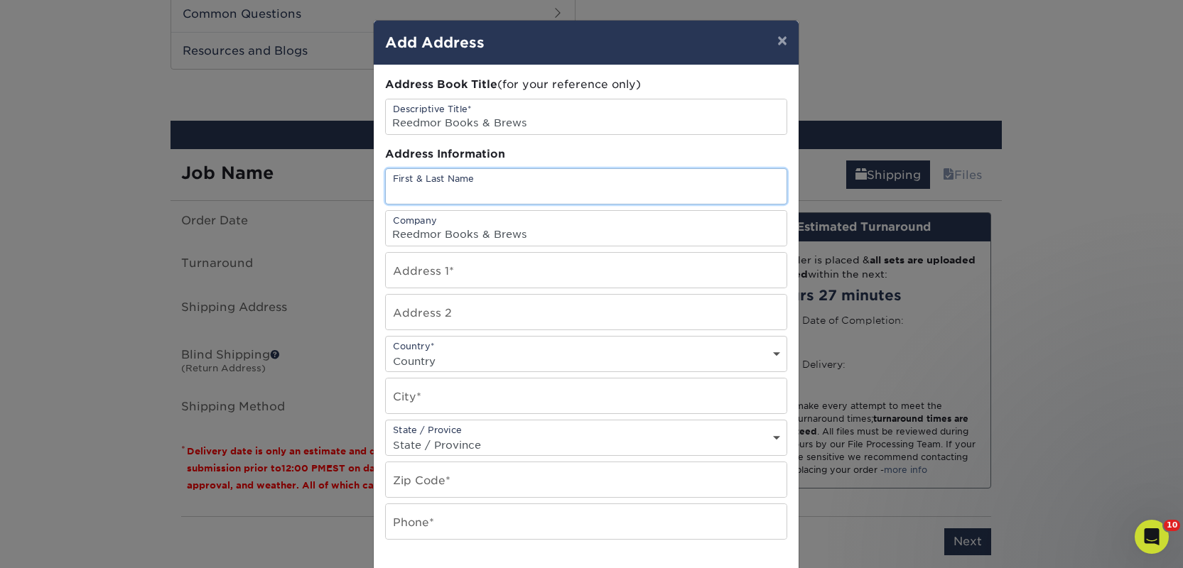
click at [425, 188] on input "text" at bounding box center [586, 186] width 401 height 35
paste input "Nissa Bagelman"
type input "Nissa Bagelman"
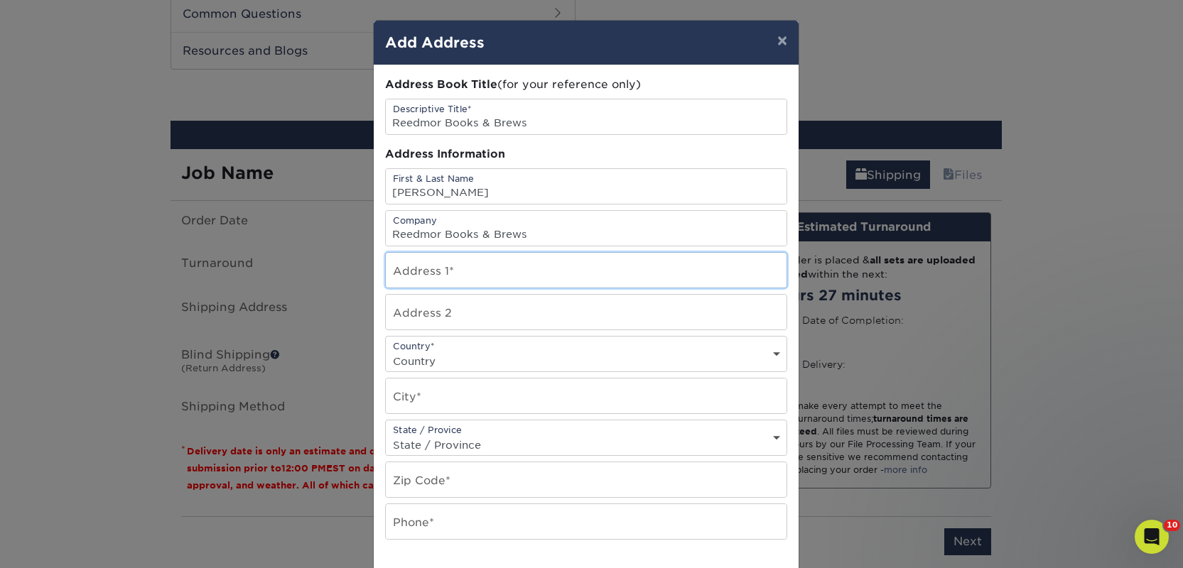
click at [406, 274] on input "text" at bounding box center [586, 270] width 401 height 35
paste input "67 State Street"
type input "67 State Street"
click at [409, 361] on select "Country United States Canada ----------------------------- Afghanistan Albania …" at bounding box center [586, 361] width 401 height 21
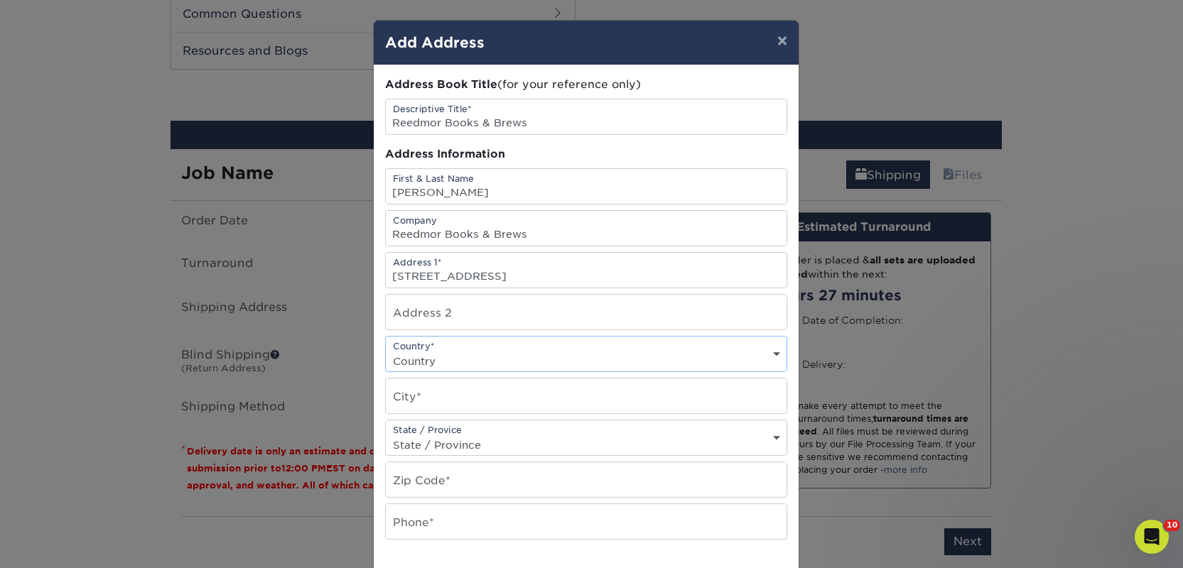
select select "US"
click at [386, 351] on select "Country United States Canada ----------------------------- Afghanistan Albania …" at bounding box center [586, 361] width 401 height 21
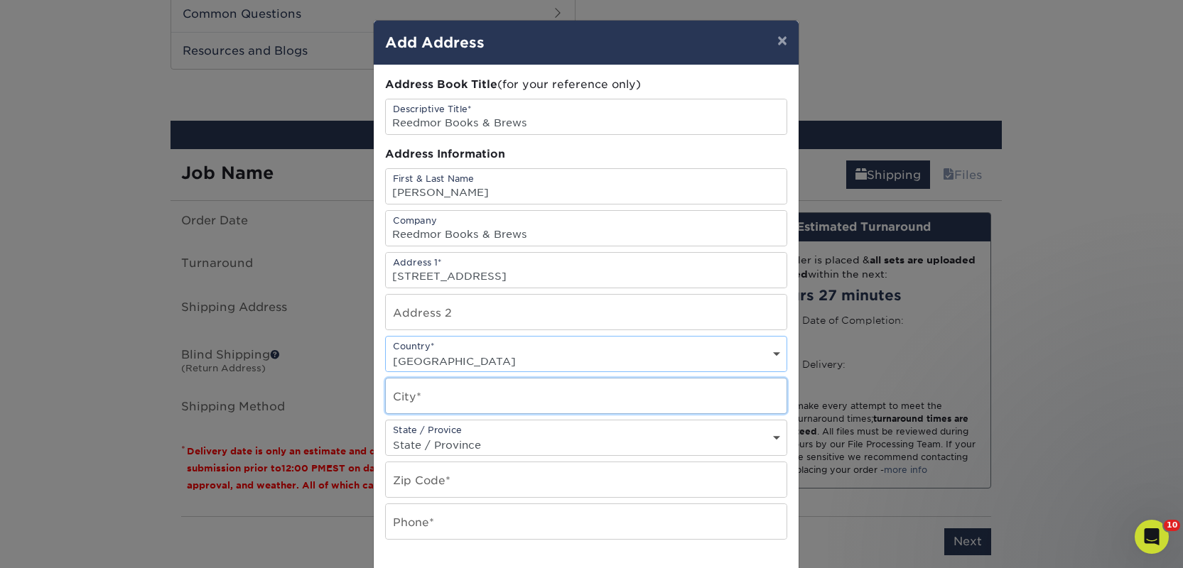
click at [455, 386] on input "text" at bounding box center [586, 396] width 401 height 35
paste input "PORTSMOUTH"
type input "PORTSMOUTH"
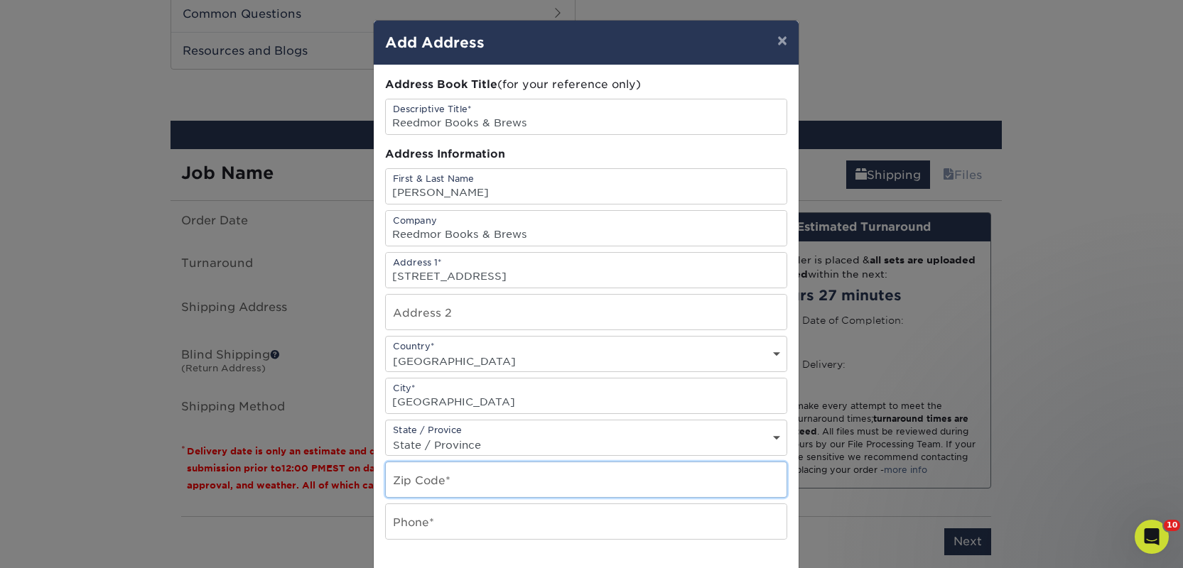
click at [437, 474] on input "text" at bounding box center [586, 479] width 401 height 35
paste input "03801"
type input "03801"
click at [423, 513] on input "text" at bounding box center [586, 521] width 401 height 35
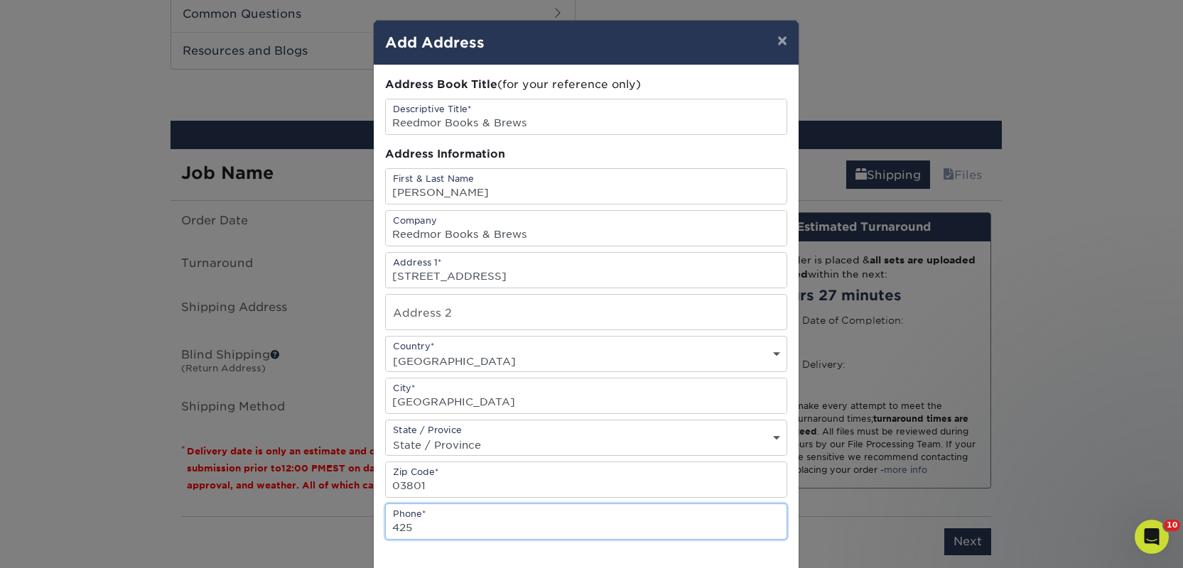
type input "4257367064"
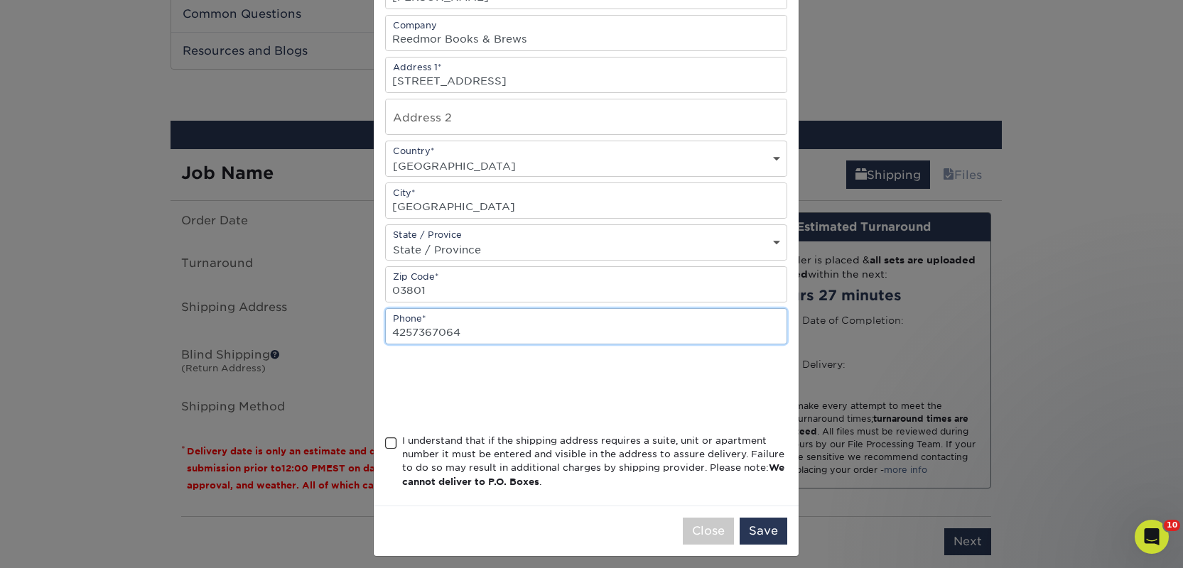
scroll to position [204, 0]
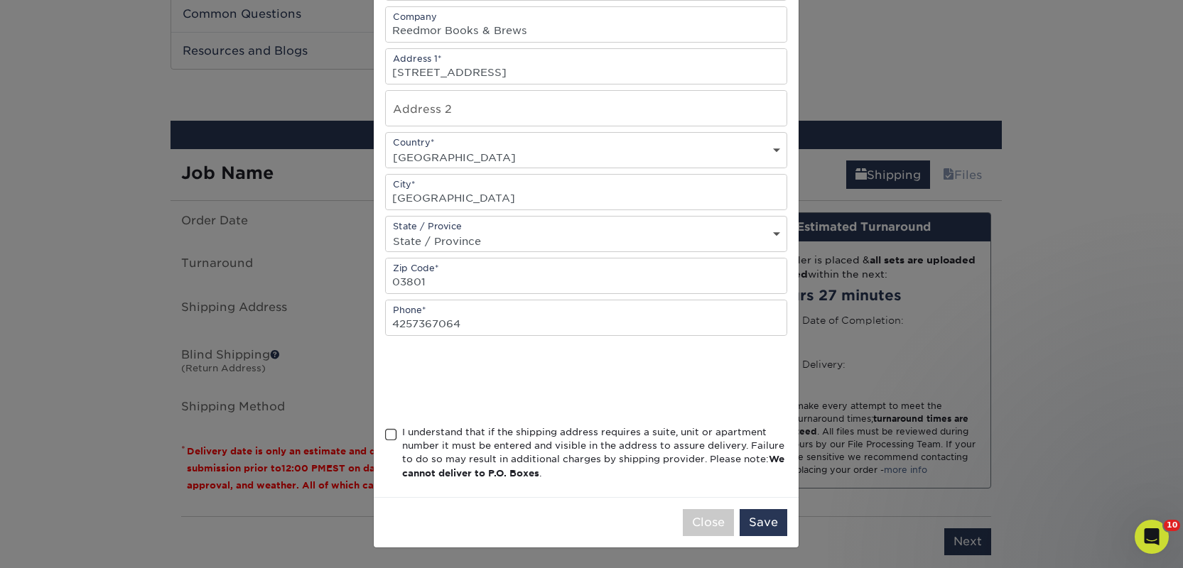
click at [460, 460] on div "I understand that if the shipping address requires a suite, unit or apartment n…" at bounding box center [594, 452] width 385 height 55
click at [0, 0] on input "I understand that if the shipping address requires a suite, unit or apartment n…" at bounding box center [0, 0] width 0 height 0
click at [746, 520] on button "Save" at bounding box center [763, 522] width 48 height 27
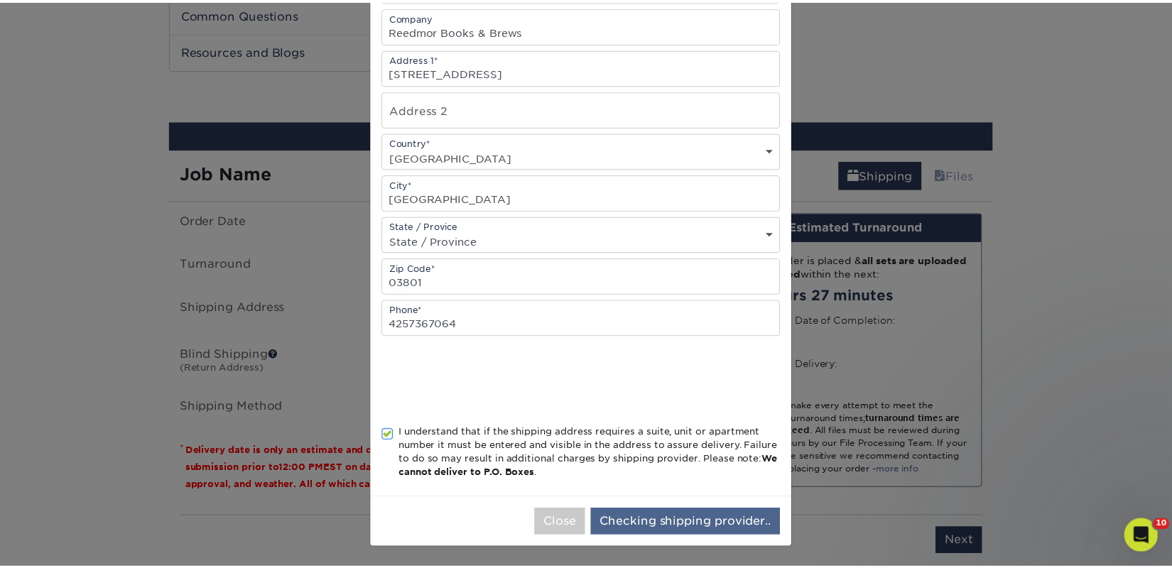
scroll to position [0, 0]
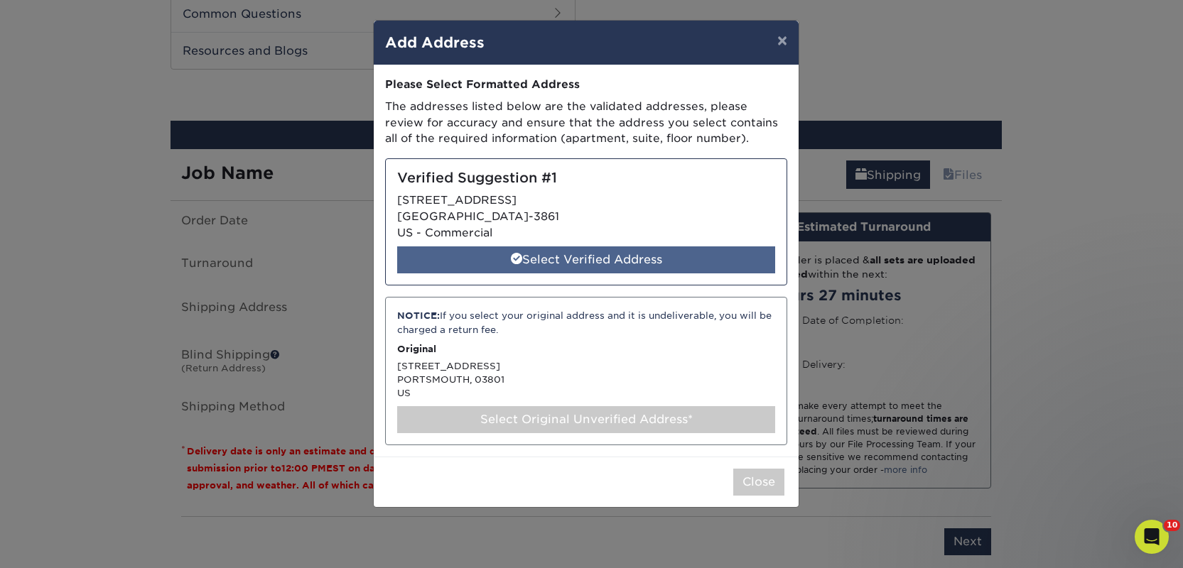
click at [551, 249] on div "Select Verified Address" at bounding box center [586, 259] width 378 height 27
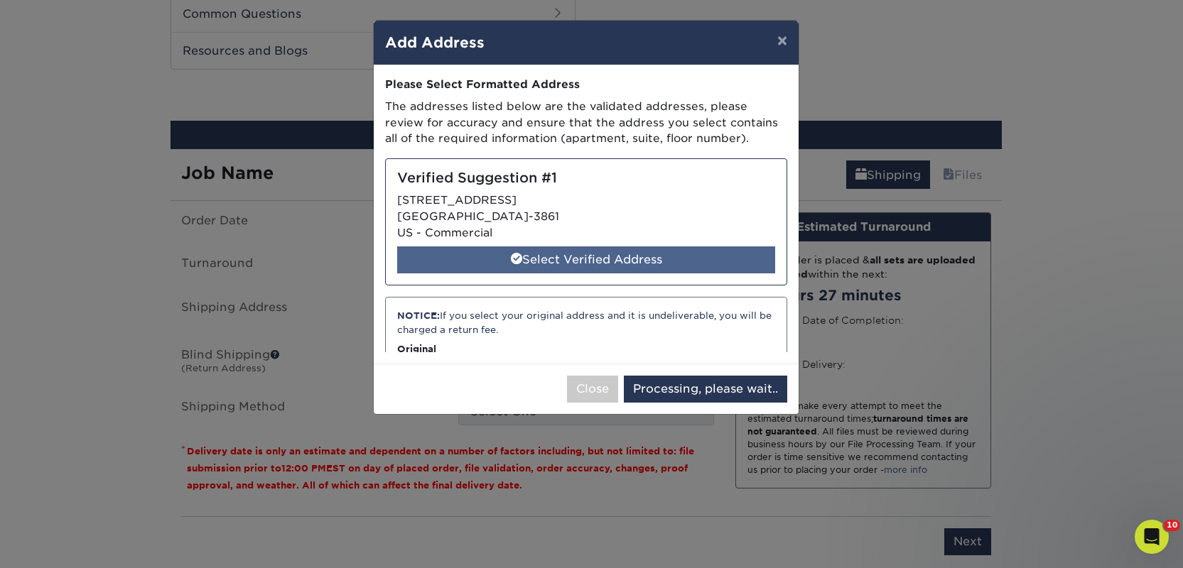
select select "286406"
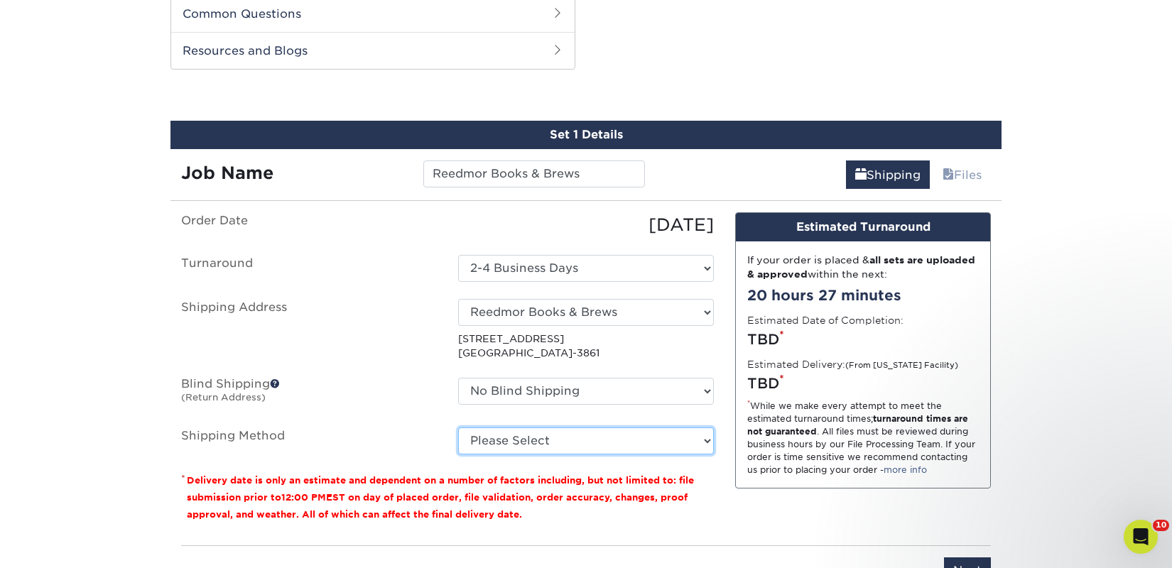
click at [627, 445] on select "Please Select Ground Shipping (+$18.78) 3 Day Shipping Service (+$26.51) 2 Day …" at bounding box center [586, 441] width 256 height 27
select select "03"
click at [458, 428] on select "Please Select Ground Shipping (+$18.78) 3 Day Shipping Service (+$26.51) 2 Day …" at bounding box center [586, 441] width 256 height 27
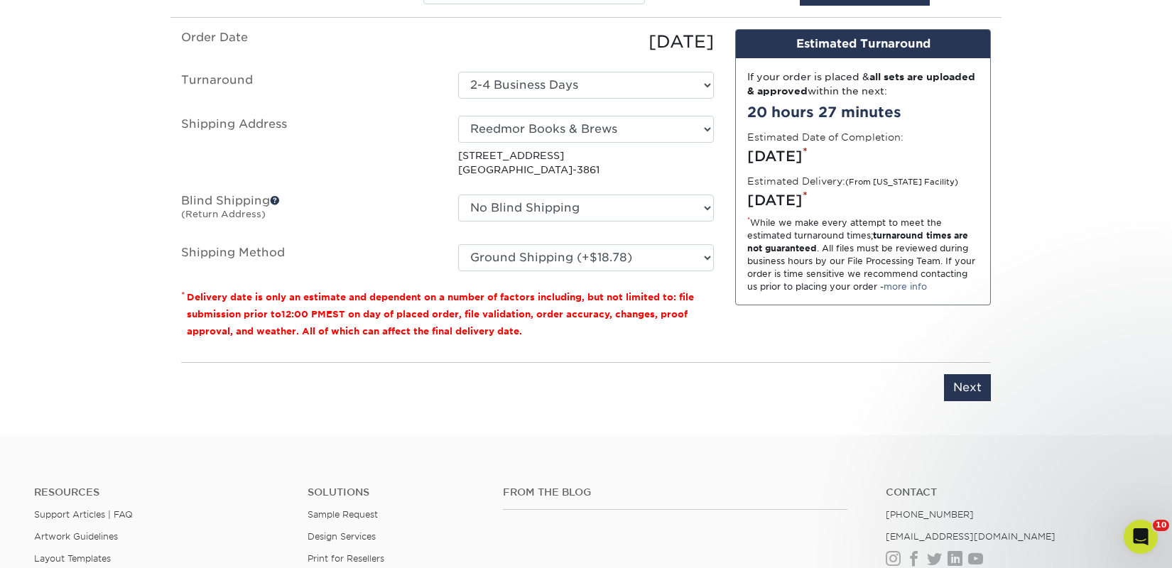
scroll to position [906, 0]
click at [961, 392] on input "Next" at bounding box center [967, 388] width 47 height 27
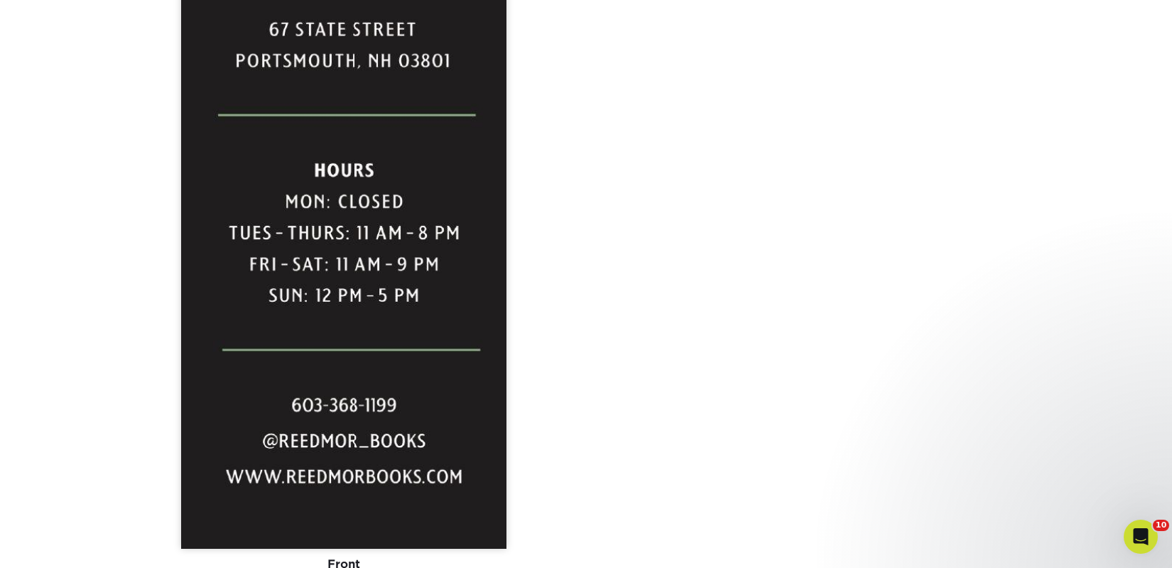
scroll to position [1633, 0]
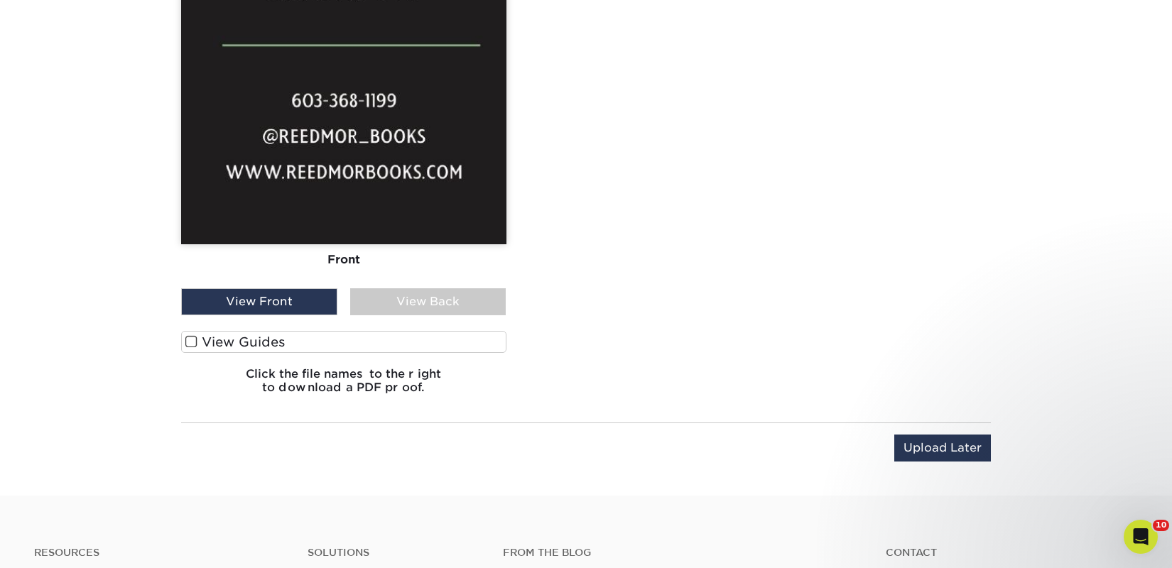
click at [306, 345] on label "View Guides" at bounding box center [343, 342] width 325 height 22
click at [0, 0] on input "View Guides" at bounding box center [0, 0] width 0 height 0
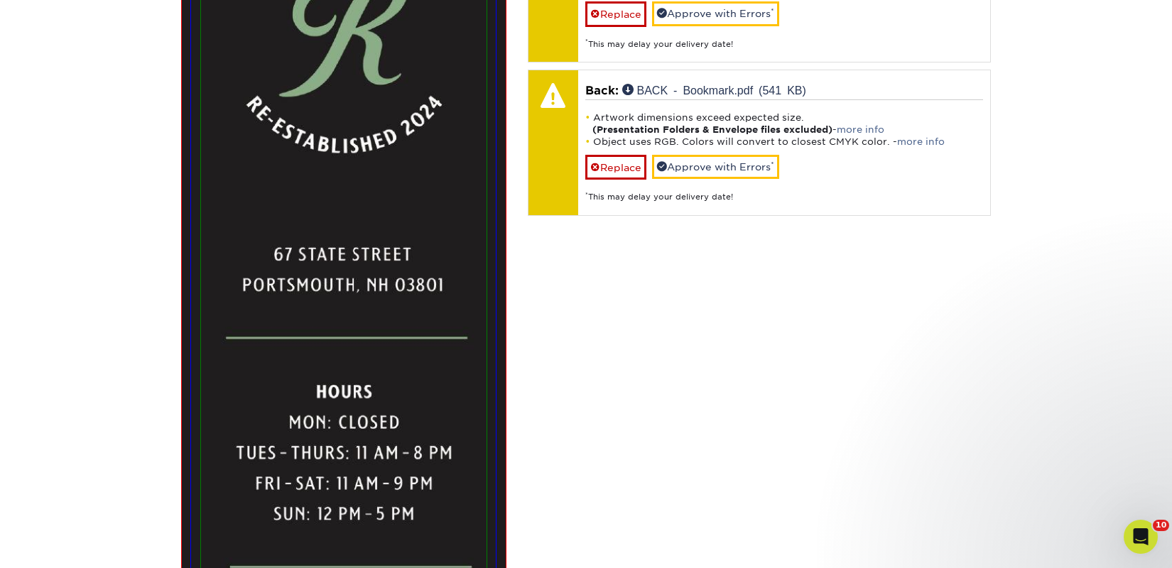
scroll to position [809, 0]
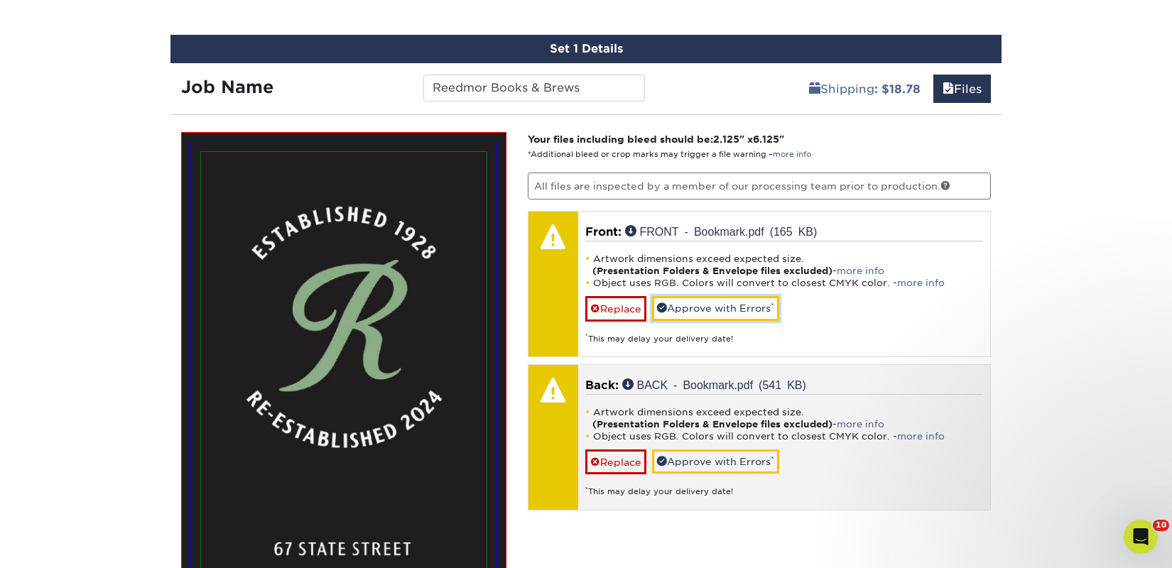
drag, startPoint x: 711, startPoint y: 299, endPoint x: 712, endPoint y: 349, distance: 50.4
click at [711, 300] on link "Approve with Errors *" at bounding box center [715, 308] width 127 height 24
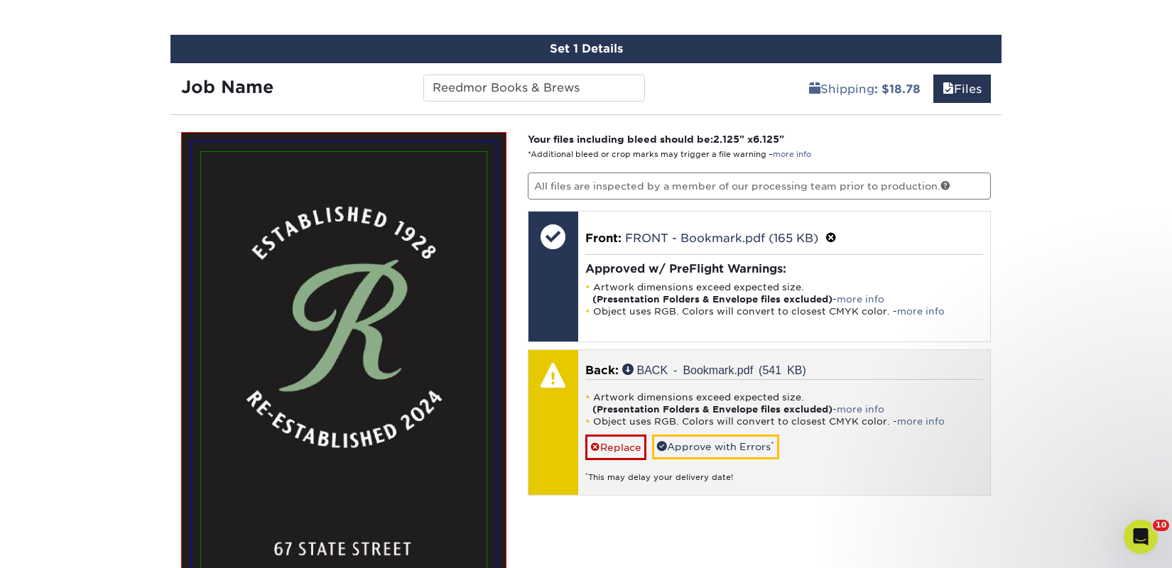
click at [708, 433] on div "Artwork dimensions exceed expected size. (Presentation Folders & Envelope files…" at bounding box center [784, 431] width 398 height 104
click at [759, 439] on link "Approve with Errors *" at bounding box center [715, 447] width 127 height 24
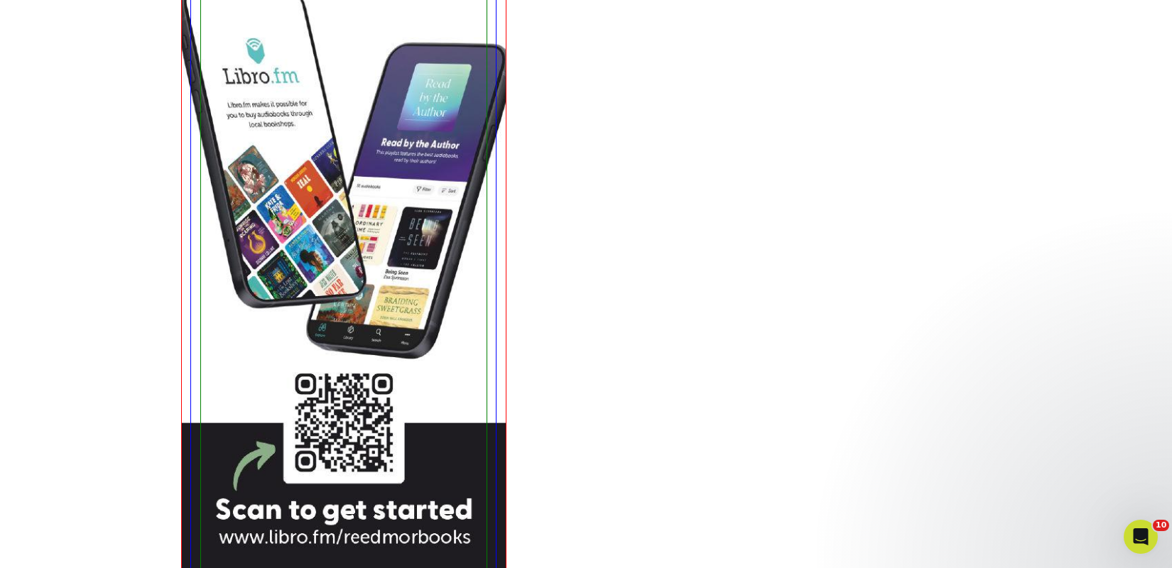
scroll to position [2536, 0]
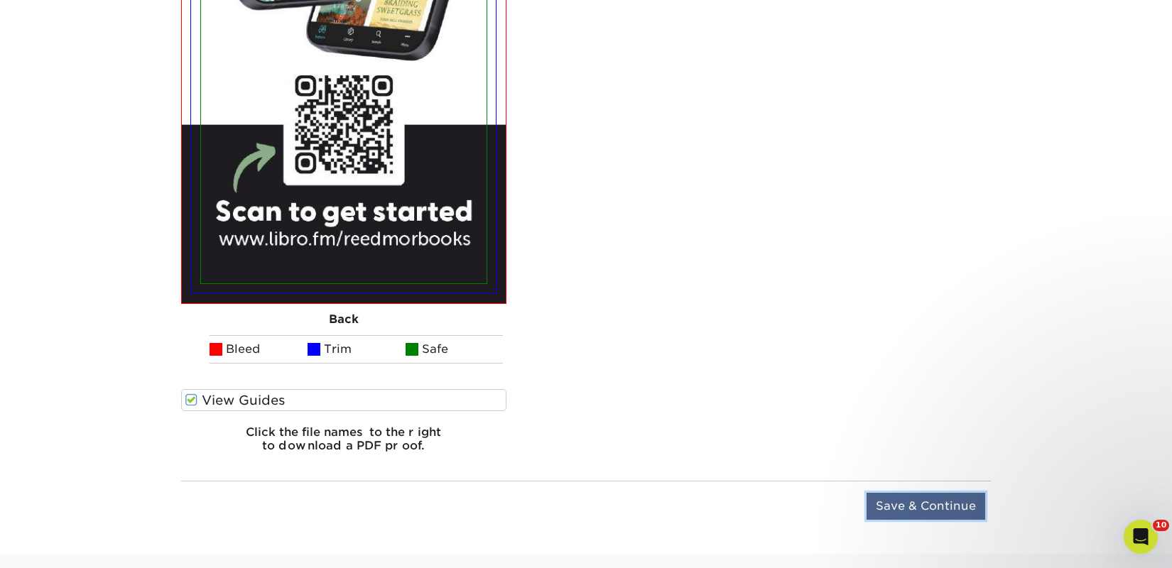
click at [922, 504] on input "Save & Continue" at bounding box center [925, 506] width 119 height 27
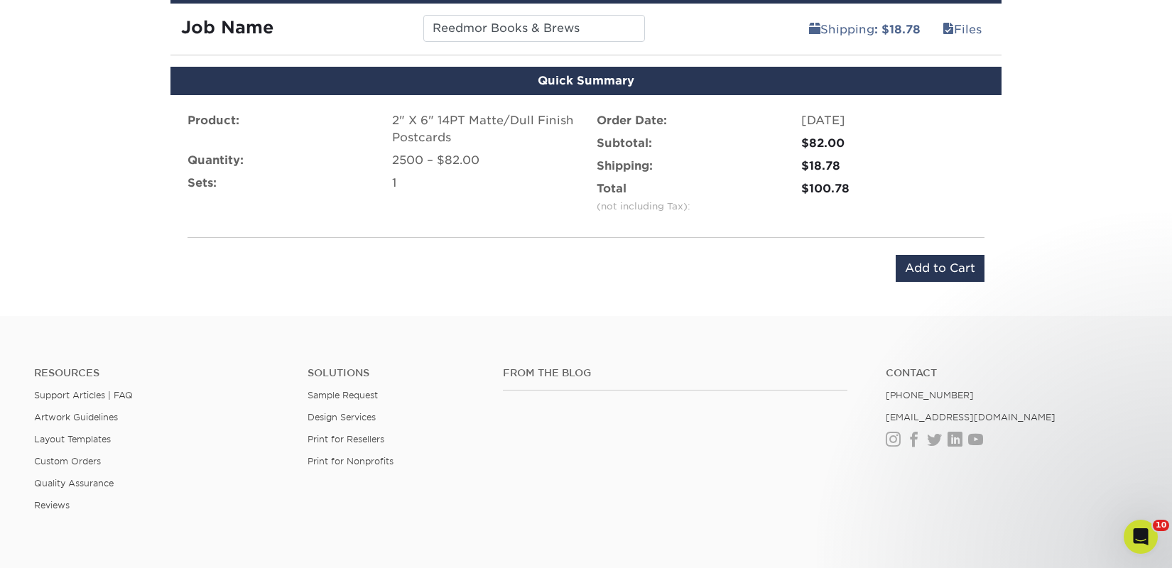
scroll to position [782, 0]
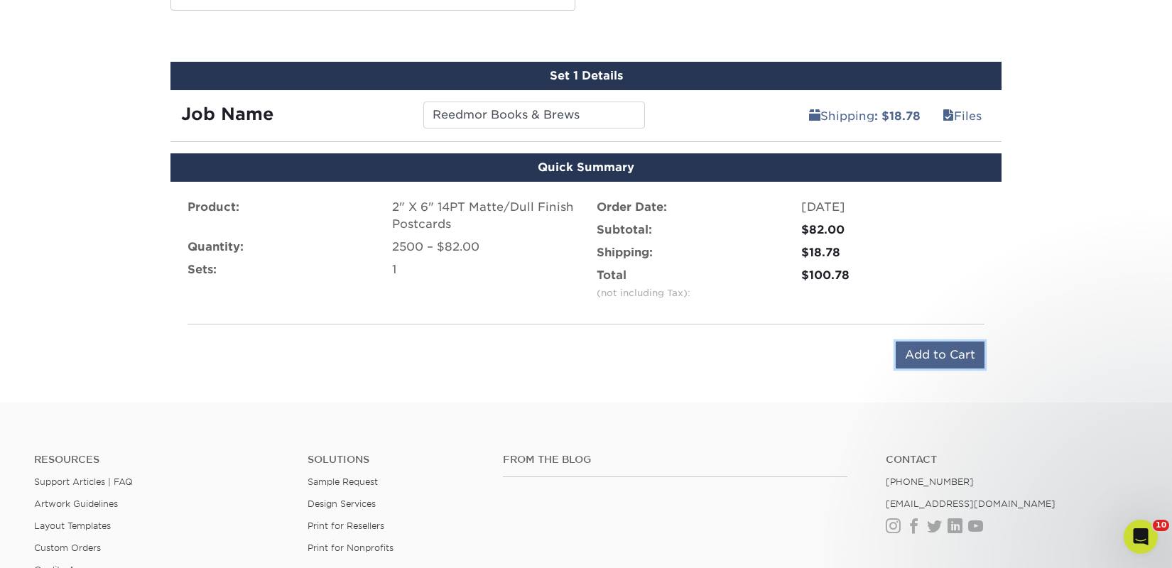
click at [933, 357] on input "Add to Cart" at bounding box center [940, 355] width 89 height 27
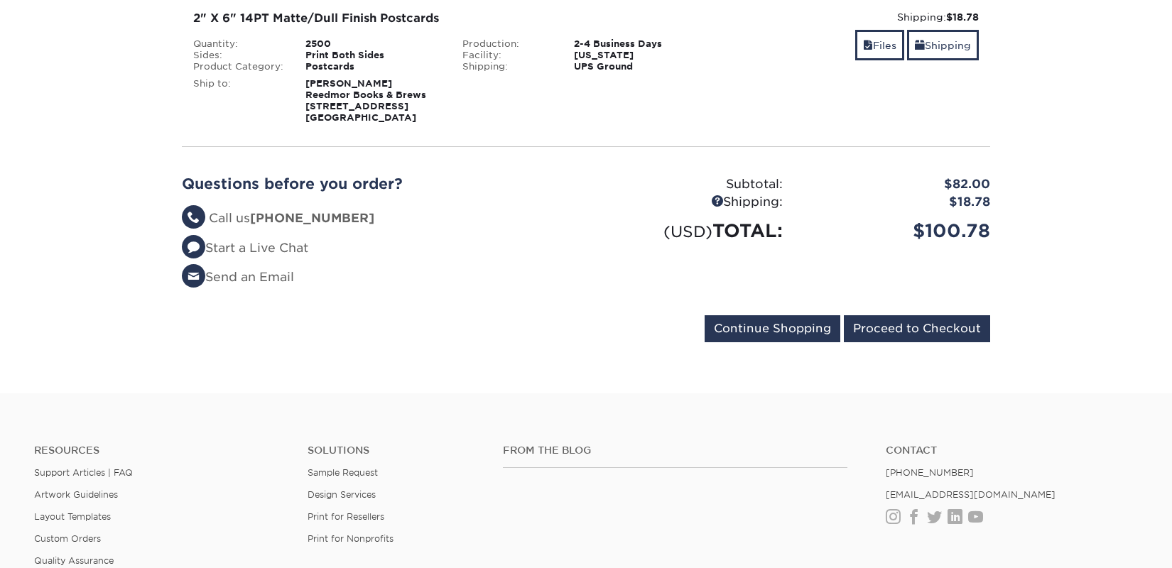
scroll to position [271, 0]
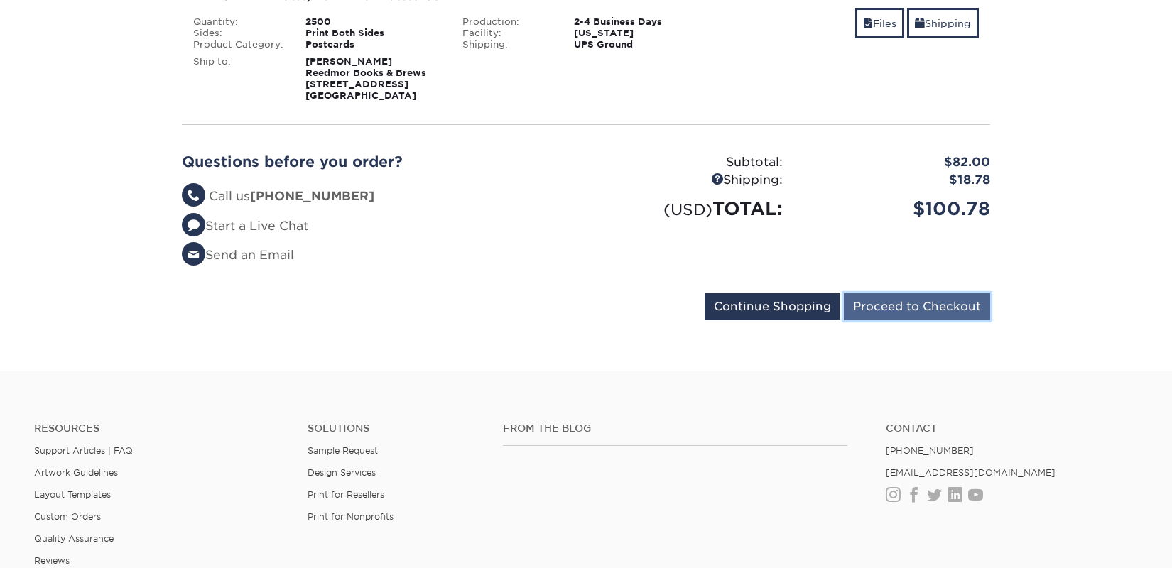
click at [922, 307] on input "Proceed to Checkout" at bounding box center [917, 306] width 146 height 27
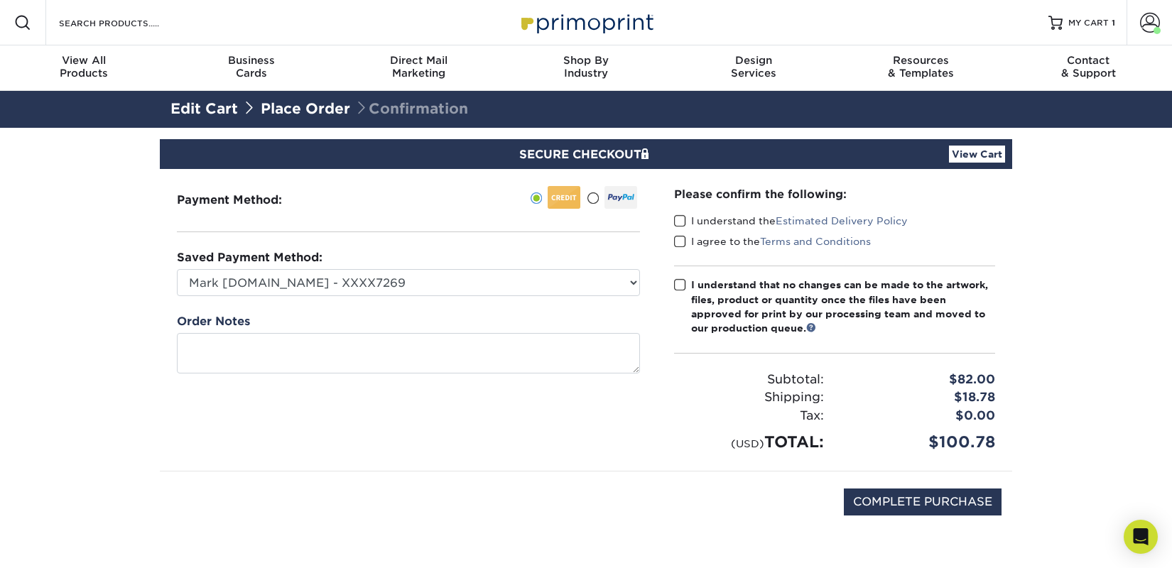
click at [715, 224] on label "I understand the Estimated Delivery Policy" at bounding box center [791, 221] width 234 height 14
click at [0, 0] on input "I understand the Estimated Delivery Policy" at bounding box center [0, 0] width 0 height 0
click at [712, 241] on label "I agree to the Terms and Conditions" at bounding box center [772, 241] width 197 height 14
click at [0, 0] on input "I agree to the Terms and Conditions" at bounding box center [0, 0] width 0 height 0
click at [714, 323] on div "I understand that no changes can be made to the artwork, files, product or quan…" at bounding box center [843, 307] width 304 height 58
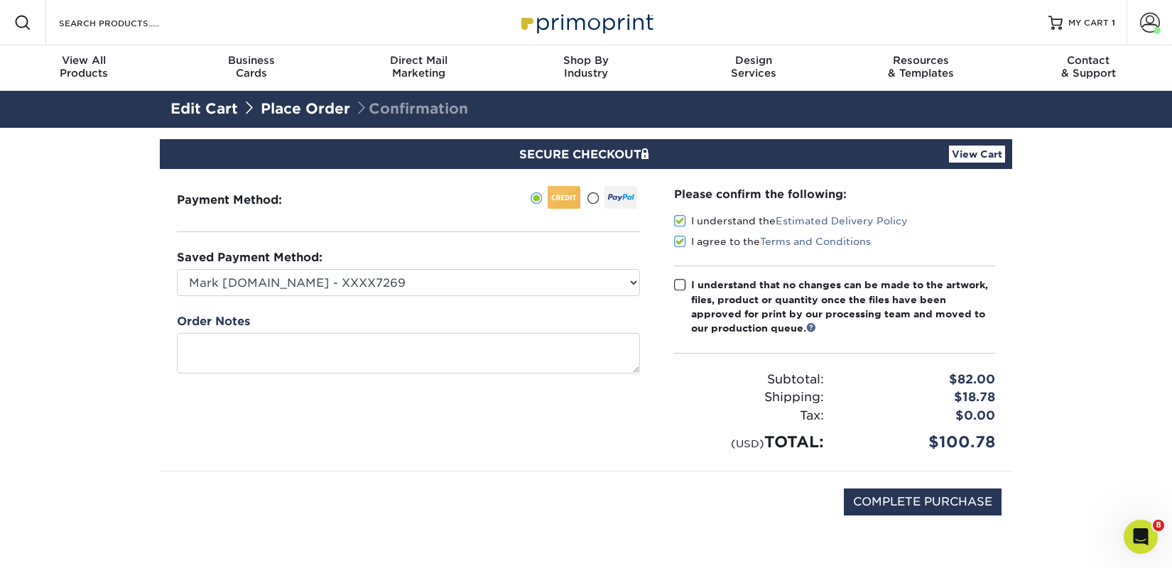
click at [0, 0] on input "I understand that no changes can be made to the artwork, files, product or quan…" at bounding box center [0, 0] width 0 height 0
click at [884, 500] on input "COMPLETE PURCHASE" at bounding box center [923, 502] width 158 height 27
type input "PROCESSING, PLEASE WAIT..."
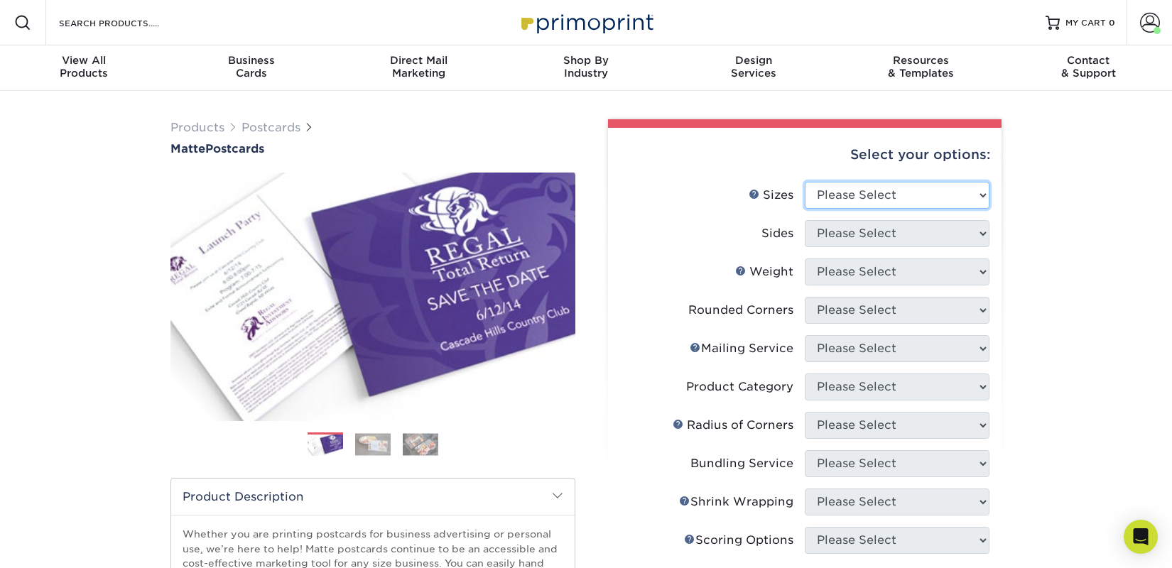
click at [922, 197] on select "Please Select 1.5" x 7" 2" x 4" 2" x 6" 2" x 7" 2" x 8" 2.12" x 5.5" 2.125" x 5…" at bounding box center [897, 195] width 185 height 27
select select "2.00x6.00"
click at [805, 182] on select "Please Select 1.5" x 7" 2" x 4" 2" x 6" 2" x 7" 2" x 8" 2.12" x 5.5" 2.125" x 5…" at bounding box center [897, 195] width 185 height 27
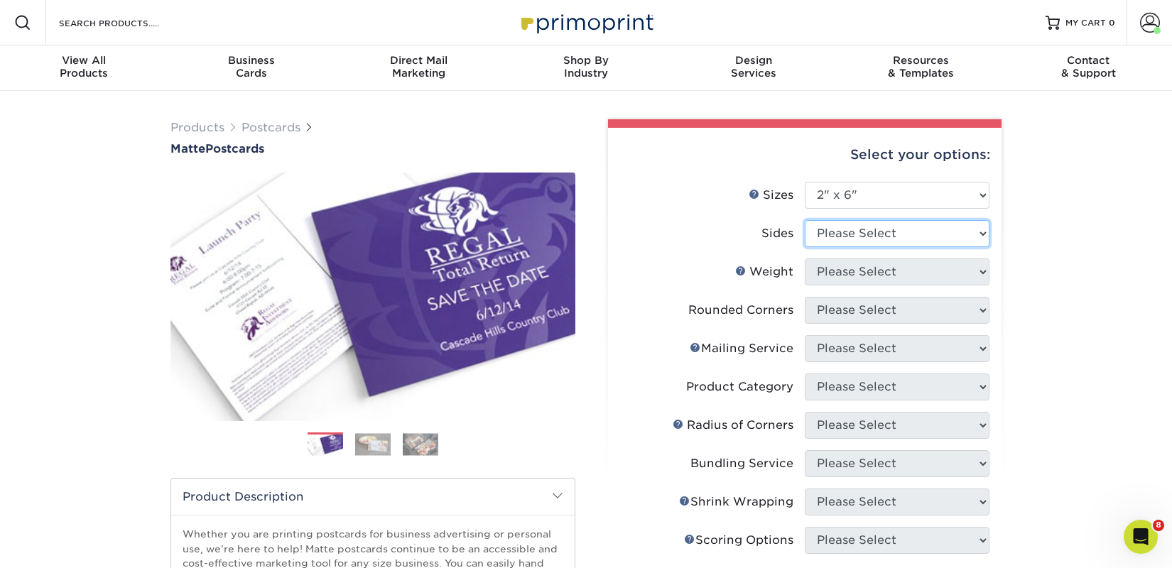
click at [880, 238] on select "Please Select Print Both Sides Print Front Only" at bounding box center [897, 233] width 185 height 27
select select "13abbda7-1d64-4f25-8bb2-c179b224825d"
click at [805, 220] on select "Please Select Print Both Sides Print Front Only" at bounding box center [897, 233] width 185 height 27
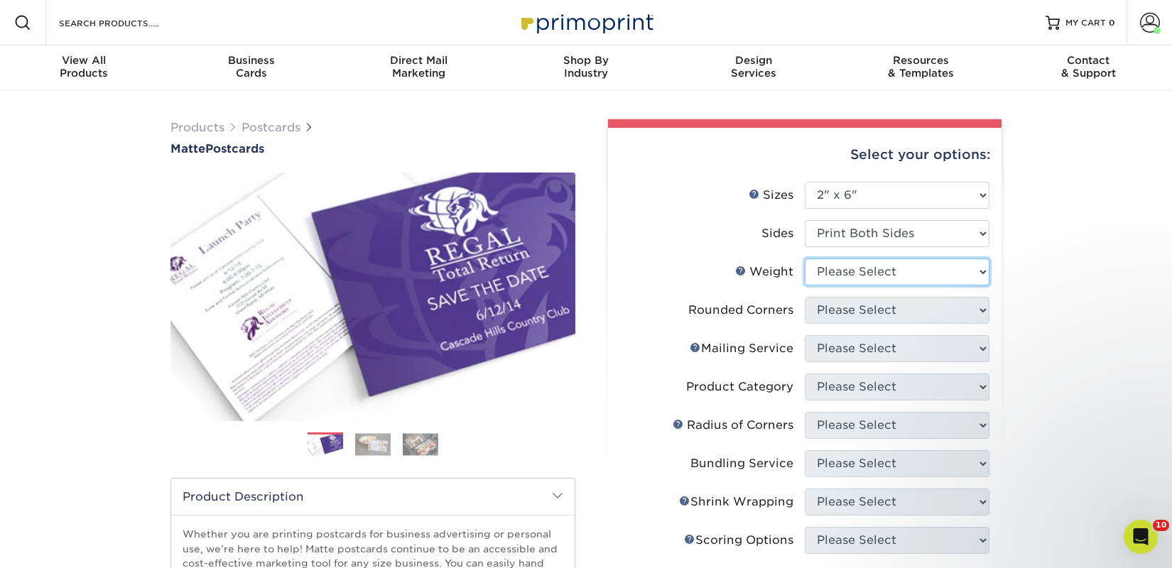
click at [878, 269] on select "Please Select 14PT 16PT" at bounding box center [897, 272] width 185 height 27
select select "14PT"
click at [805, 259] on select "Please Select 14PT 16PT" at bounding box center [897, 272] width 185 height 27
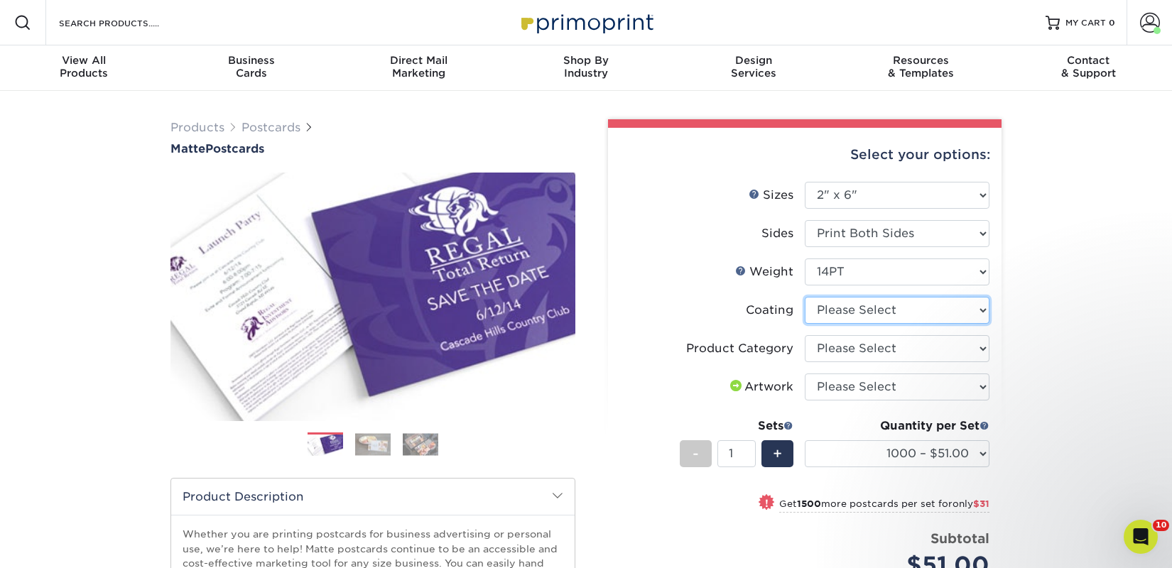
click at [878, 308] on select at bounding box center [897, 310] width 185 height 27
select select "121bb7b5-3b4d-429f-bd8d-bbf80e953313"
click at [805, 297] on select at bounding box center [897, 310] width 185 height 27
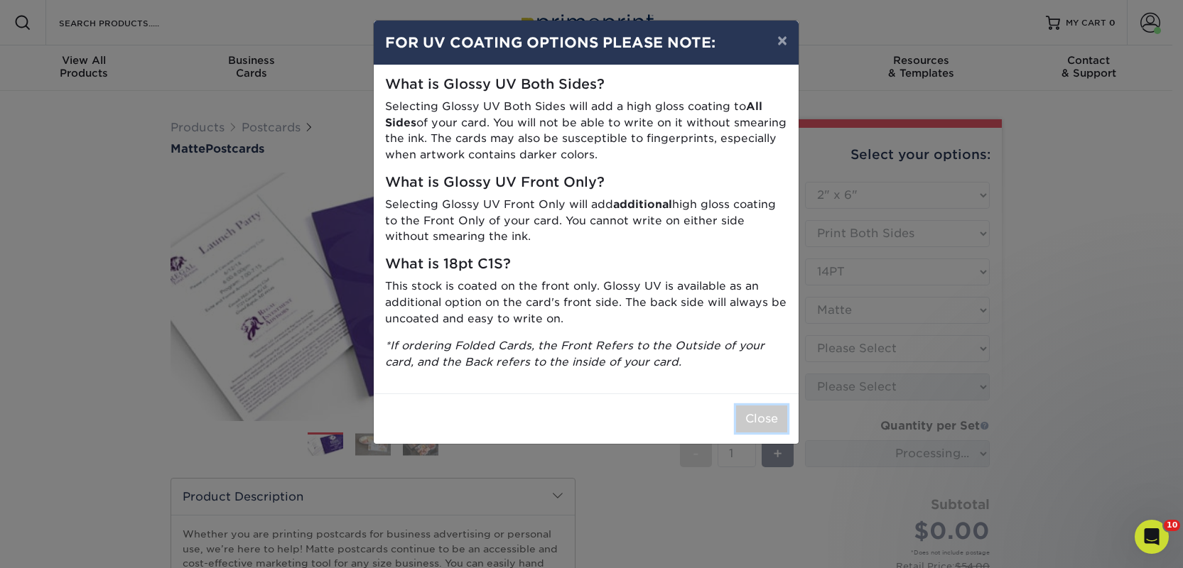
click at [745, 406] on button "Close" at bounding box center [761, 419] width 51 height 27
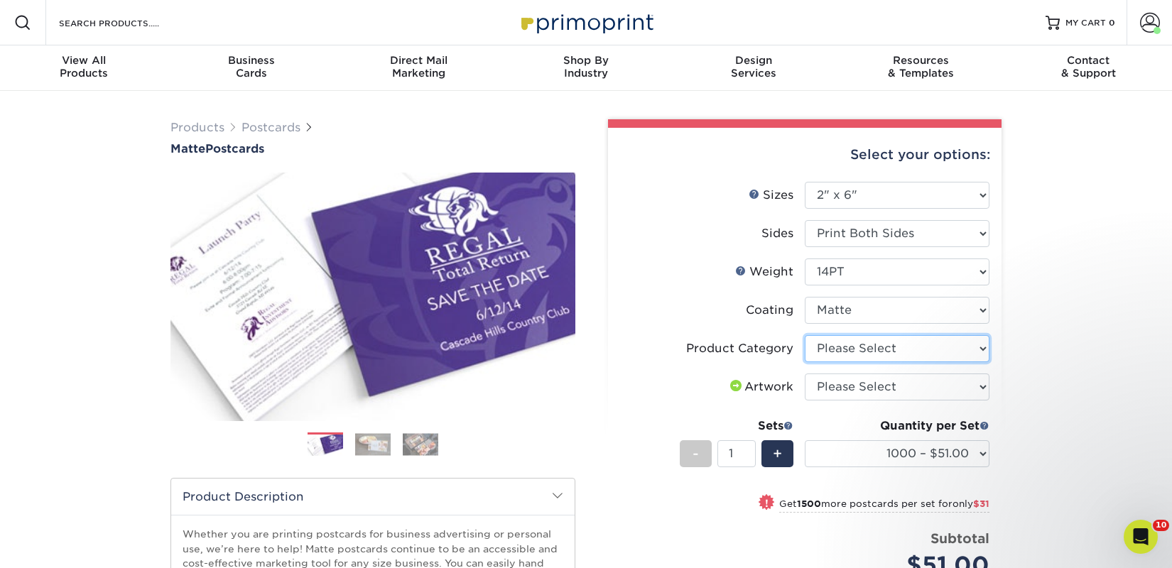
click at [896, 349] on select "Please Select Postcards" at bounding box center [897, 348] width 185 height 27
select select "9b7272e0-d6c8-4c3c-8e97-d3a1bcdab858"
click at [805, 335] on select "Please Select Postcards" at bounding box center [897, 348] width 185 height 27
click at [891, 388] on select "Please Select I will upload files I need a design - $150" at bounding box center [897, 387] width 185 height 27
select select "upload"
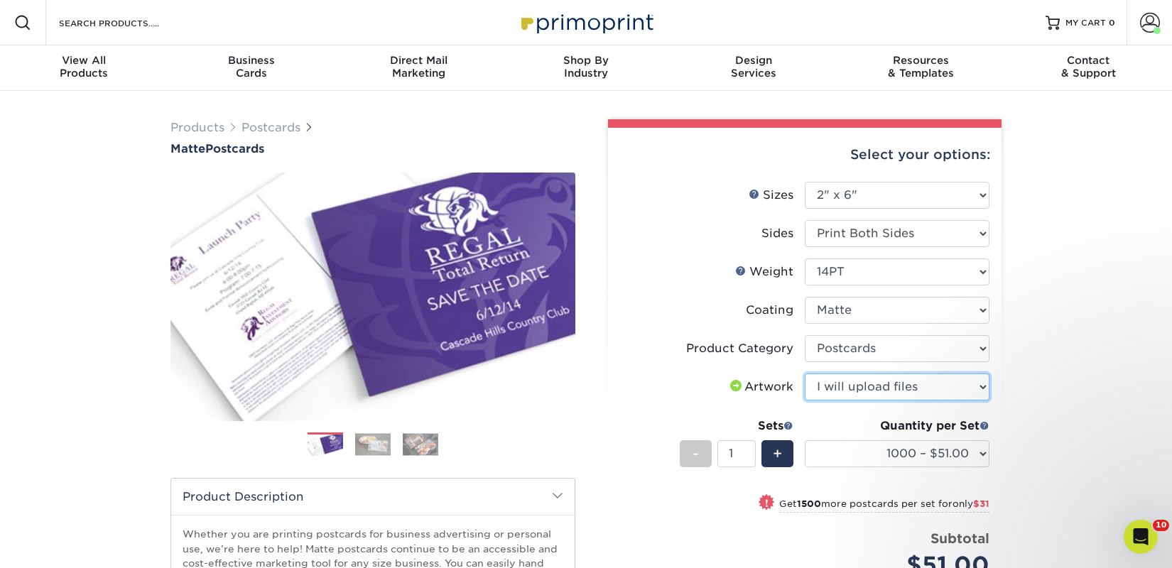
click at [805, 374] on select "Please Select I will upload files I need a design - $150" at bounding box center [897, 387] width 185 height 27
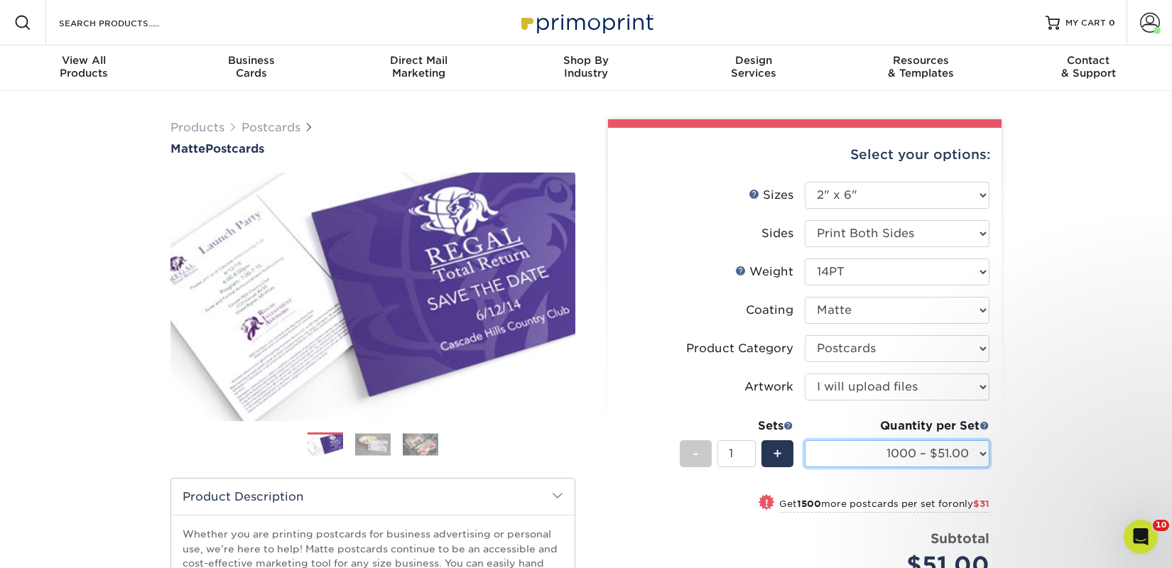
click at [871, 455] on select "1000 – $51.00 2500 – $82.00 5000 – $123.00 10000 – $234.00 15000 – $344.00 2000…" at bounding box center [897, 453] width 185 height 27
select select "2500 – $82.00"
click at [805, 440] on select "1000 – $51.00 2500 – $82.00 5000 – $123.00 10000 – $234.00 15000 – $344.00 2000…" at bounding box center [897, 453] width 185 height 27
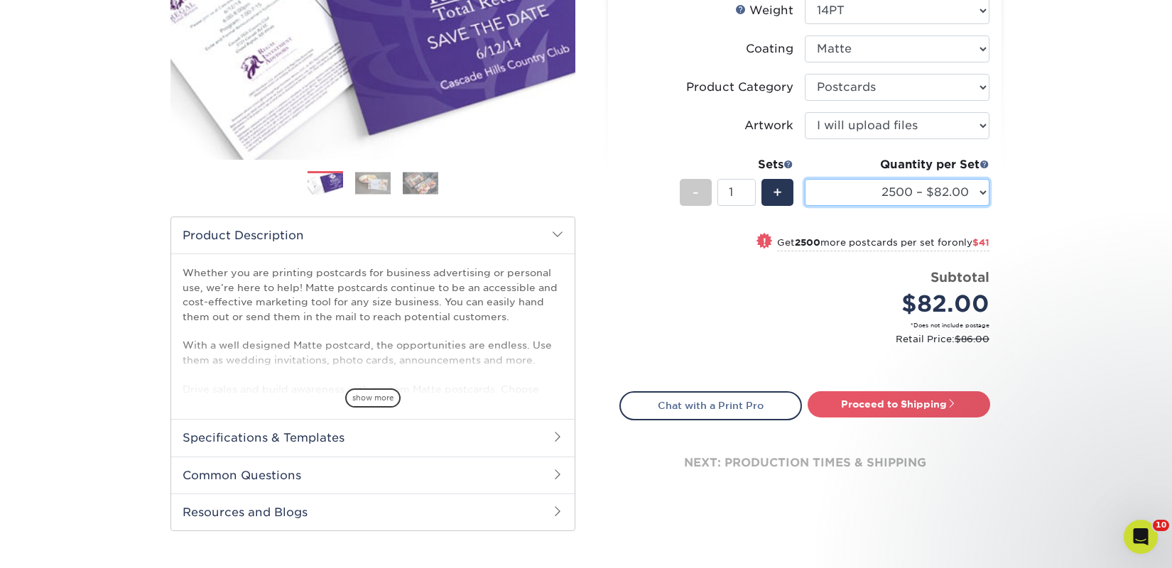
scroll to position [273, 0]
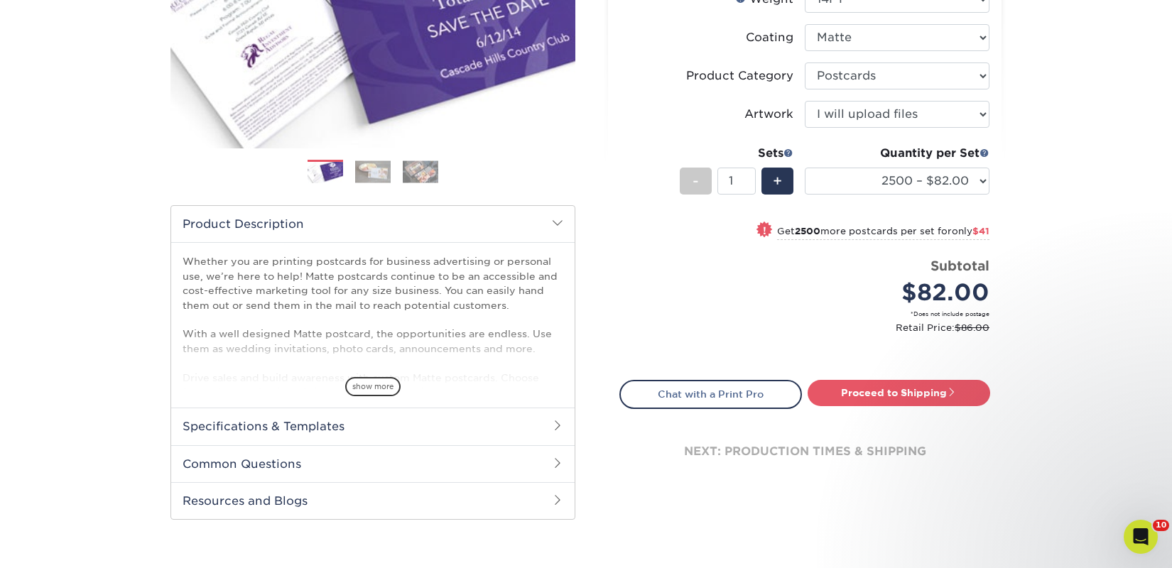
click at [843, 408] on div "Proceed to Shipping" at bounding box center [903, 394] width 196 height 28
click at [847, 400] on link "Proceed to Shipping" at bounding box center [899, 393] width 183 height 26
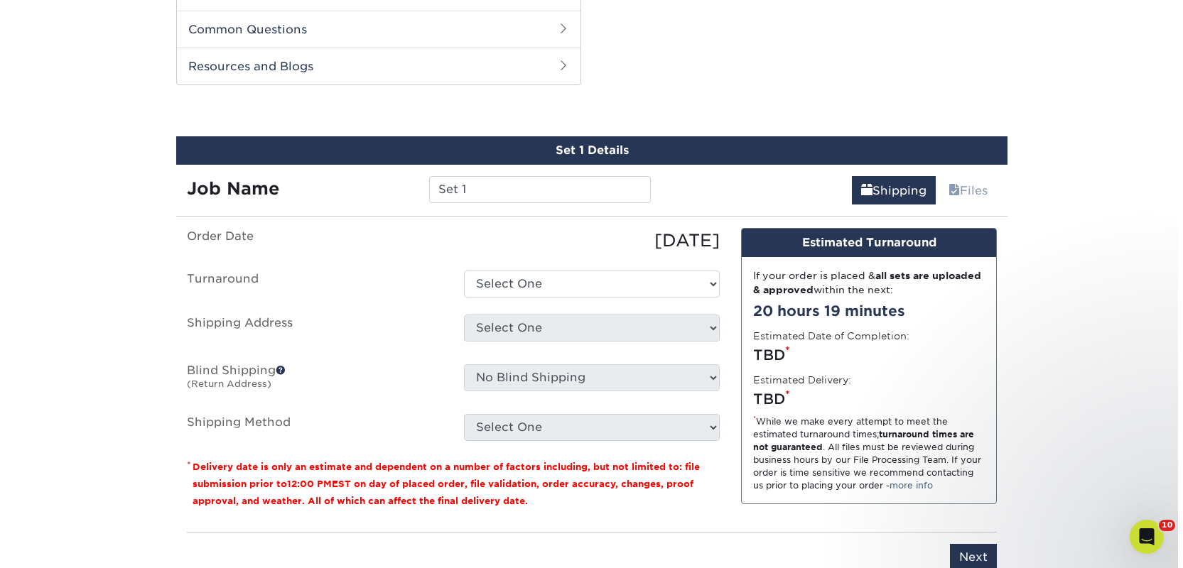
scroll to position [723, 0]
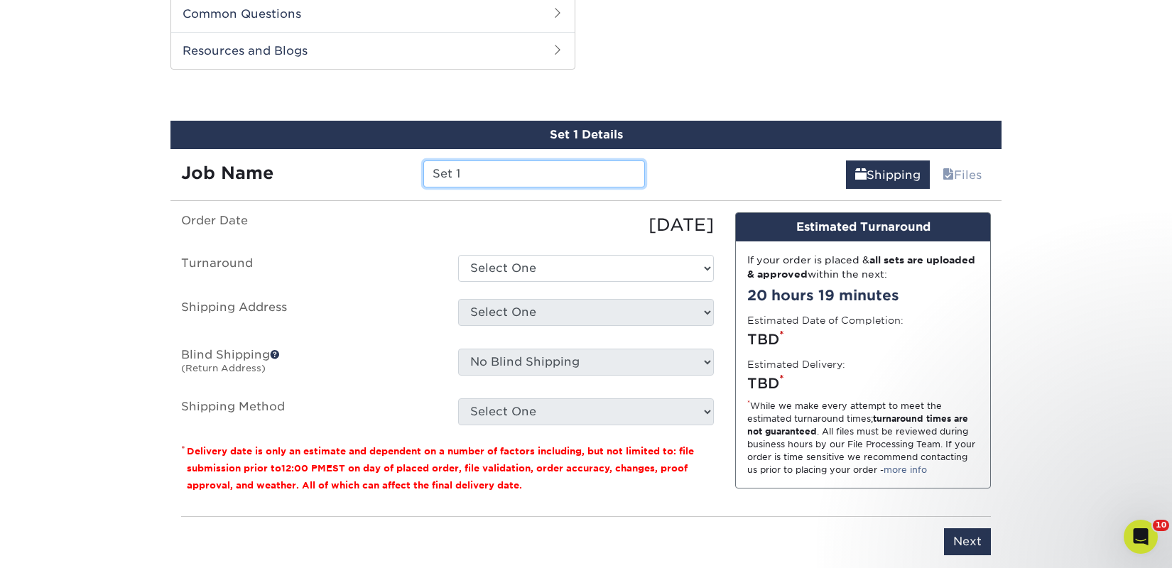
click at [503, 183] on input "Set 1" at bounding box center [533, 174] width 221 height 27
paste input "Islander Bookshop"
type input "Islander Bookshop"
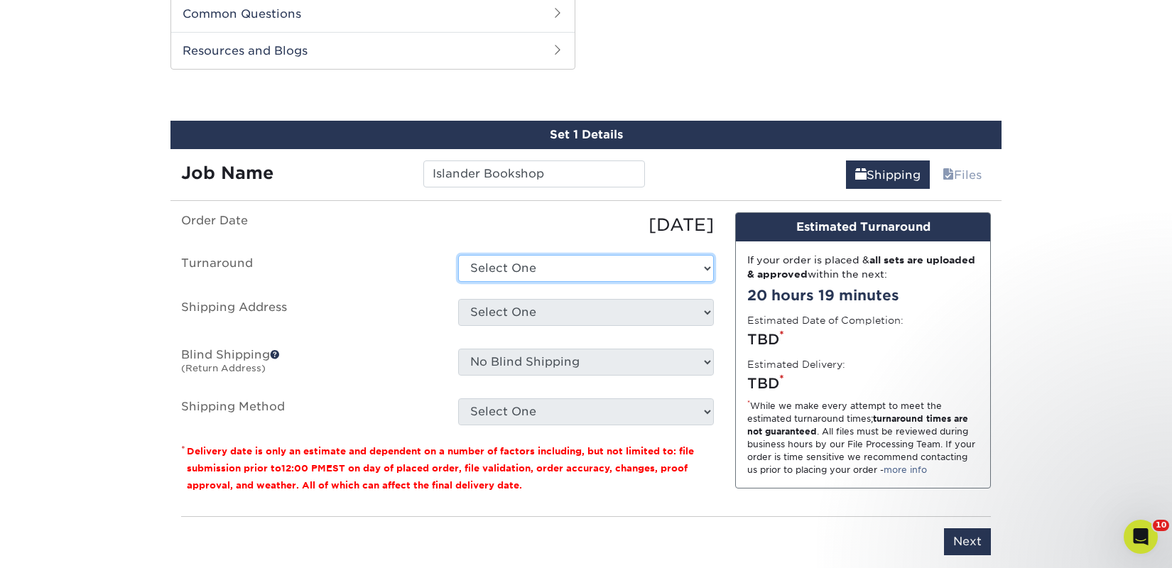
click at [526, 258] on select "Select One 2-4 Business Days 2 Day Next Business Day" at bounding box center [586, 268] width 256 height 27
select select "23bed37c-fa74-46a4-afc9-d3c3160655ce"
click at [458, 255] on select "Select One 2-4 Business Days 2 Day Next Business Day" at bounding box center [586, 268] width 256 height 27
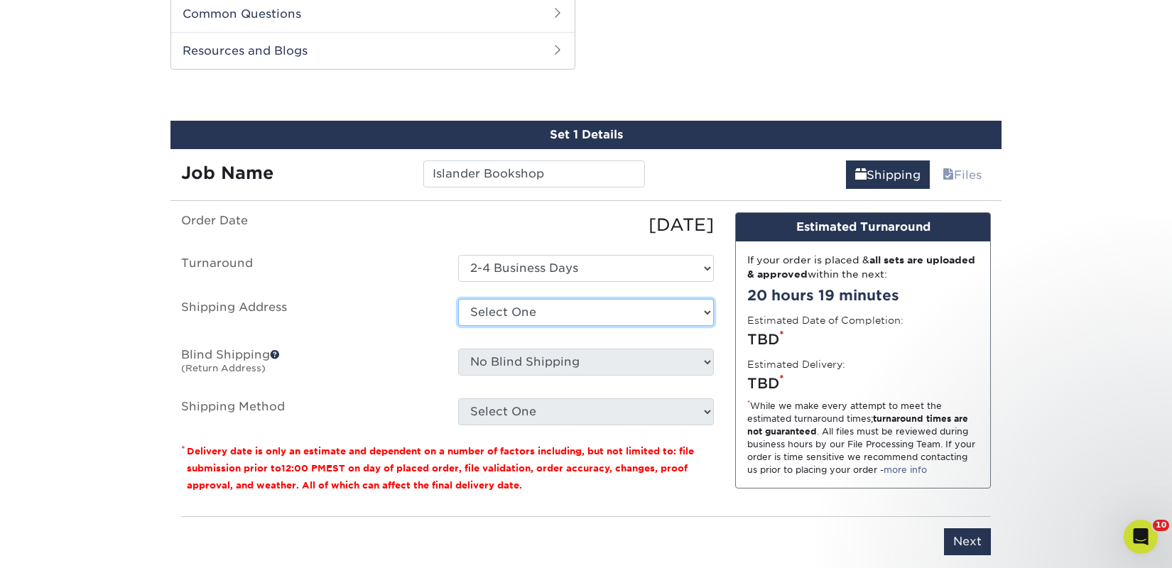
click at [530, 304] on select "Select One 2nd Floor Convention Center A Better Today Books & Boutique A Good B…" at bounding box center [586, 312] width 256 height 27
select select "newaddress"
click at [458, 299] on select "Select One 2nd Floor Convention Center A Better Today Books & Boutique A Good B…" at bounding box center [586, 312] width 256 height 27
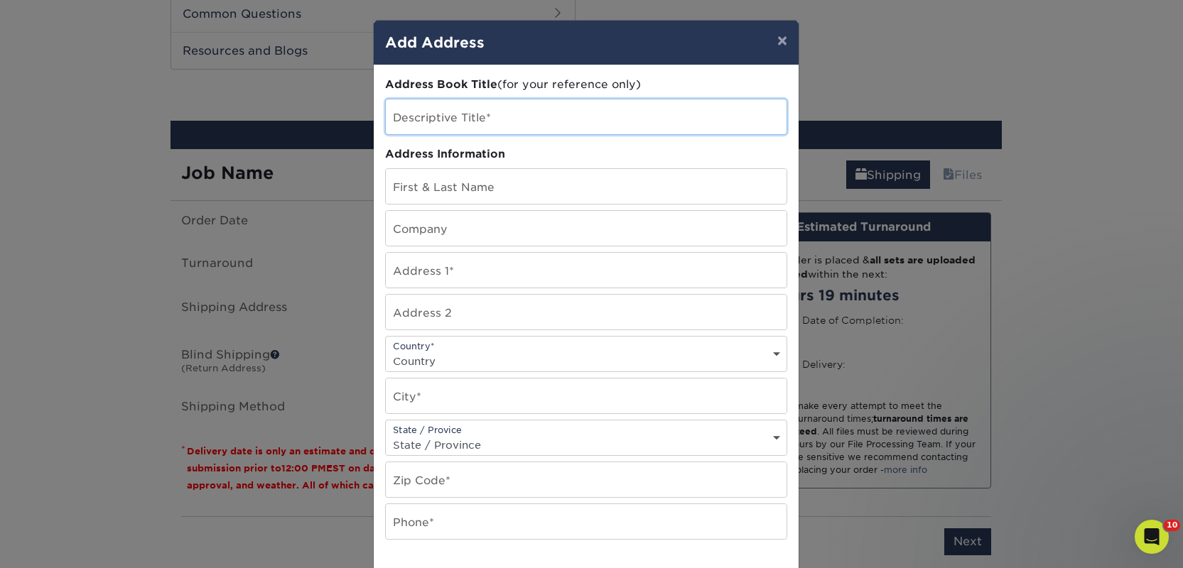
click at [428, 115] on input "text" at bounding box center [586, 116] width 401 height 35
paste input "Islander Bookshop"
type input "Islander Bookshop"
click at [417, 227] on input "text" at bounding box center [586, 228] width 401 height 35
paste input "Islander Bookshop"
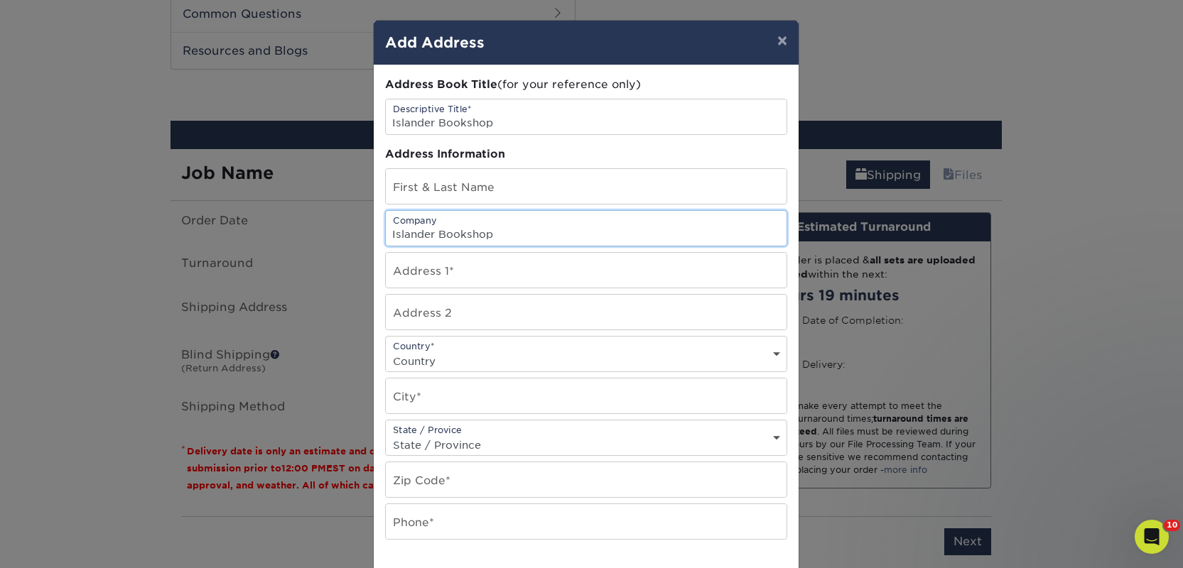
type input "Islander Bookshop"
click at [528, 188] on input "text" at bounding box center [586, 186] width 401 height 35
paste input "[PERSON_NAME]"
type input "[PERSON_NAME]"
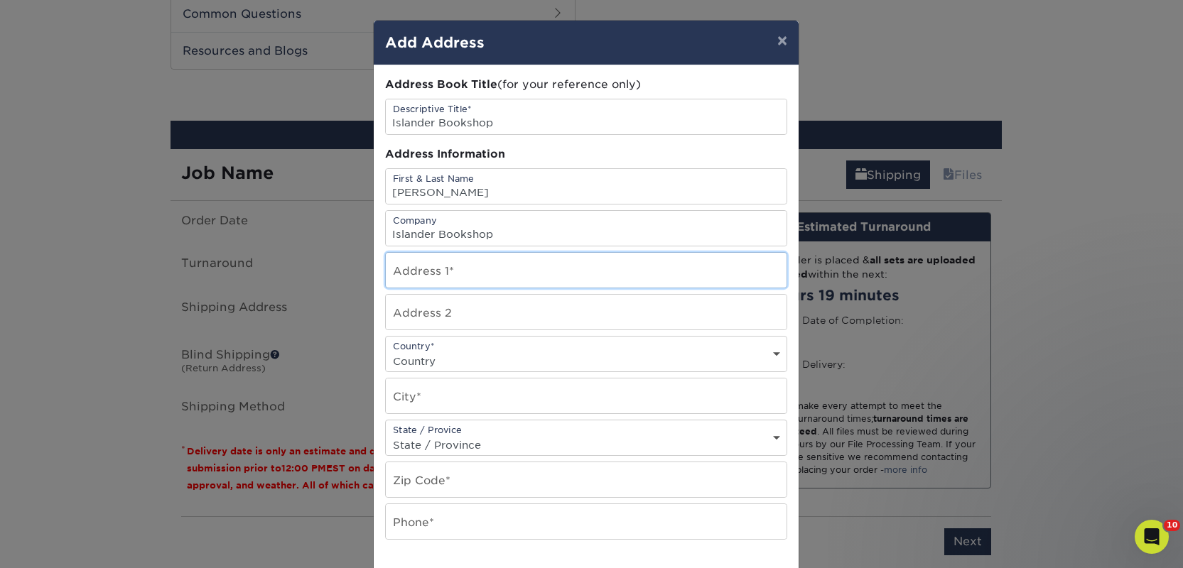
click at [415, 263] on input "text" at bounding box center [586, 270] width 401 height 35
paste input "[STREET_ADDRESS]"
type input "[STREET_ADDRESS]"
click at [422, 309] on input "text" at bounding box center [586, 312] width 401 height 35
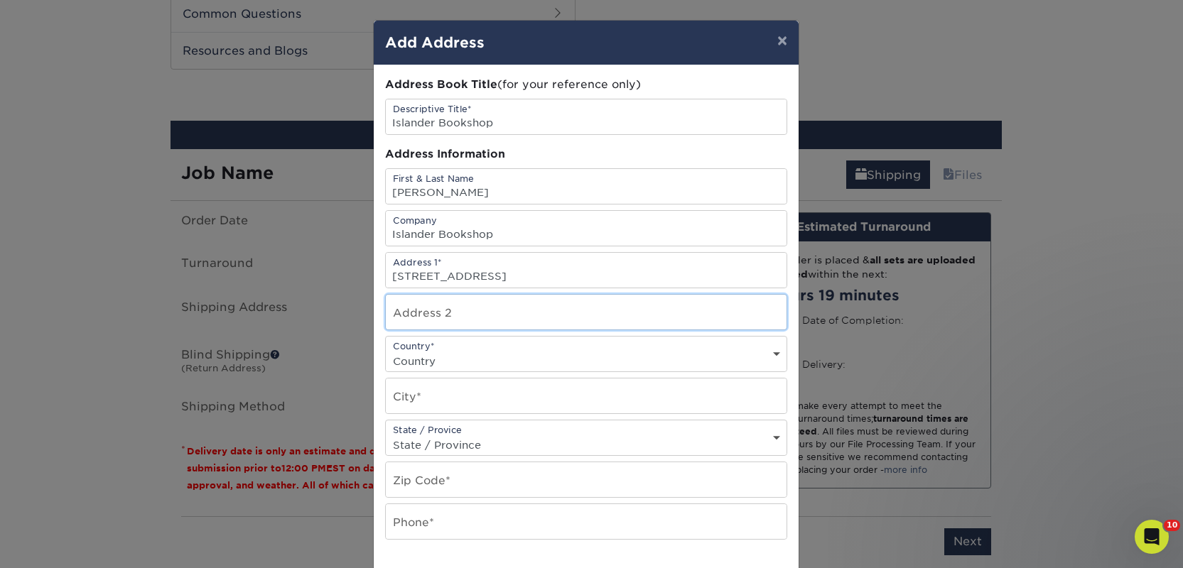
click at [422, 309] on input "text" at bounding box center [586, 312] width 401 height 35
paste input "Suite 7"
type input "Suite 7"
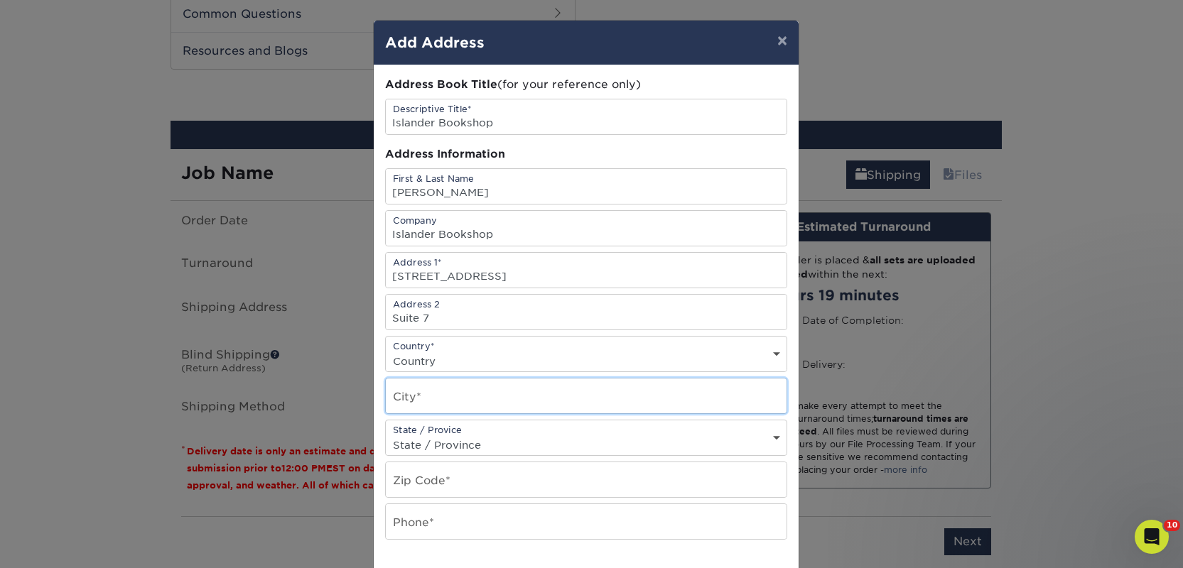
click at [427, 388] on input "text" at bounding box center [586, 396] width 401 height 35
paste input "Kodiak"
type input "Kodiak"
click at [418, 366] on select "Country United States Canada ----------------------------- Afghanistan Albania …" at bounding box center [586, 361] width 401 height 21
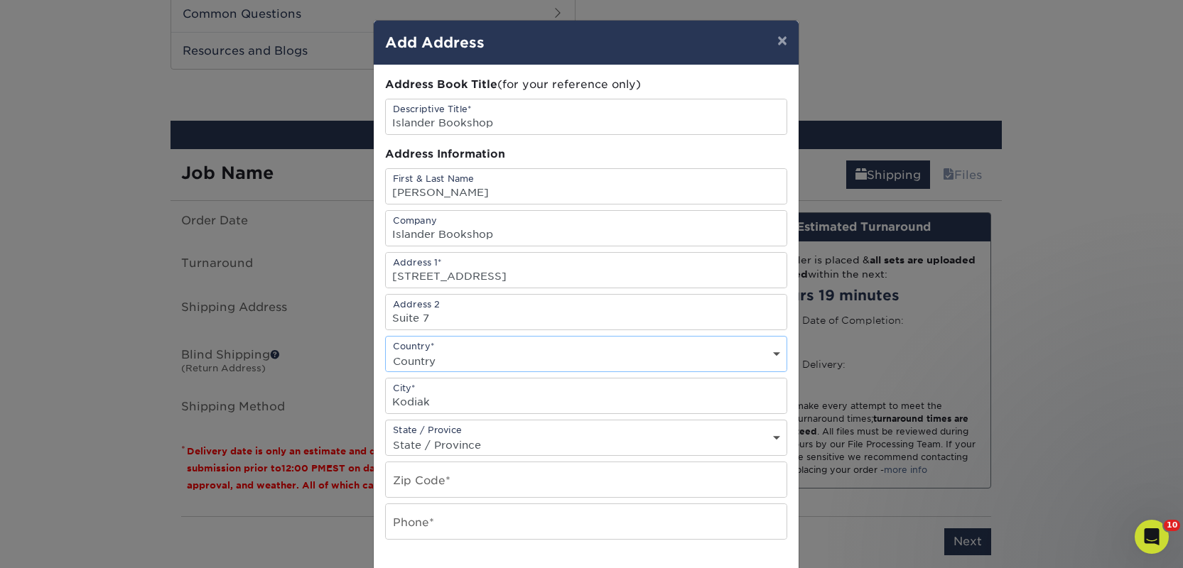
select select "US"
click at [386, 351] on select "Country United States Canada ----------------------------- Afghanistan Albania …" at bounding box center [586, 361] width 401 height 21
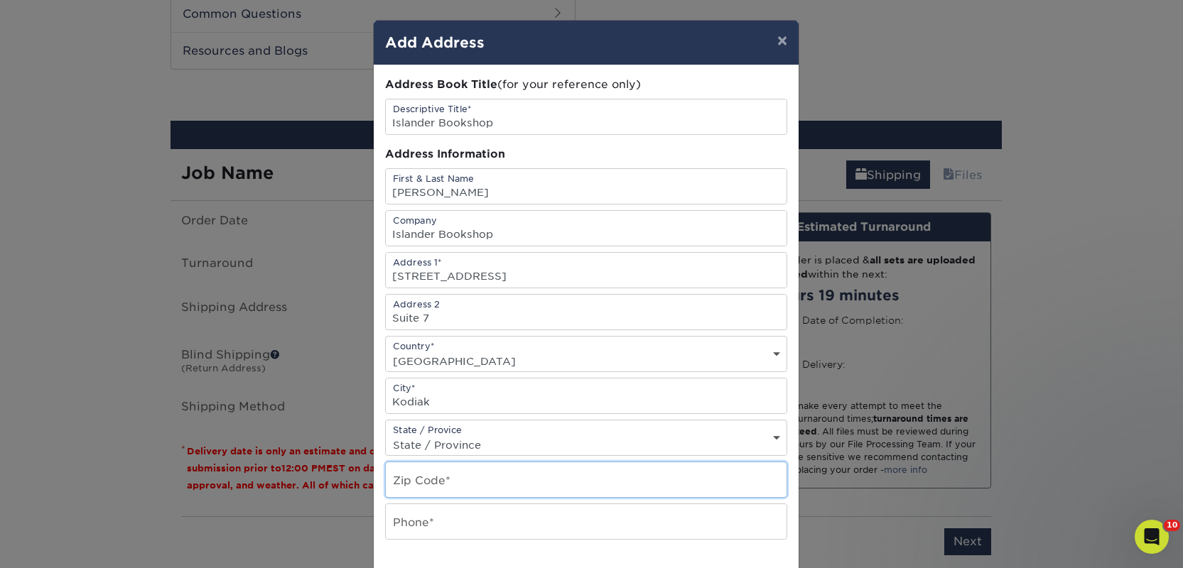
click at [441, 464] on input "text" at bounding box center [586, 479] width 401 height 35
paste input "99615"
type input "99615"
click at [435, 447] on select "State / Province Alabama Alaska Arizona Arkansas California Colorado Connecticu…" at bounding box center [586, 445] width 401 height 21
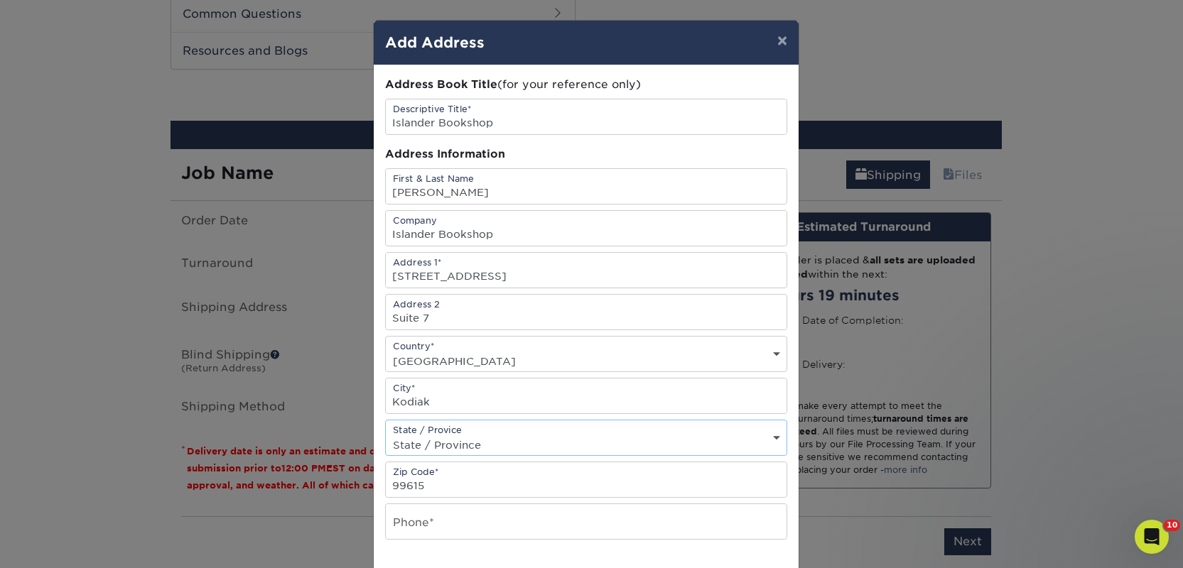
select select "AK"
click at [386, 435] on select "State / Province Alabama Alaska Arizona Arkansas California Colorado Connecticu…" at bounding box center [586, 445] width 401 height 21
click at [423, 518] on input "text" at bounding box center [586, 521] width 401 height 35
type input "4257367064"
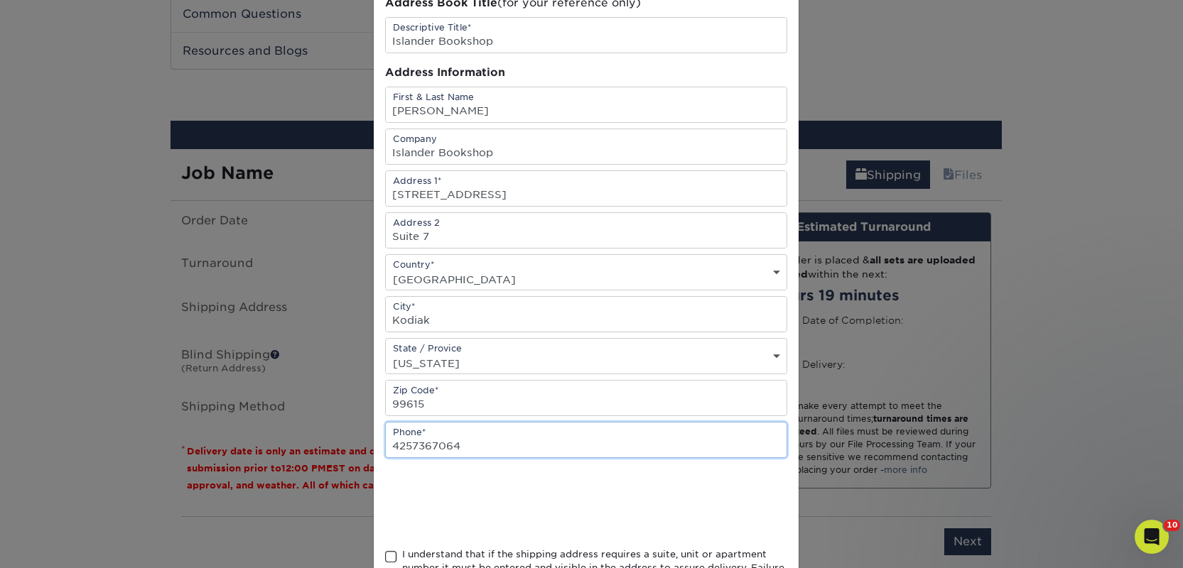
scroll to position [104, 0]
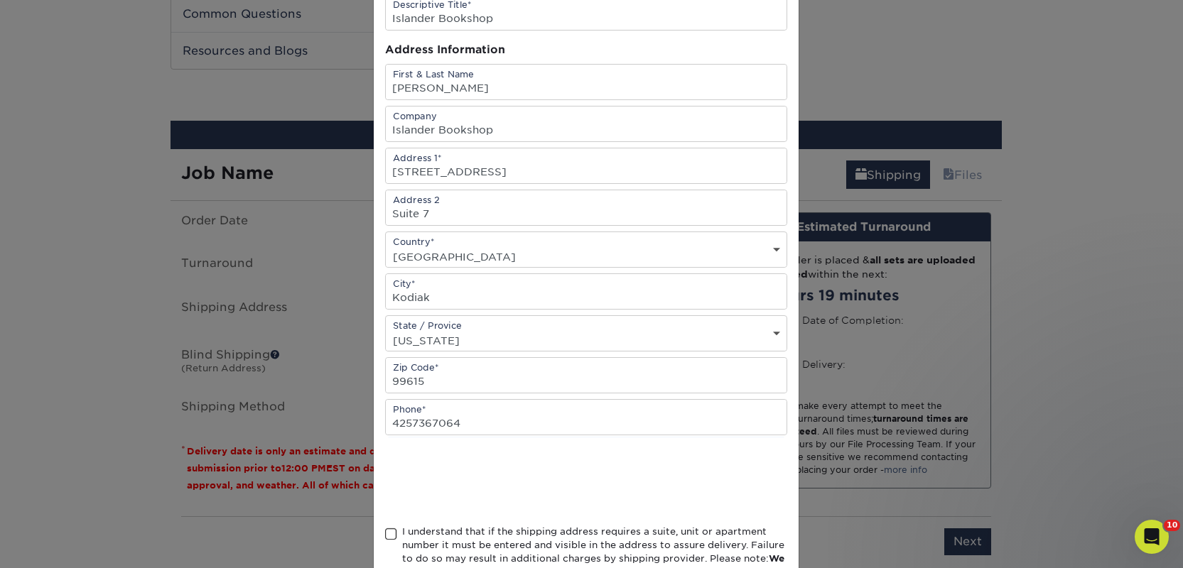
click at [435, 536] on div "I understand that if the shipping address requires a suite, unit or apartment n…" at bounding box center [594, 552] width 385 height 55
click at [0, 0] on input "I understand that if the shipping address requires a suite, unit or apartment n…" at bounding box center [0, 0] width 0 height 0
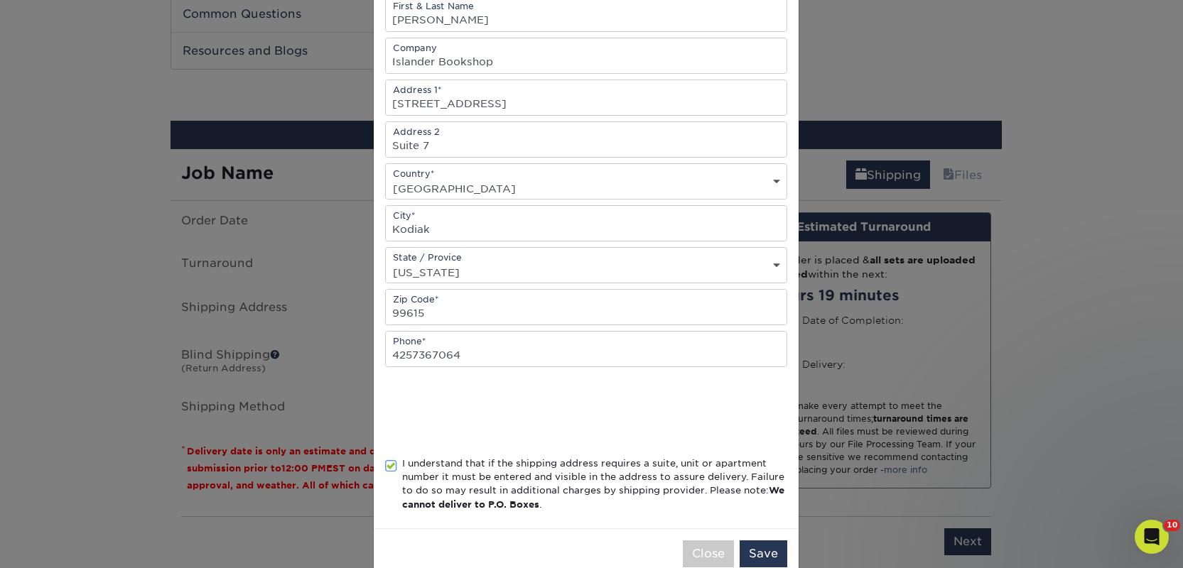
scroll to position [204, 0]
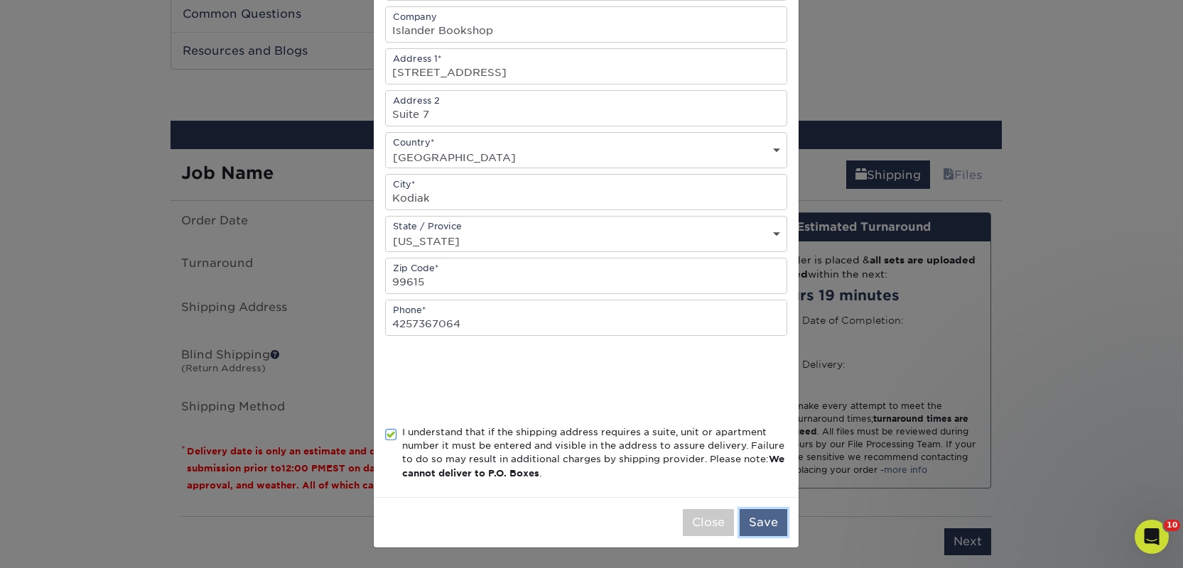
click at [746, 524] on button "Save" at bounding box center [763, 522] width 48 height 27
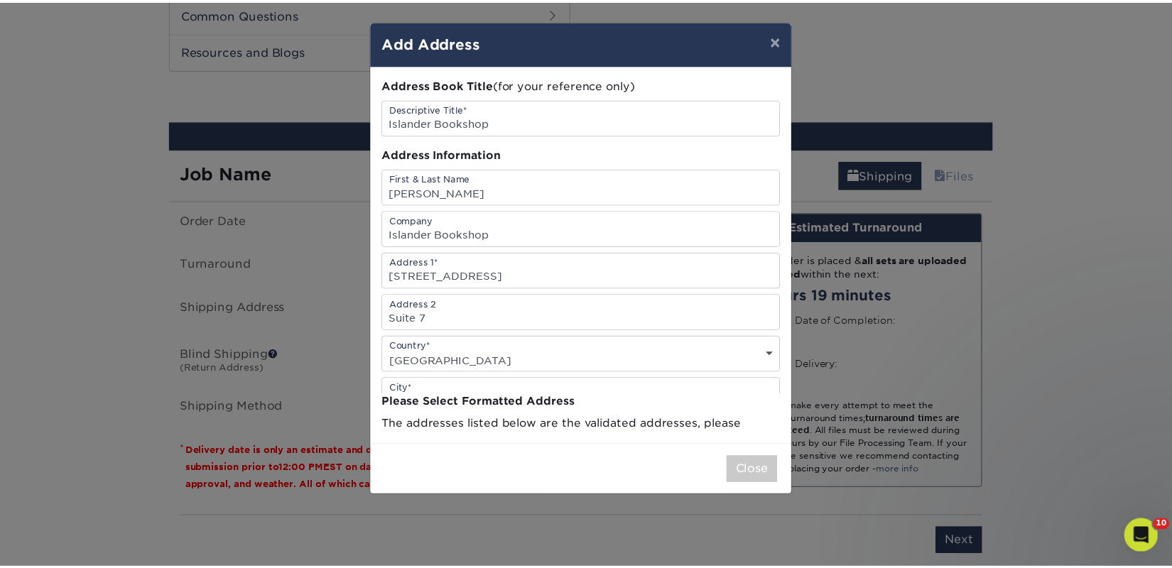
scroll to position [0, 0]
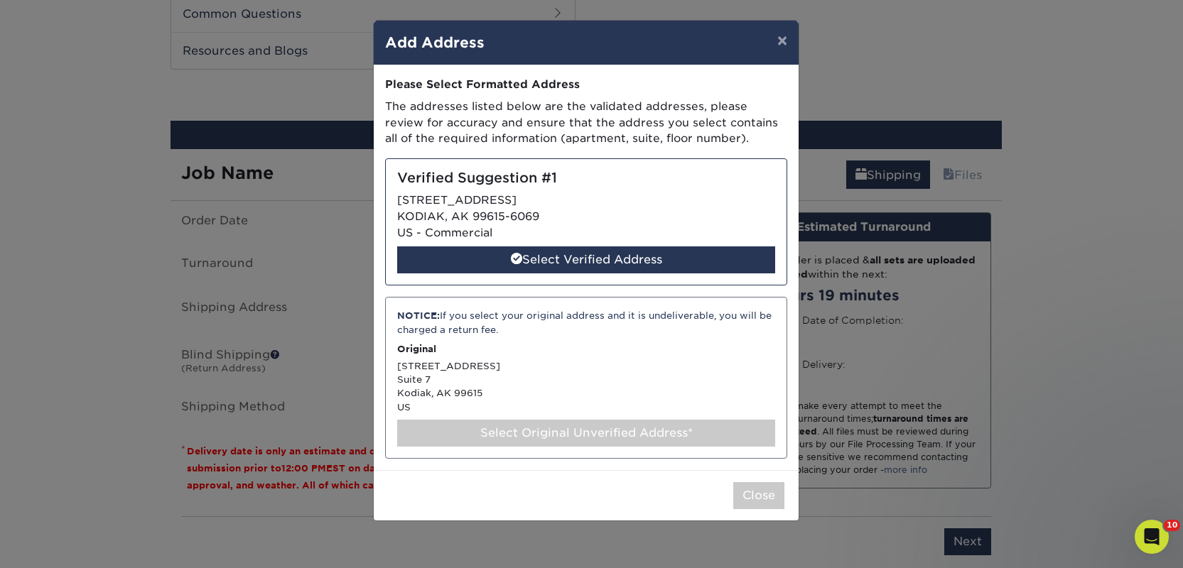
click at [558, 436] on div "Select Original Unverified Address*" at bounding box center [586, 433] width 378 height 27
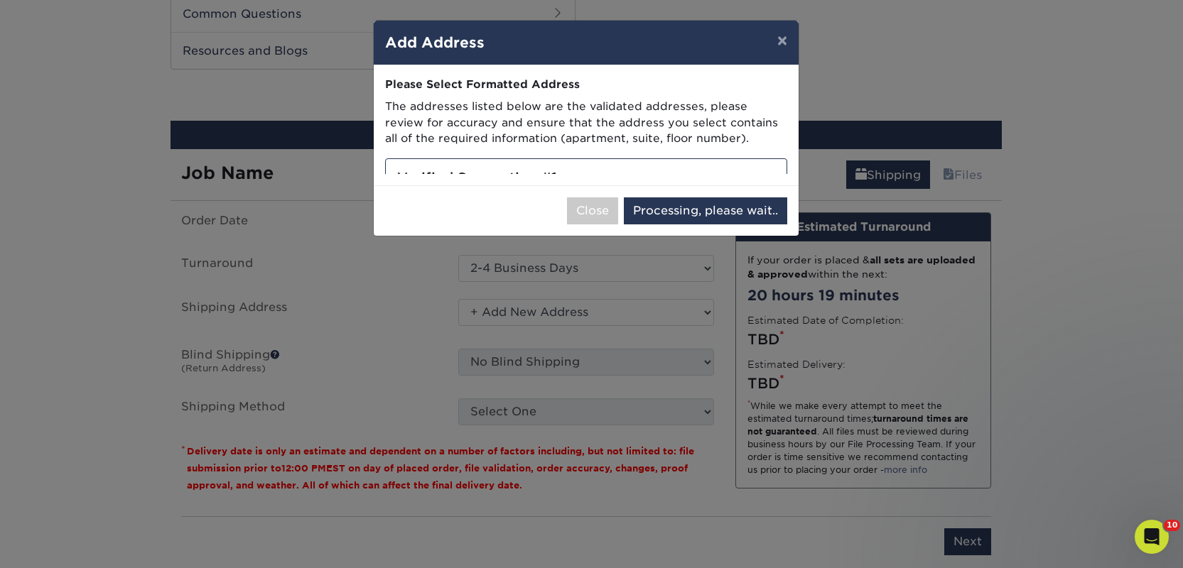
select select "286407"
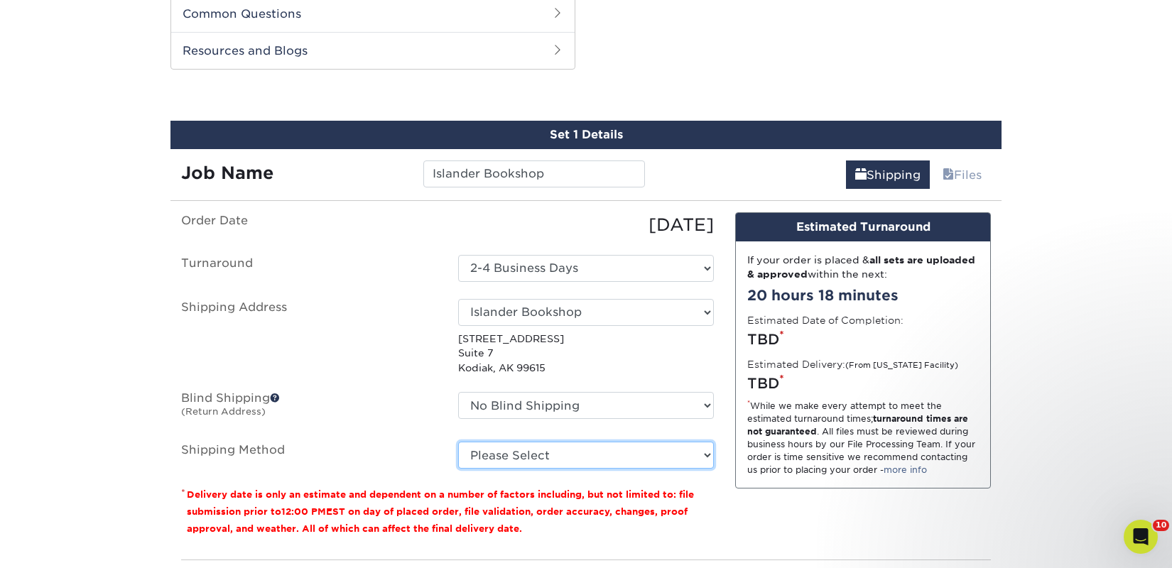
click at [585, 450] on select "Please Select 2 Day Air Shipping (+$77.18) Ground Shipping (+$102.61) Next Day …" at bounding box center [586, 455] width 256 height 27
select select "02"
click at [458, 442] on select "Please Select 2 Day Air Shipping (+$77.18) Ground Shipping (+$102.61) Next Day …" at bounding box center [586, 455] width 256 height 27
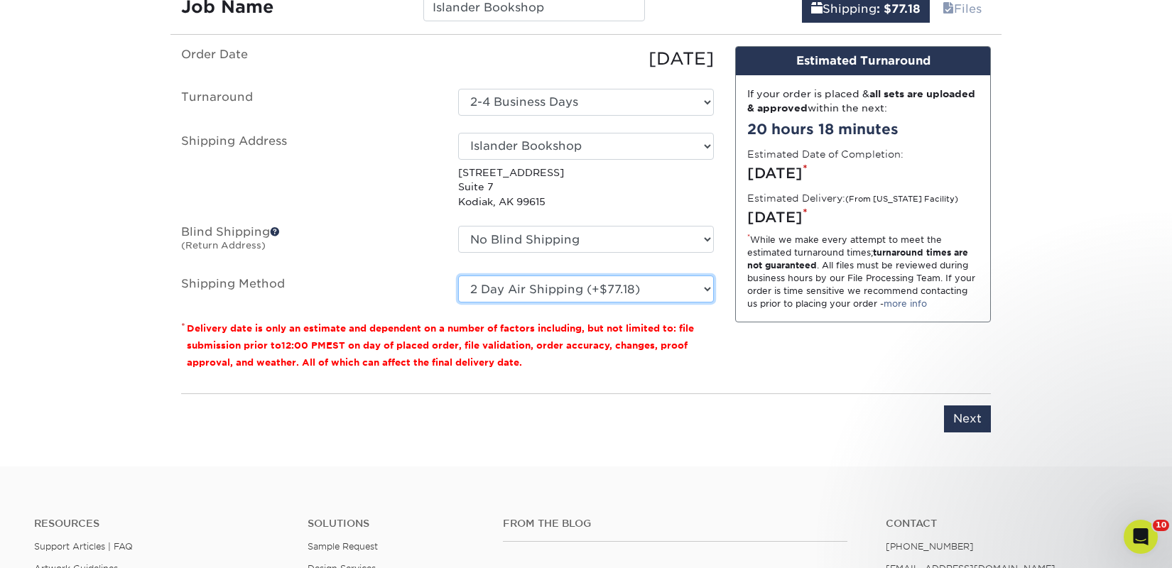
scroll to position [903, 0]
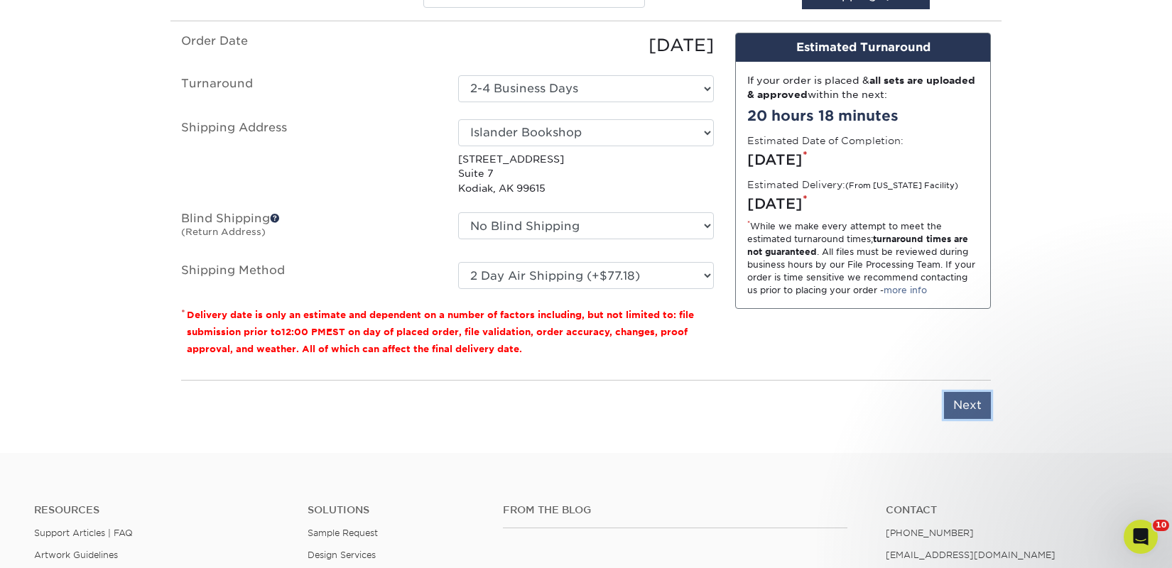
click at [962, 401] on input "Next" at bounding box center [967, 405] width 47 height 27
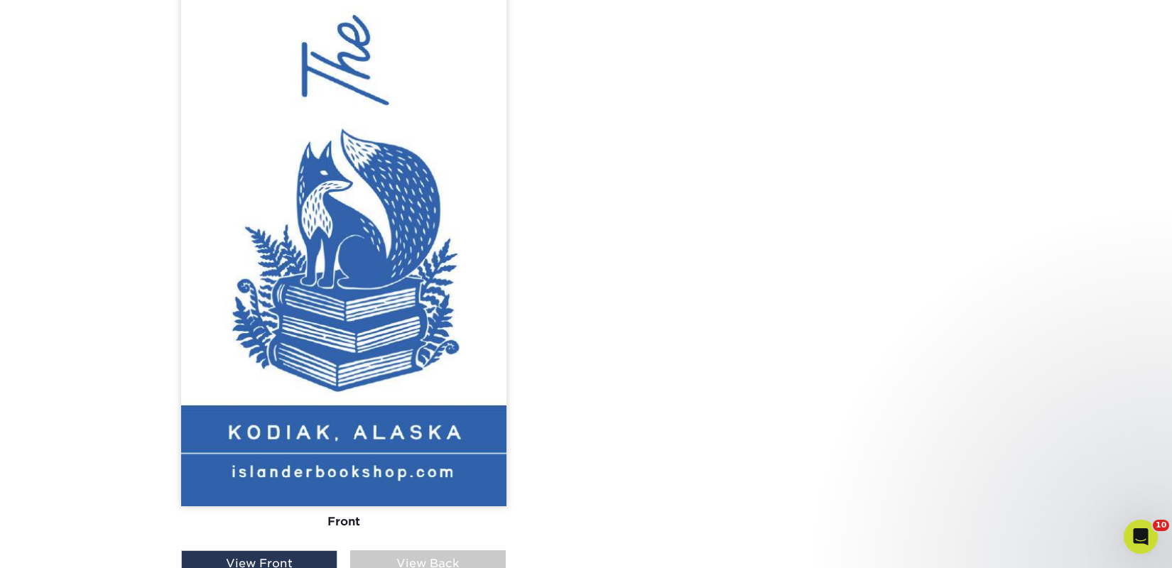
scroll to position [1696, 0]
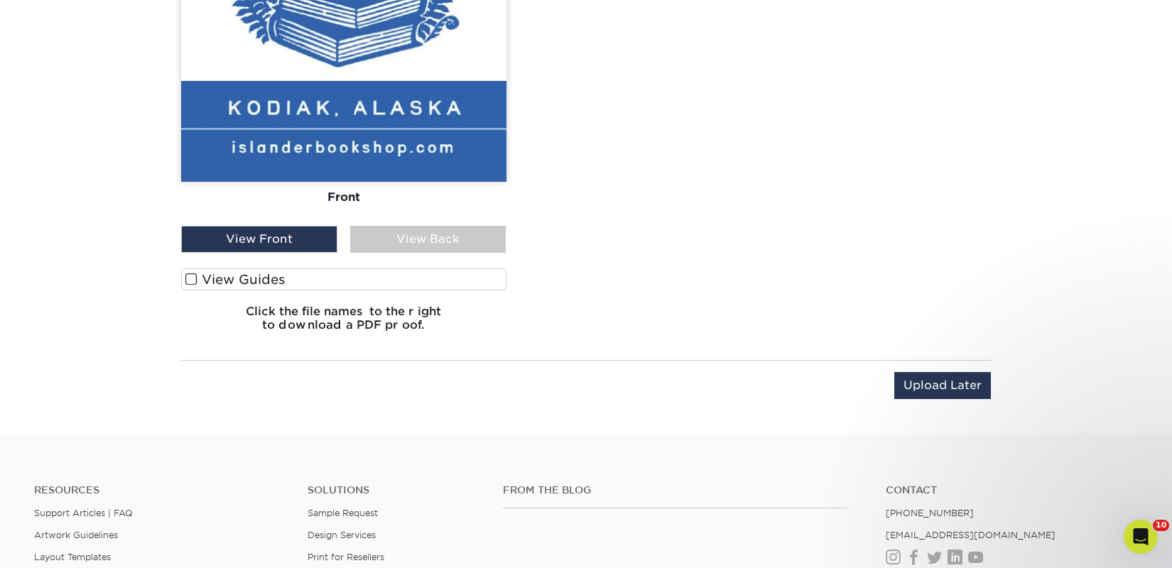
click at [268, 279] on label "View Guides" at bounding box center [343, 279] width 325 height 22
click at [0, 0] on input "View Guides" at bounding box center [0, 0] width 0 height 0
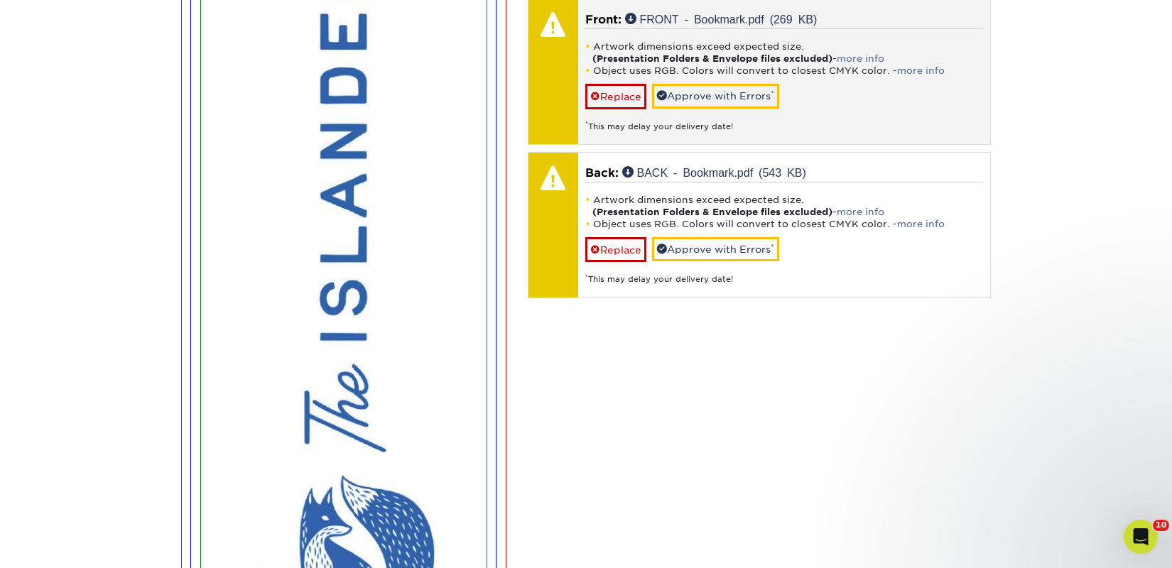
scroll to position [797, 0]
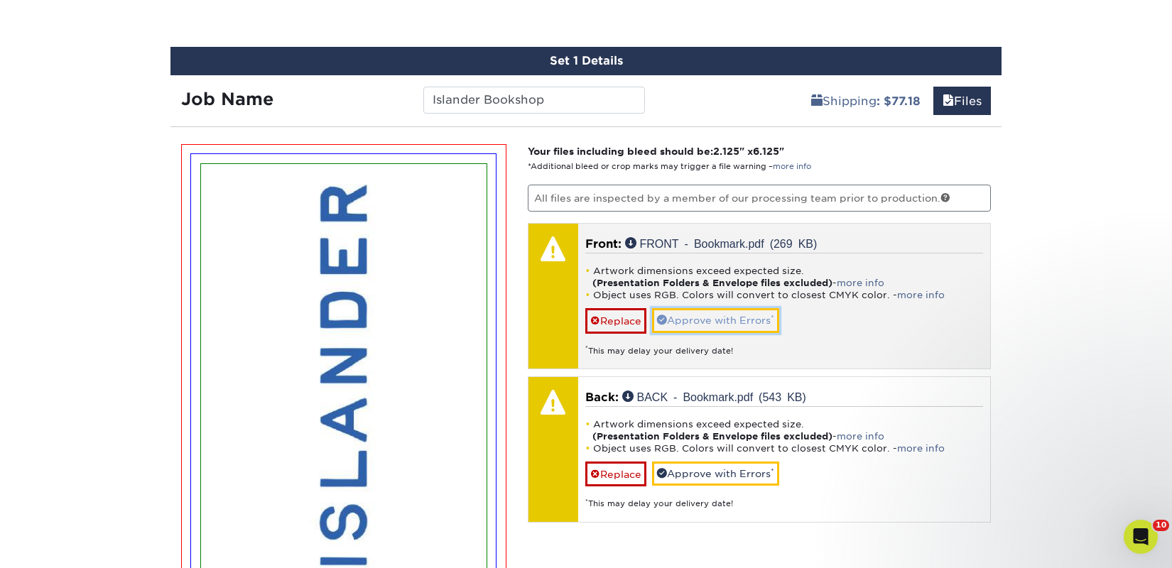
click at [730, 327] on link "Approve with Errors *" at bounding box center [715, 320] width 127 height 24
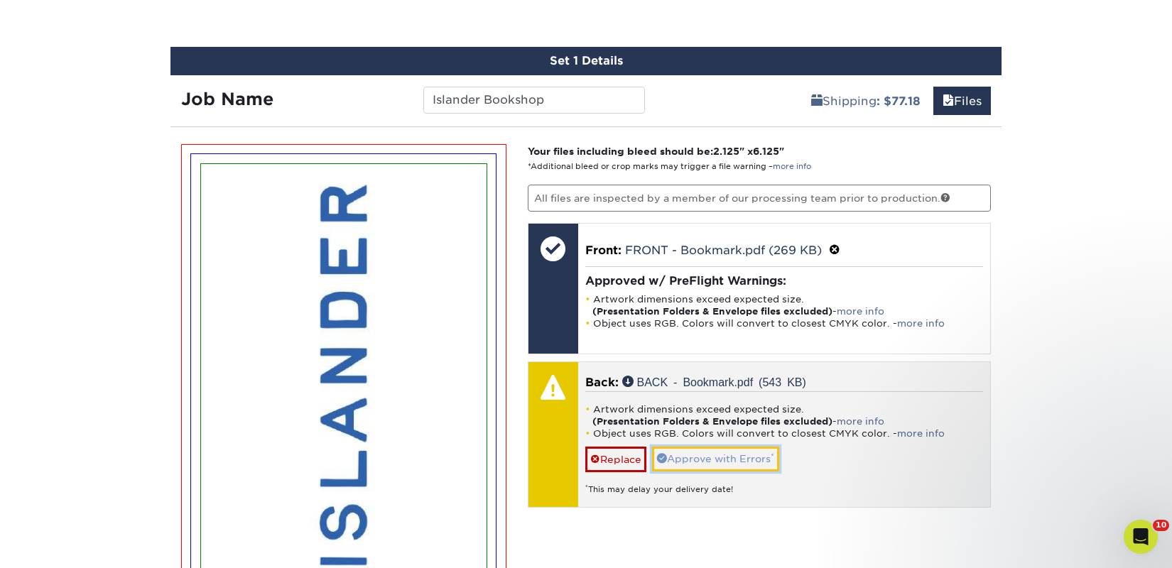
click at [732, 447] on link "Approve with Errors *" at bounding box center [715, 459] width 127 height 24
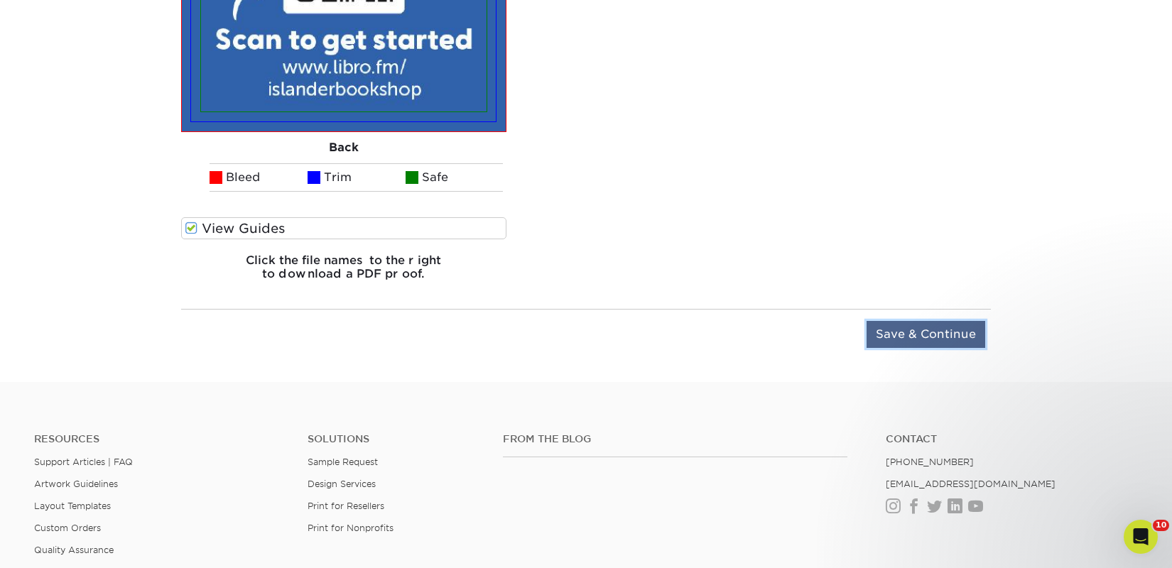
click at [929, 330] on input "Save & Continue" at bounding box center [925, 334] width 119 height 27
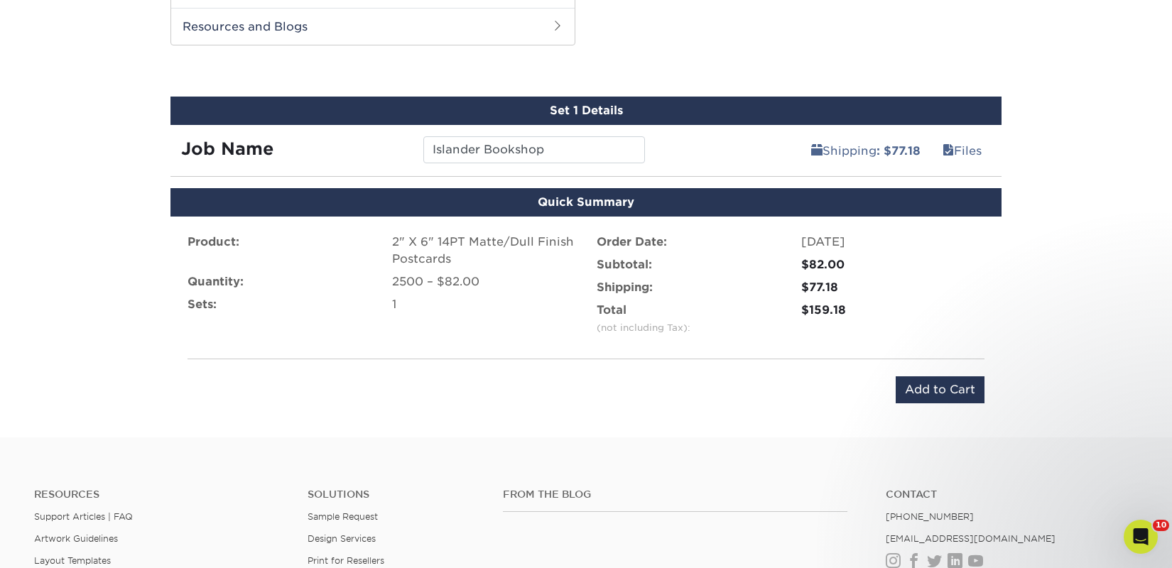
scroll to position [833, 0]
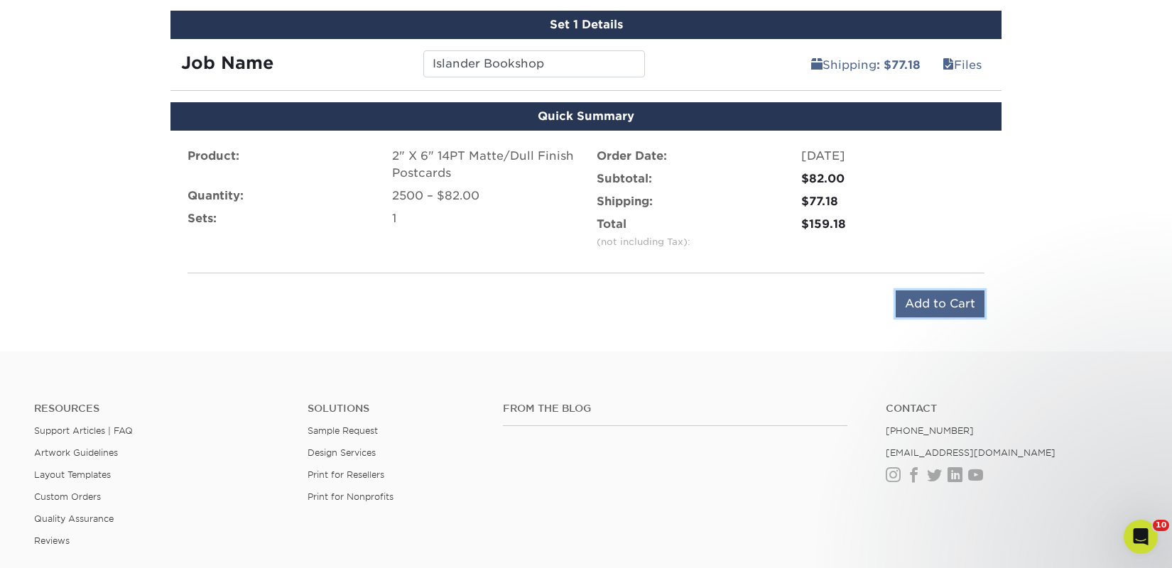
click at [935, 311] on input "Add to Cart" at bounding box center [940, 303] width 89 height 27
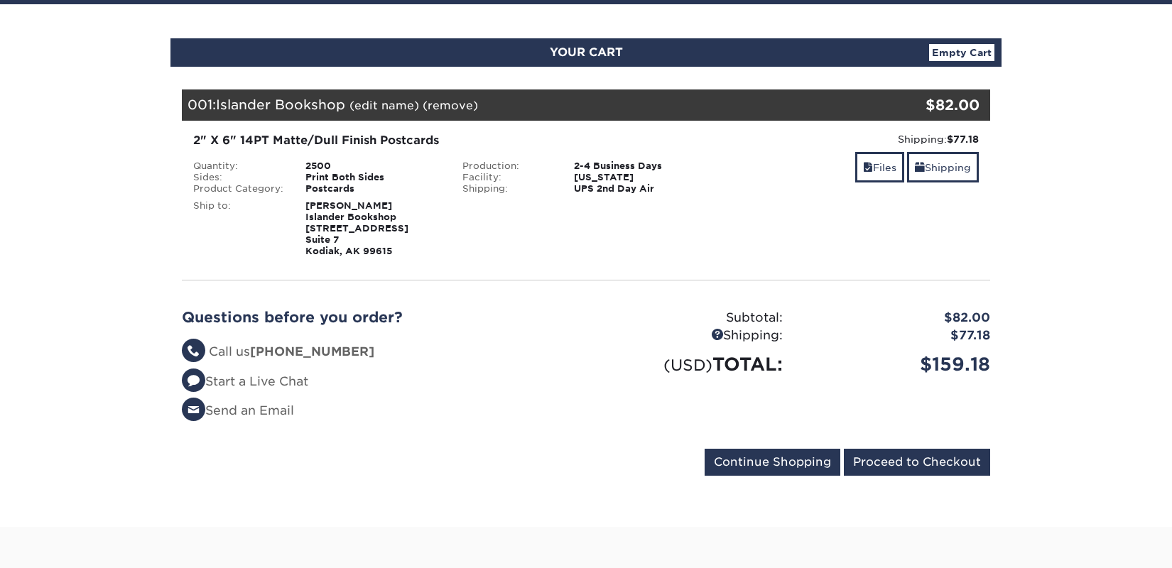
scroll to position [130, 0]
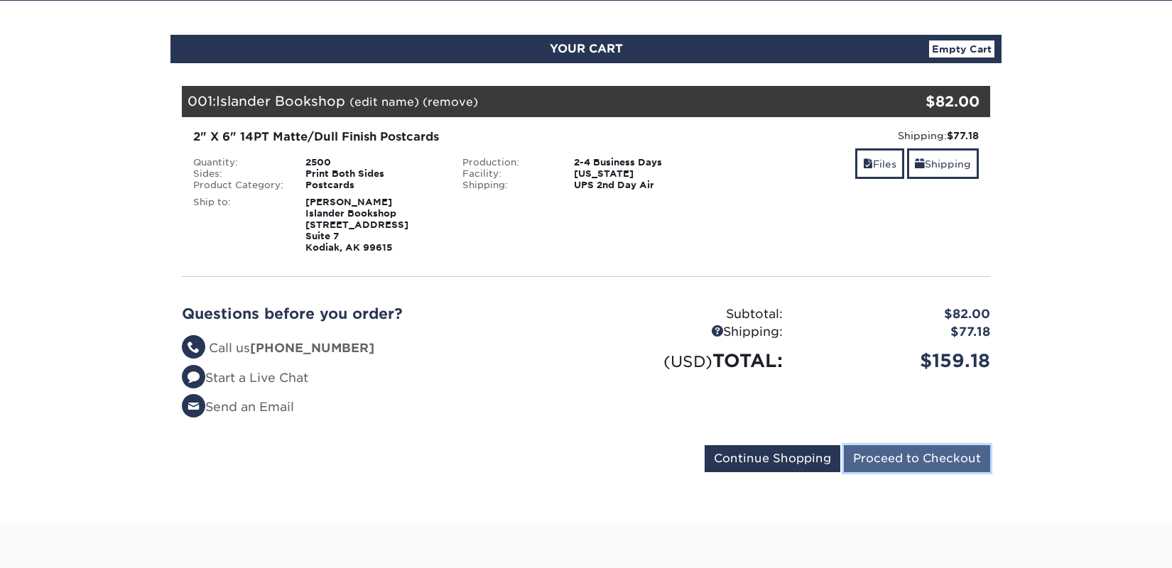
click at [946, 459] on input "Proceed to Checkout" at bounding box center [917, 458] width 146 height 27
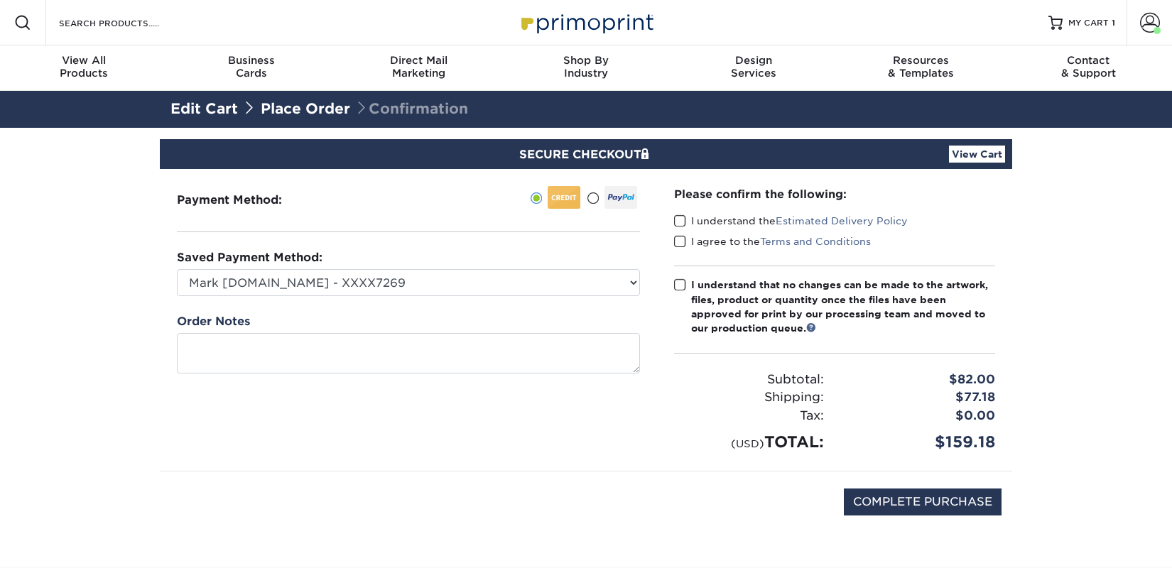
click at [744, 222] on label "I understand the Estimated Delivery Policy" at bounding box center [791, 221] width 234 height 14
click at [0, 0] on input "I understand the Estimated Delivery Policy" at bounding box center [0, 0] width 0 height 0
drag, startPoint x: 739, startPoint y: 234, endPoint x: 739, endPoint y: 250, distance: 15.6
click at [739, 234] on label "I agree to the Terms and Conditions" at bounding box center [772, 241] width 197 height 14
click at [0, 0] on input "I agree to the Terms and Conditions" at bounding box center [0, 0] width 0 height 0
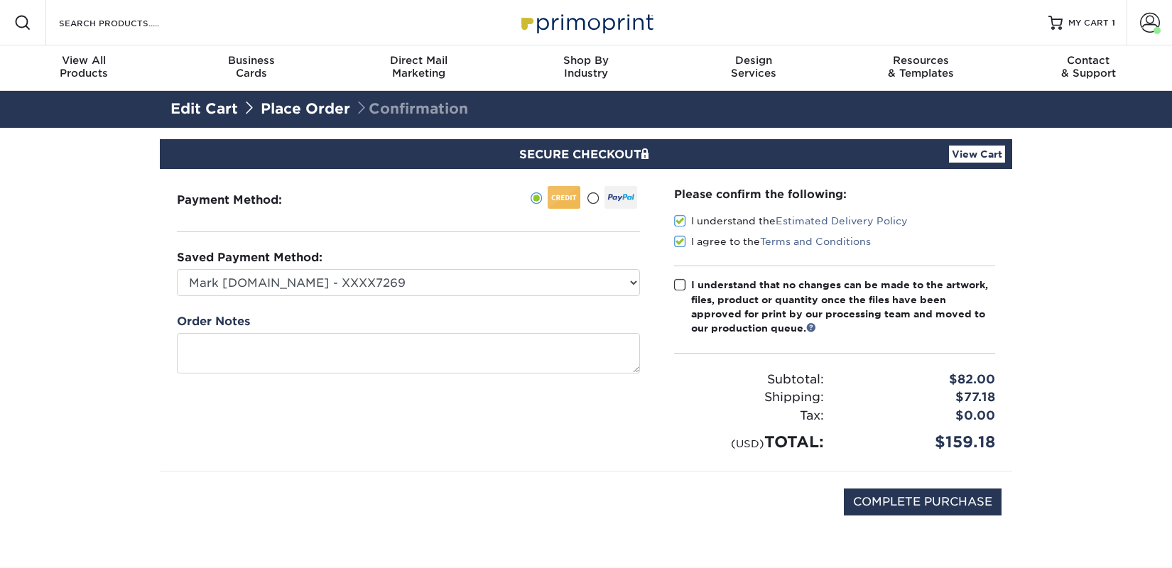
click at [736, 295] on div "I understand that no changes can be made to the artwork, files, product or quan…" at bounding box center [843, 307] width 304 height 58
click at [0, 0] on input "I understand that no changes can be made to the artwork, files, product or quan…" at bounding box center [0, 0] width 0 height 0
click at [865, 493] on input "COMPLETE PURCHASE" at bounding box center [923, 502] width 158 height 27
type input "PROCESSING, PLEASE WAIT..."
